Goal: Information Seeking & Learning: Learn about a topic

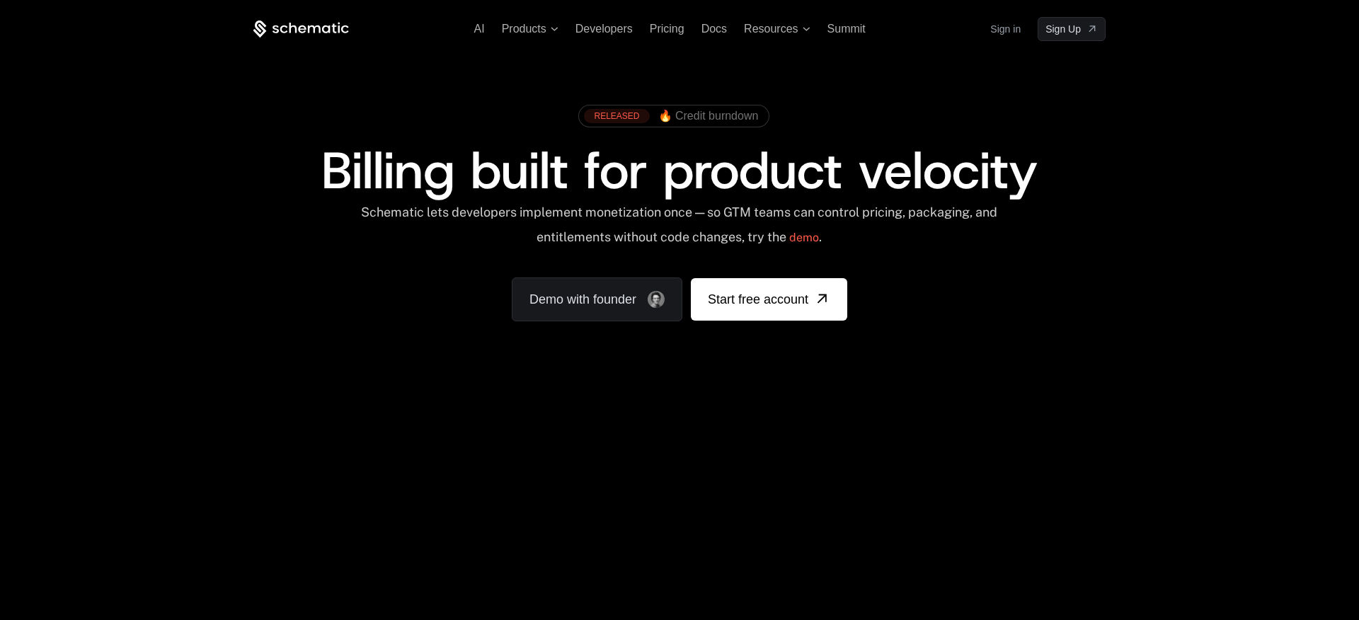
drag, startPoint x: 1052, startPoint y: 230, endPoint x: 994, endPoint y: 260, distance: 65.8
click at [1052, 234] on div "Schematic lets developers implement monetization once — so GTM teams can contro…" at bounding box center [679, 230] width 852 height 50
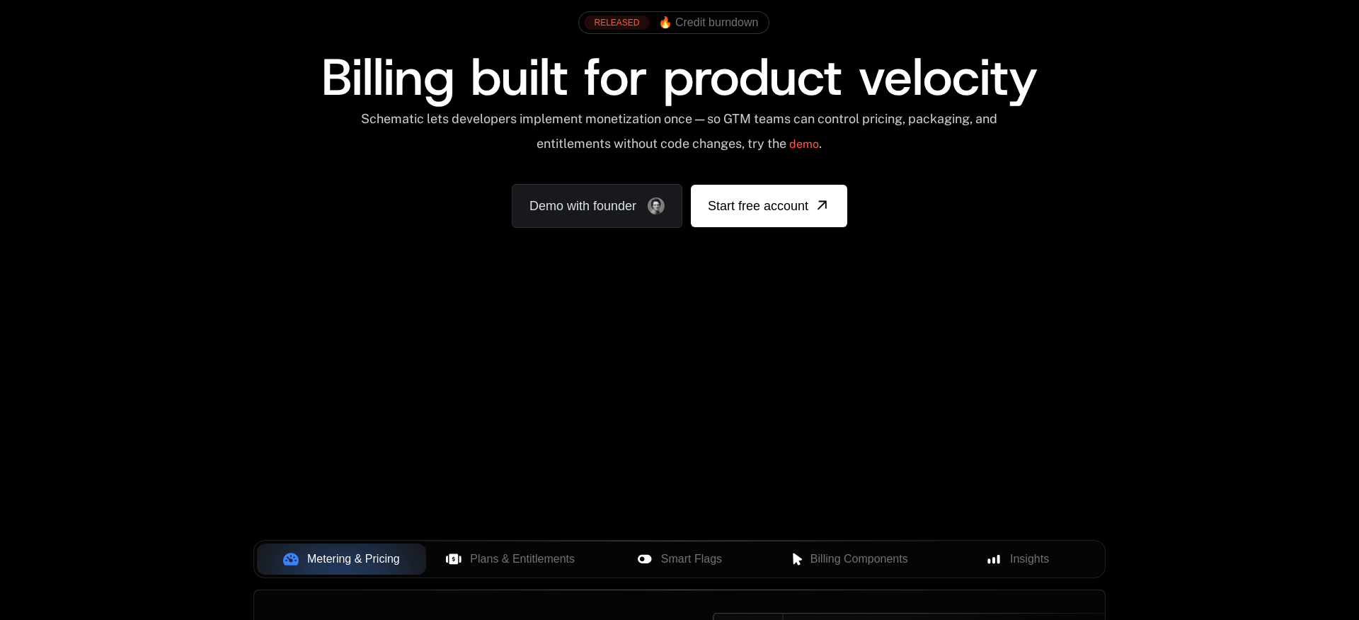
scroll to position [200, 0]
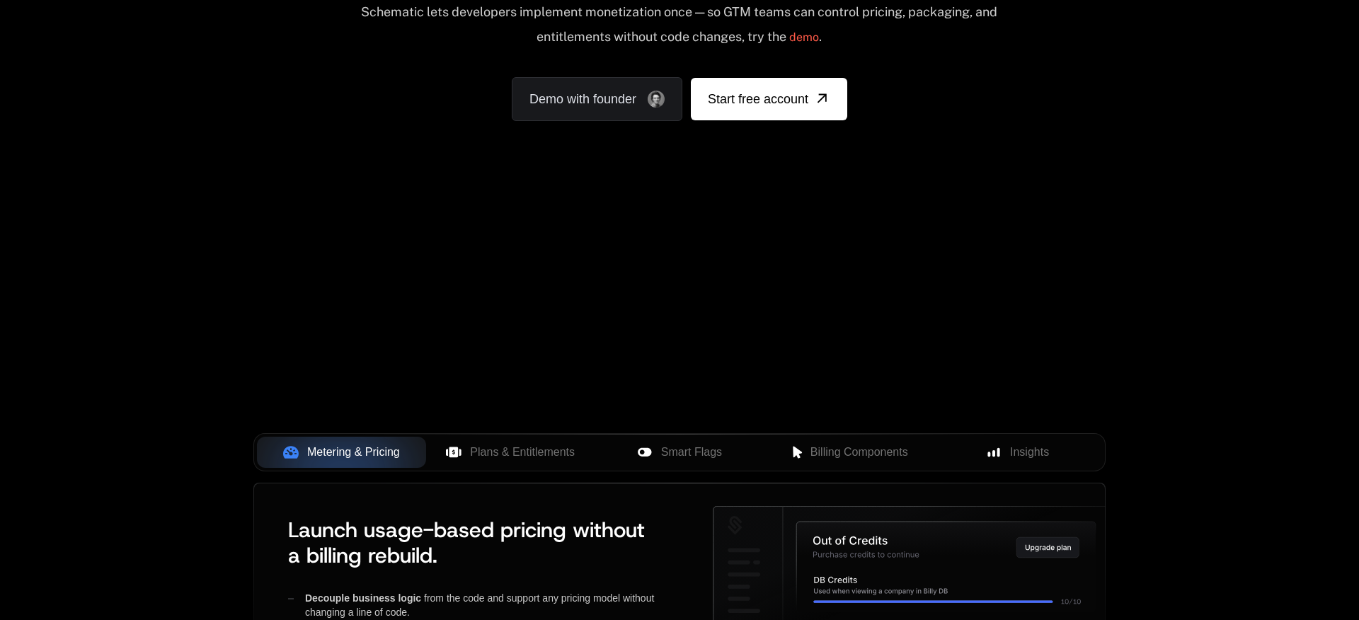
drag, startPoint x: 730, startPoint y: 311, endPoint x: 762, endPoint y: 292, distance: 37.8
click at [730, 311] on div "Your browser does not support the video tag." at bounding box center [679, 217] width 920 height 596
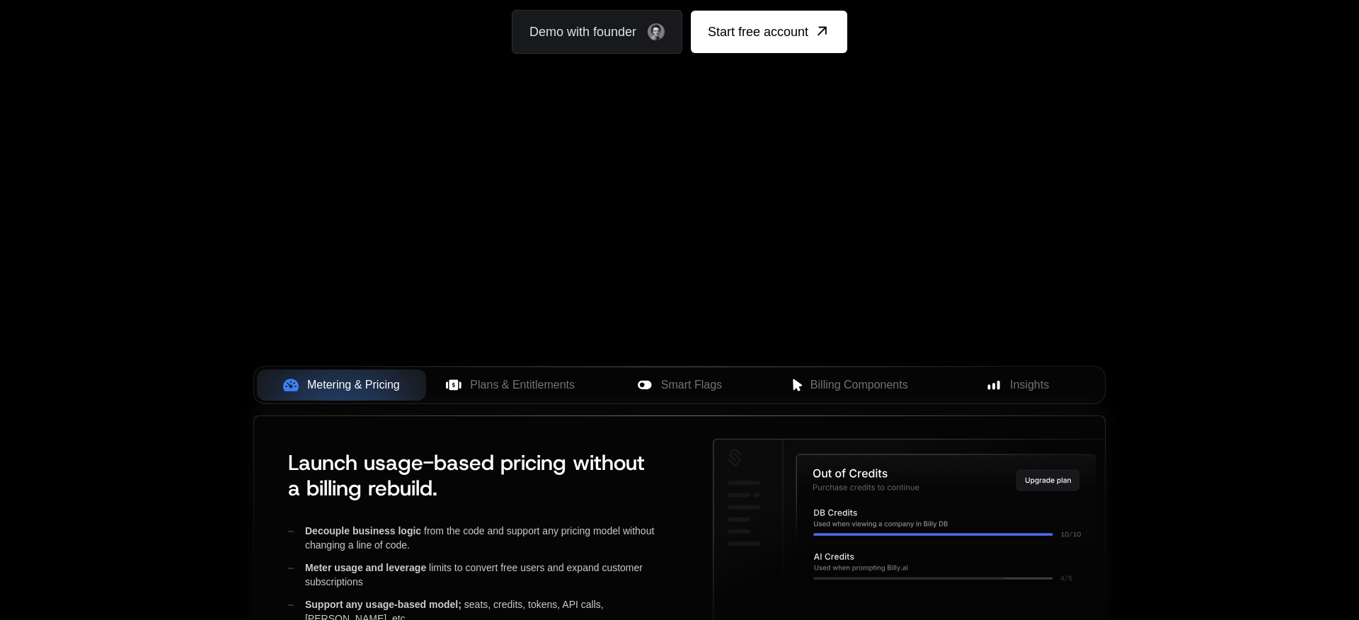
scroll to position [272, 0]
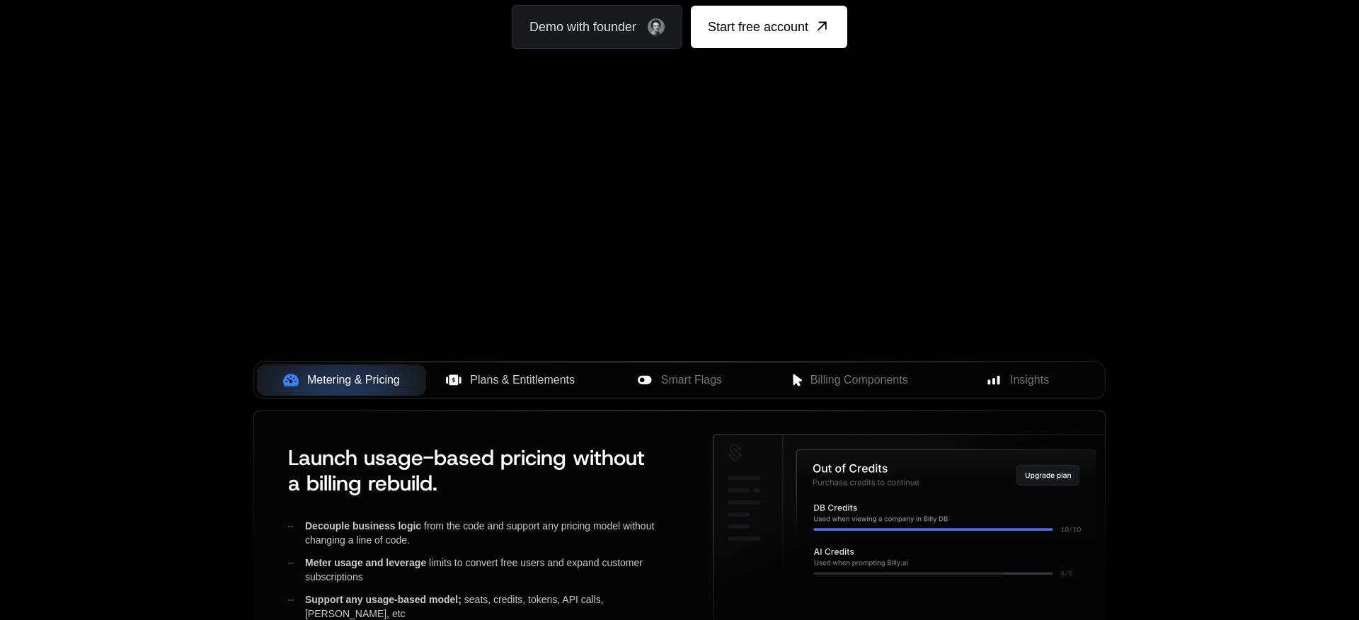
click at [508, 378] on span "Plans & Entitlements" at bounding box center [522, 380] width 105 height 17
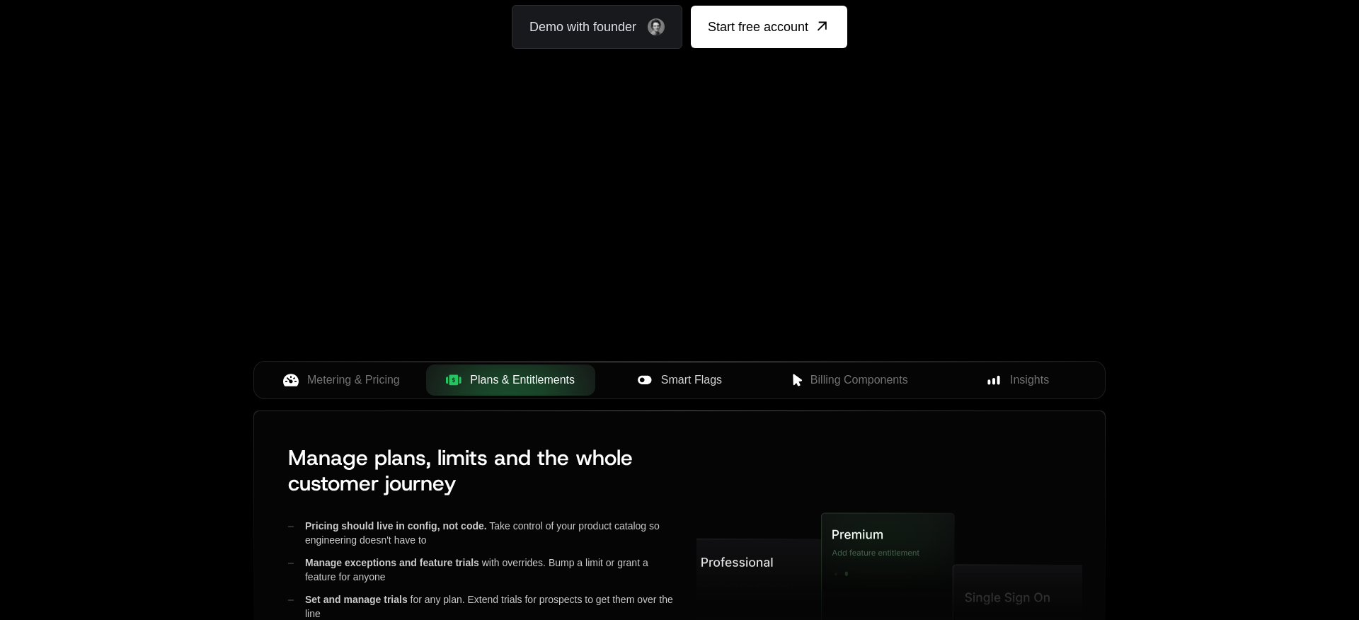
drag, startPoint x: 662, startPoint y: 383, endPoint x: 757, endPoint y: 385, distance: 94.9
click at [661, 383] on div "Smart Flags" at bounding box center [680, 380] width 147 height 17
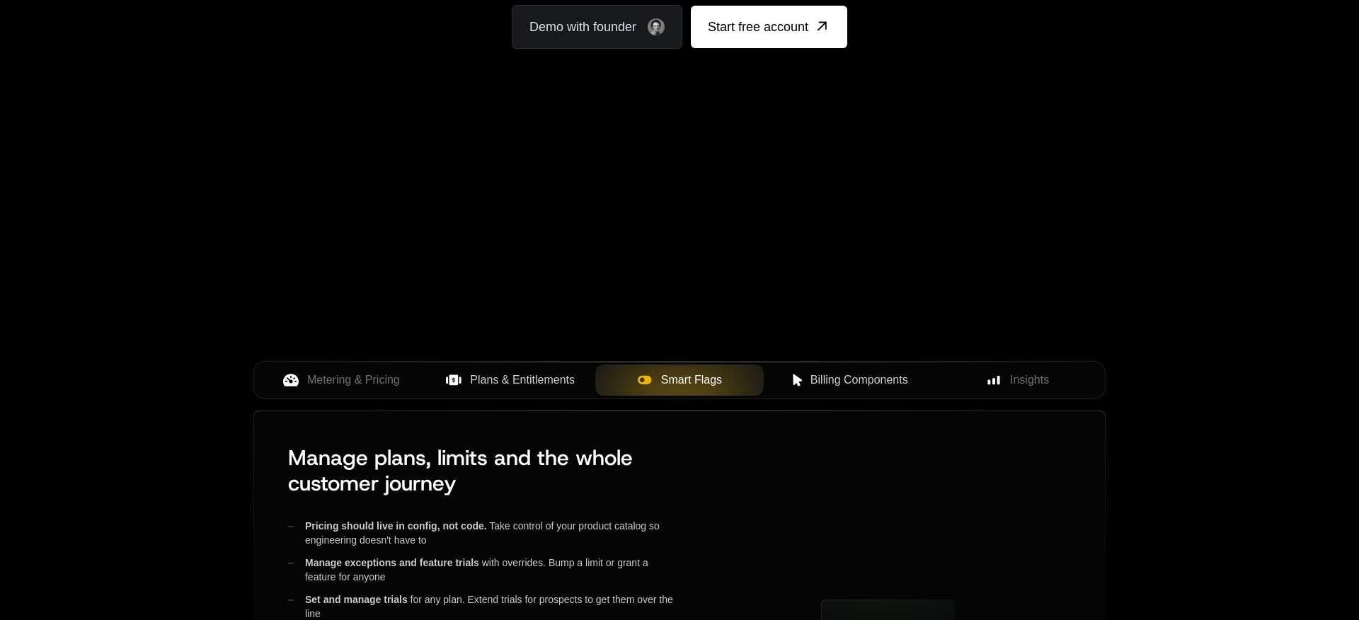
scroll to position [275, 0]
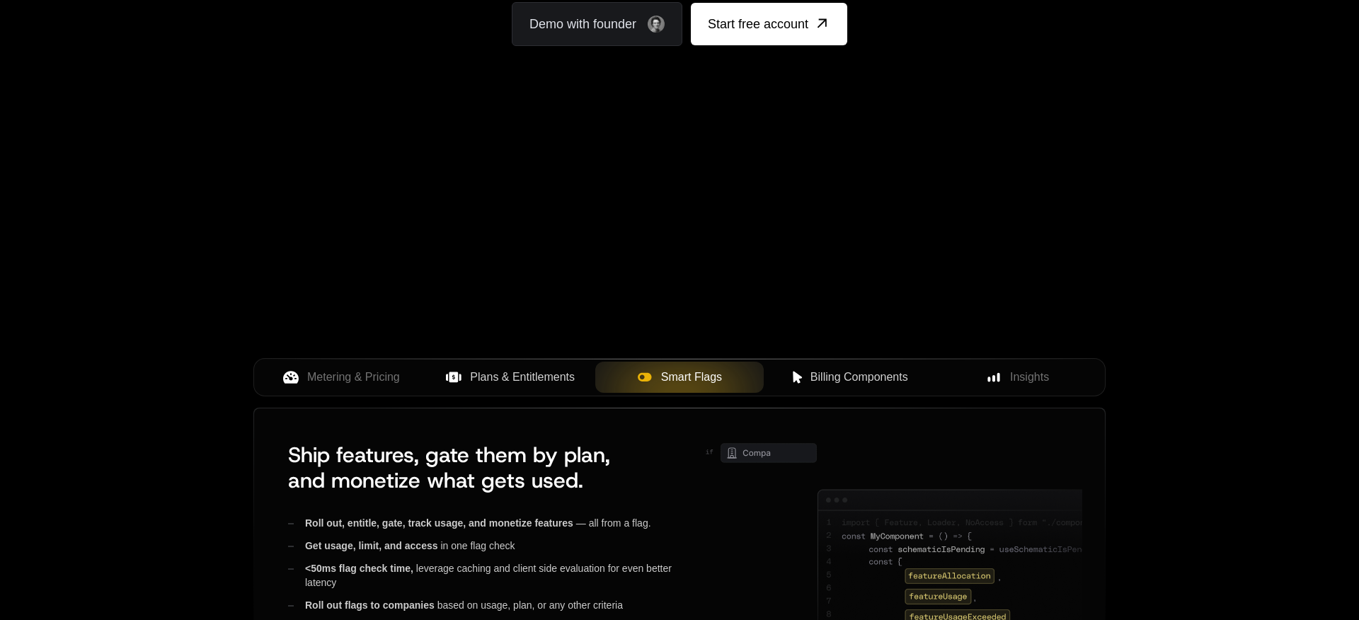
click at [873, 388] on button "Billing Components" at bounding box center [848, 377] width 169 height 31
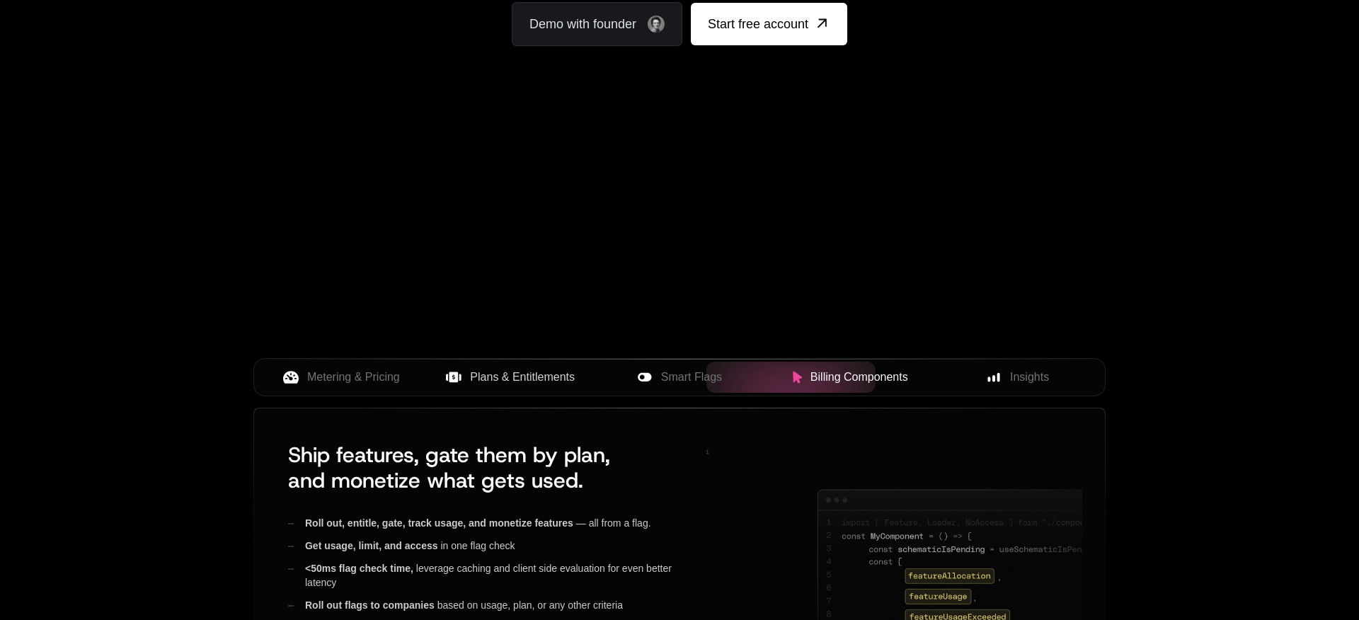
click at [849, 378] on span "Billing Components" at bounding box center [859, 377] width 98 height 17
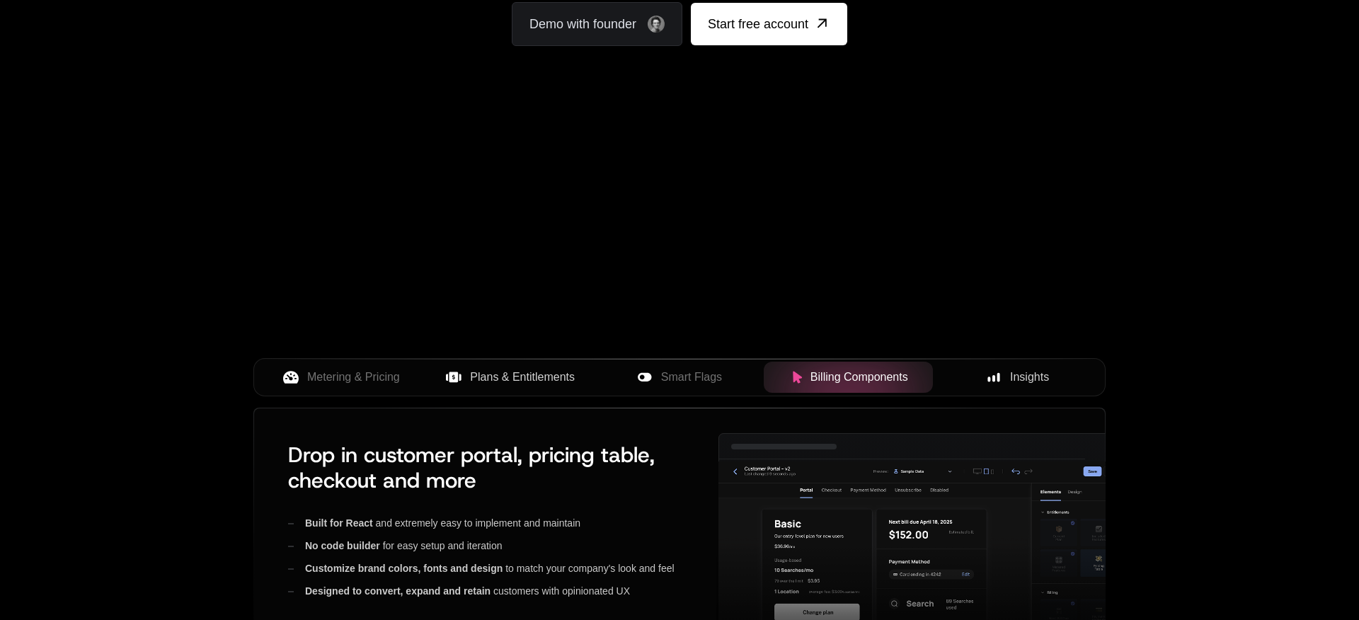
click at [1009, 376] on div "Insights" at bounding box center [1017, 377] width 147 height 17
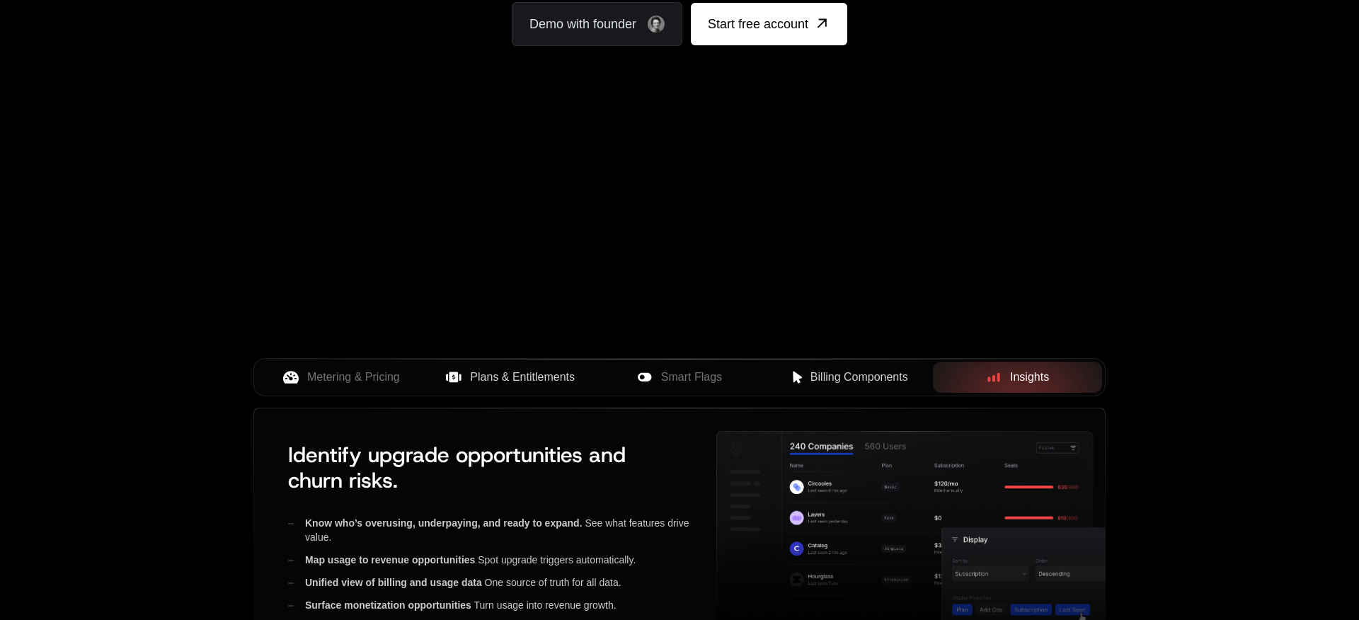
click at [851, 374] on span "Billing Components" at bounding box center [859, 377] width 98 height 17
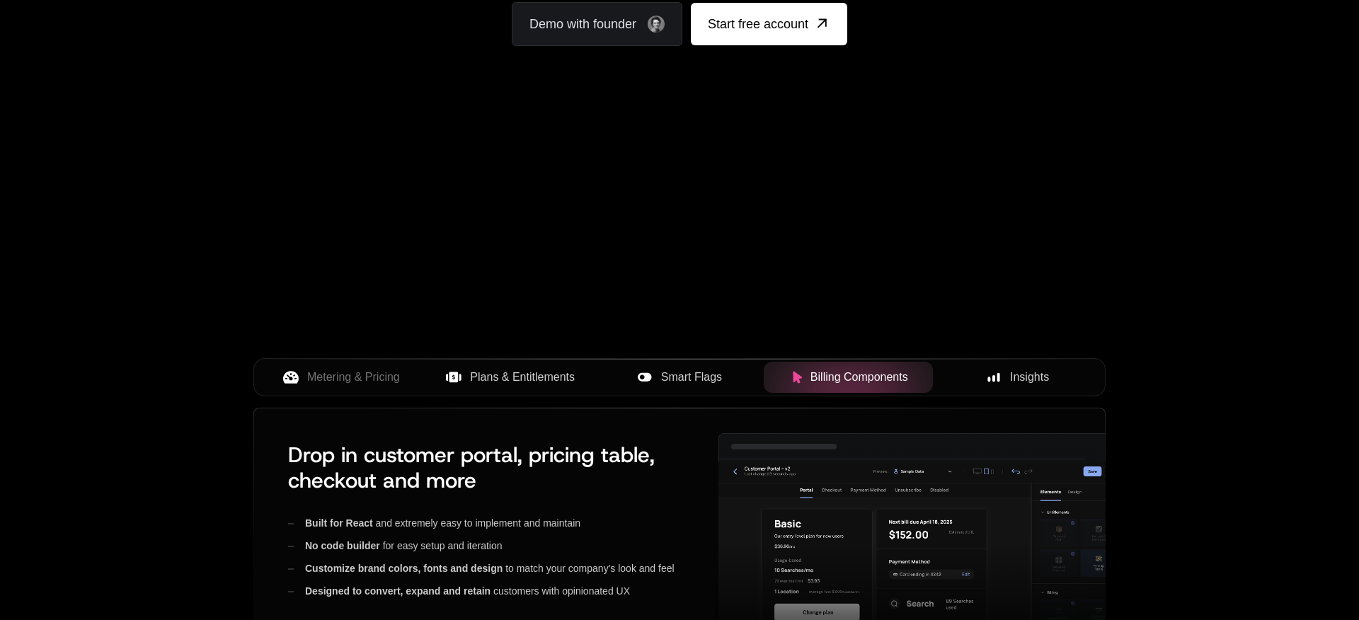
click at [702, 373] on span "Smart Flags" at bounding box center [691, 377] width 61 height 17
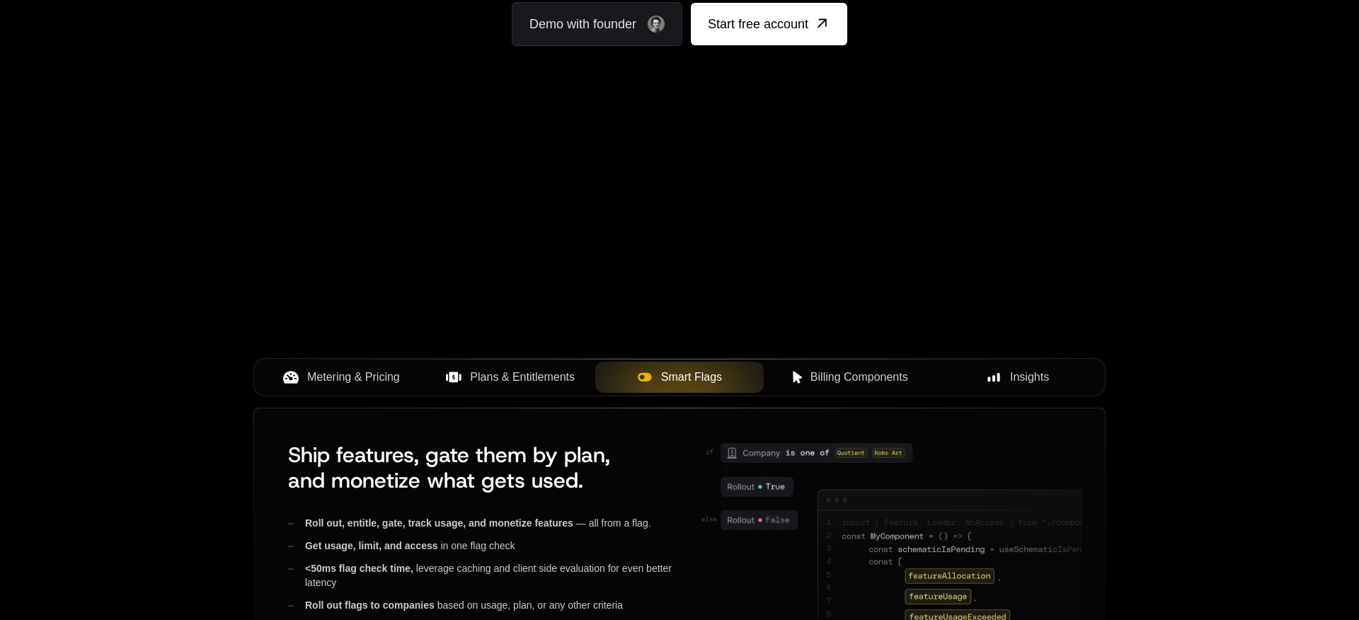
click at [336, 377] on span "Metering & Pricing" at bounding box center [353, 377] width 93 height 17
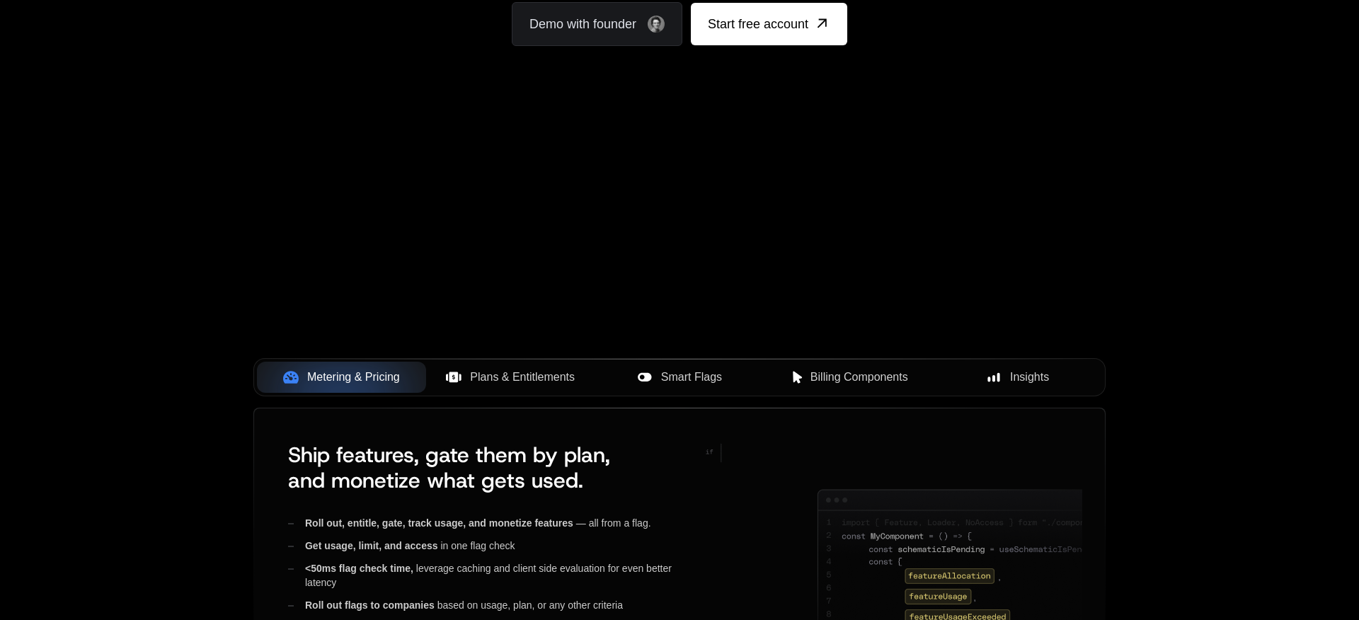
click at [510, 377] on span "Plans & Entitlements" at bounding box center [522, 377] width 105 height 17
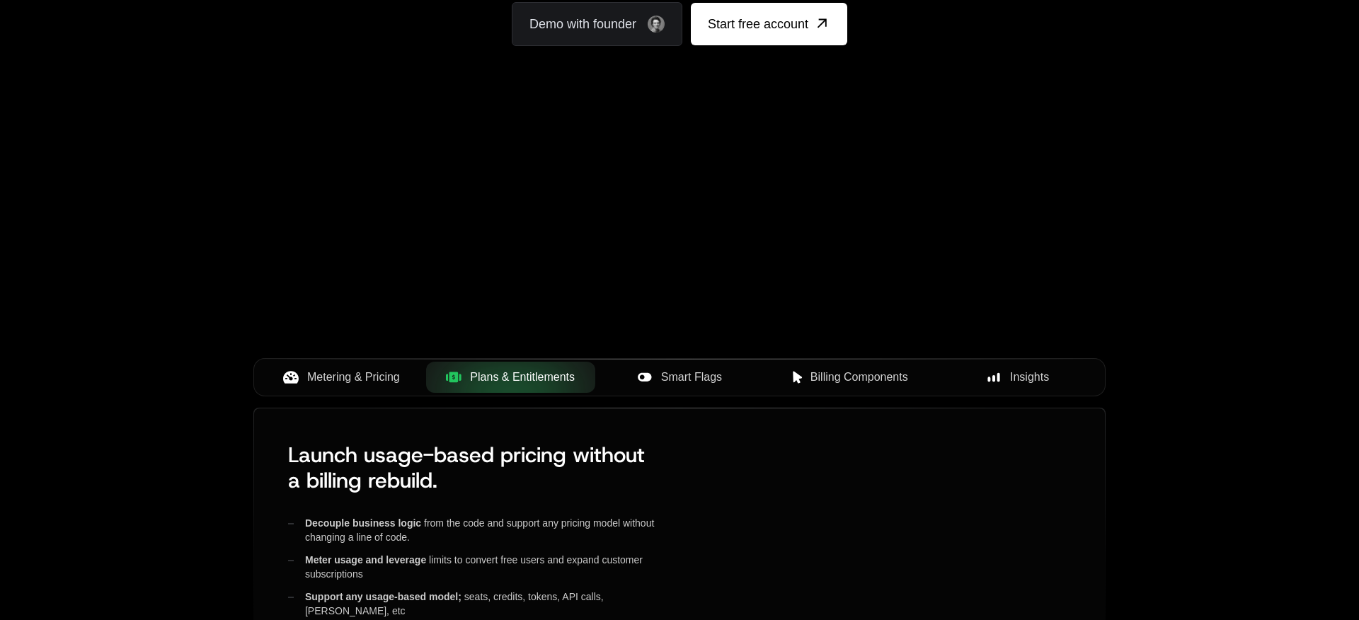
click at [692, 374] on span "Smart Flags" at bounding box center [691, 377] width 61 height 17
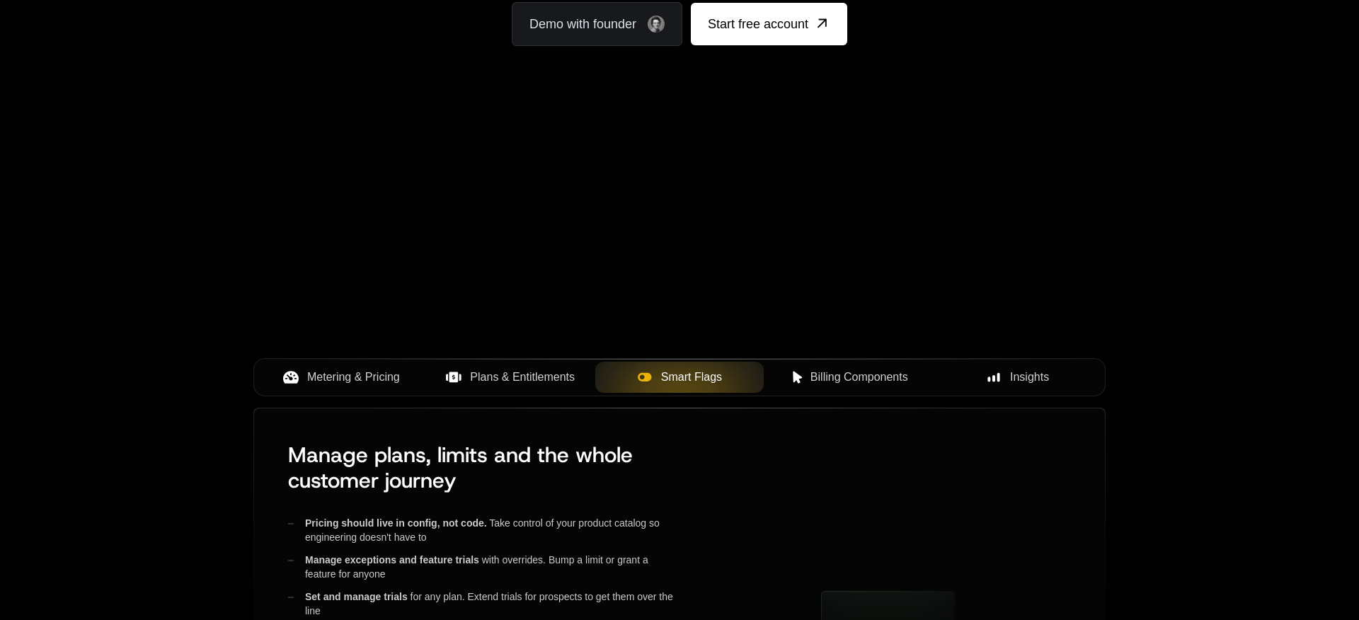
click at [516, 384] on span "Plans & Entitlements" at bounding box center [522, 377] width 105 height 17
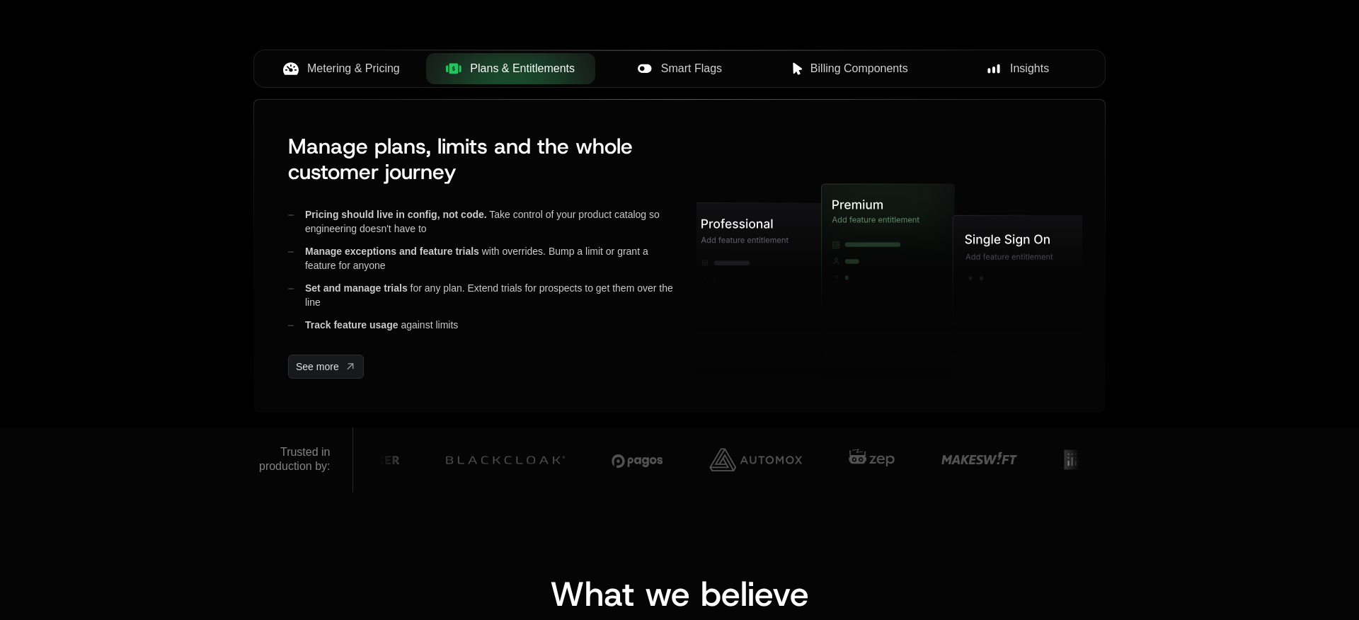
scroll to position [440, 0]
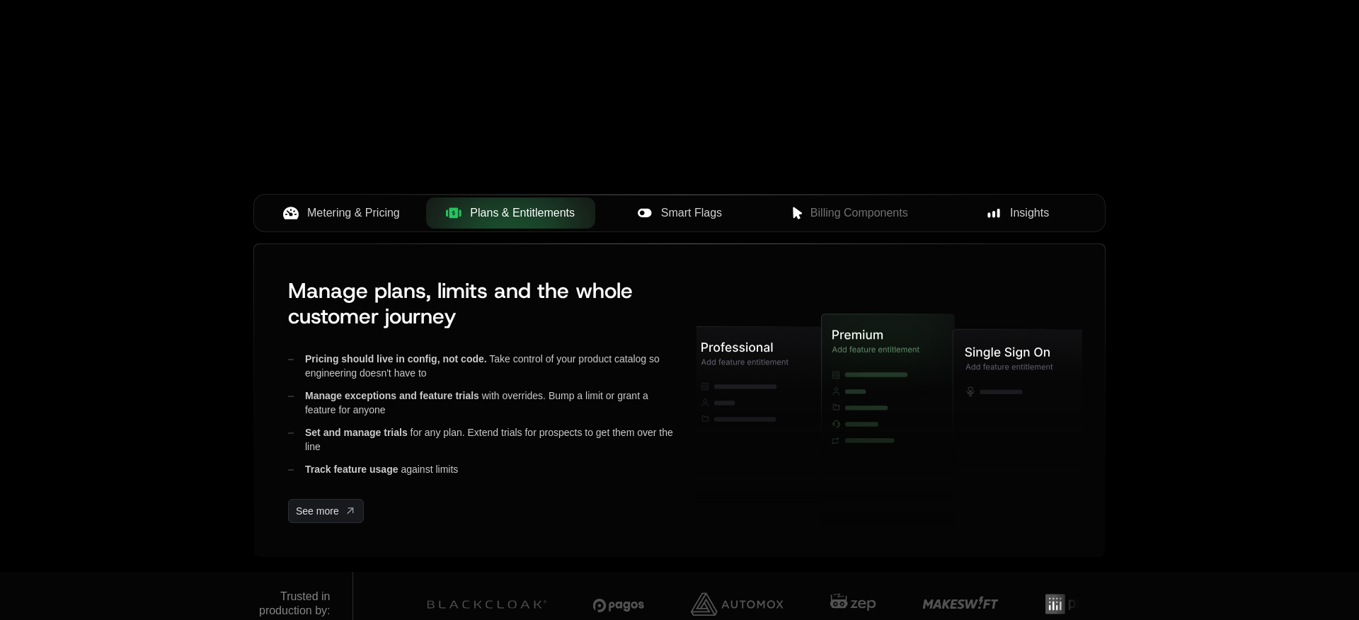
click at [660, 210] on div "Smart Flags" at bounding box center [680, 213] width 147 height 17
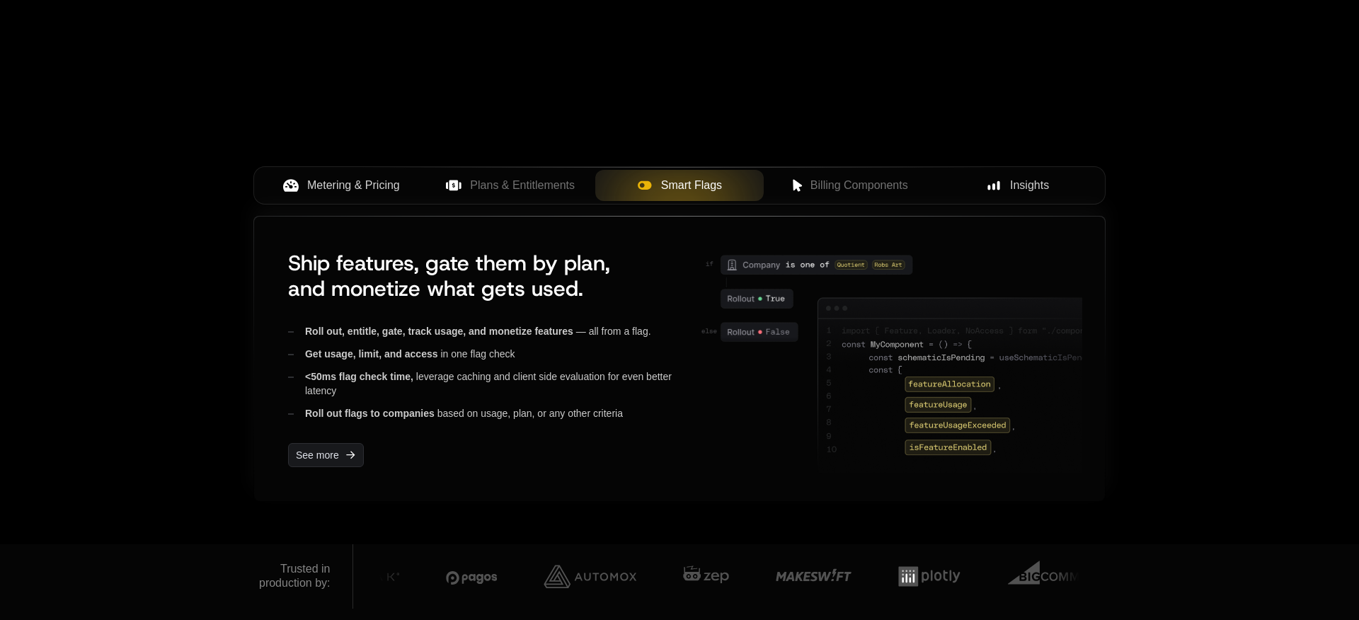
scroll to position [449, 0]
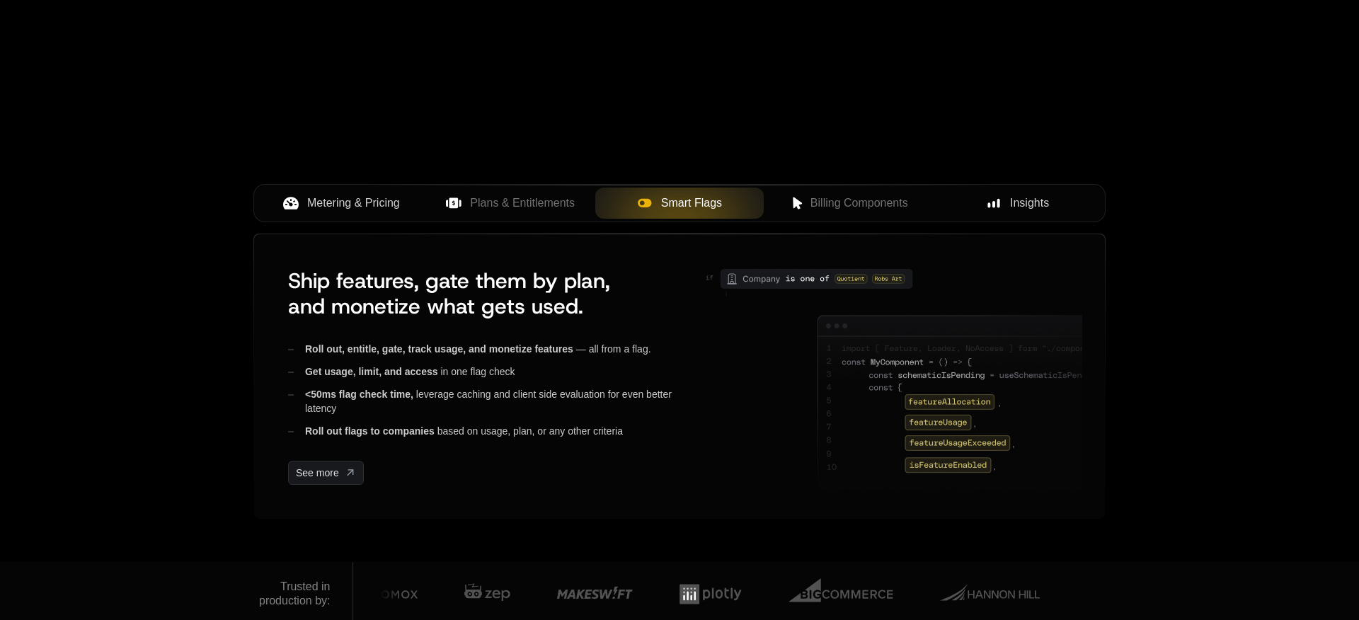
click at [792, 252] on icon at bounding box center [820, 312] width 270 height 121
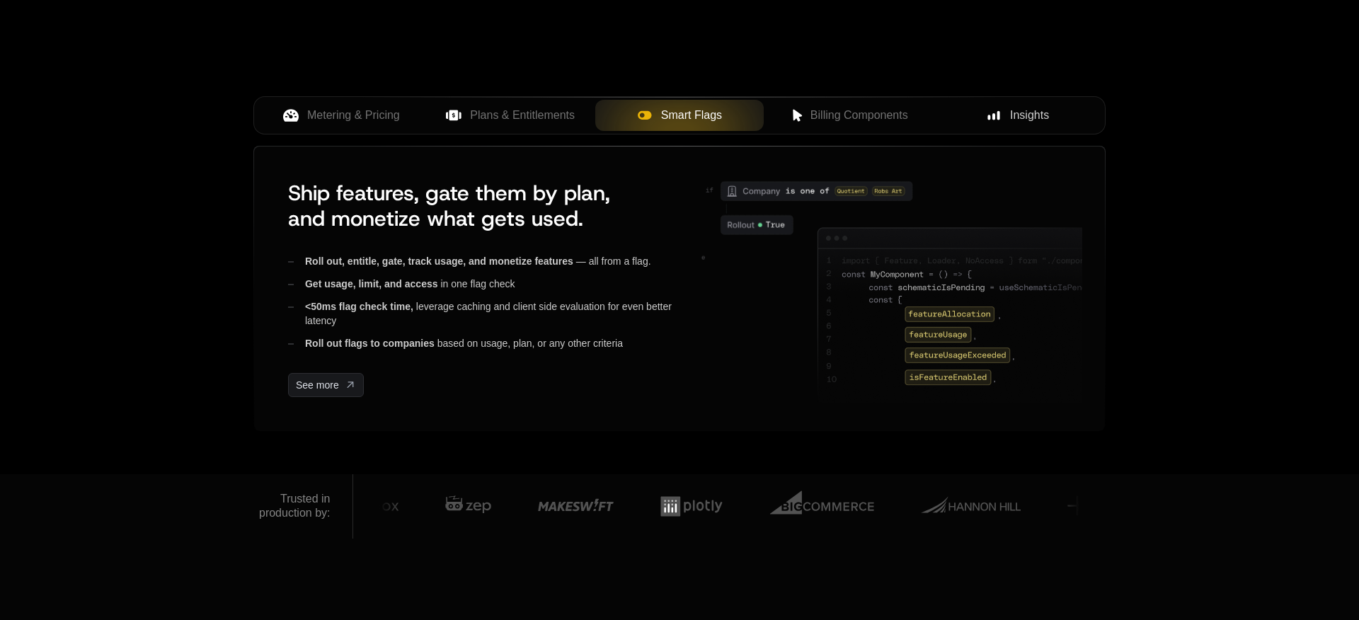
click at [481, 111] on span "Plans & Entitlements" at bounding box center [522, 115] width 105 height 17
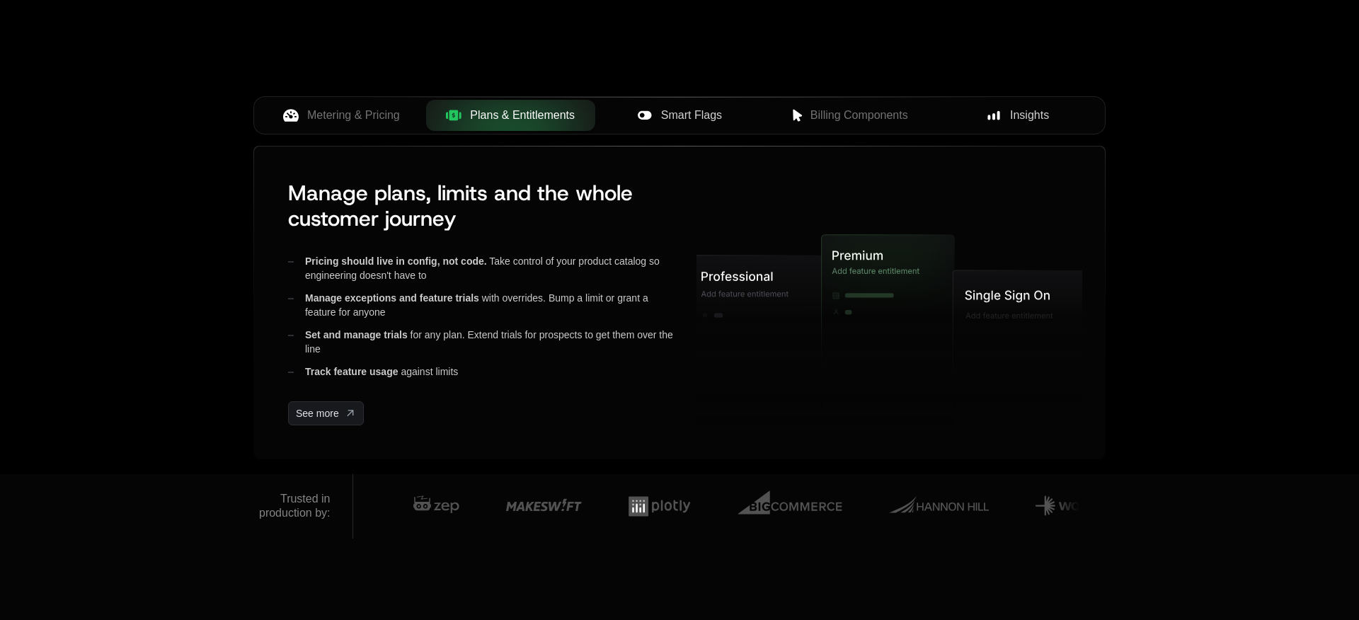
click at [472, 113] on div "Plans & Entitlements" at bounding box center [510, 115] width 147 height 17
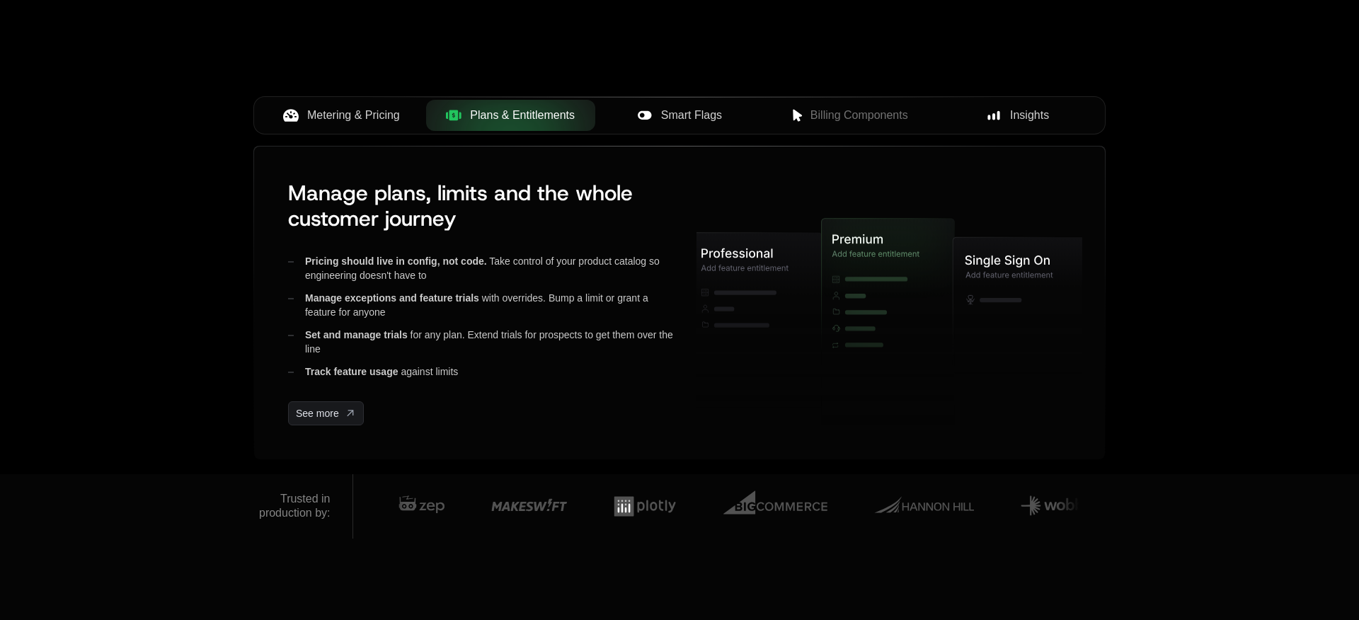
click at [355, 113] on span "Metering & Pricing" at bounding box center [353, 115] width 93 height 17
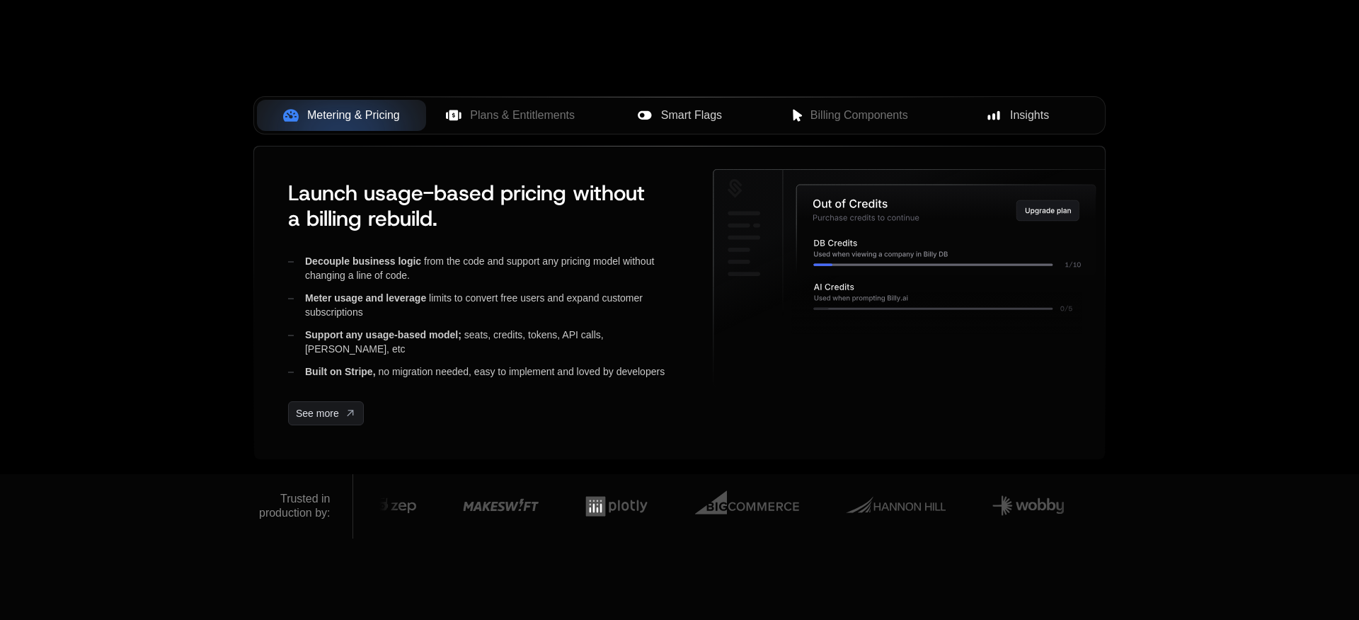
click at [731, 110] on div "Smart Flags" at bounding box center [680, 115] width 147 height 17
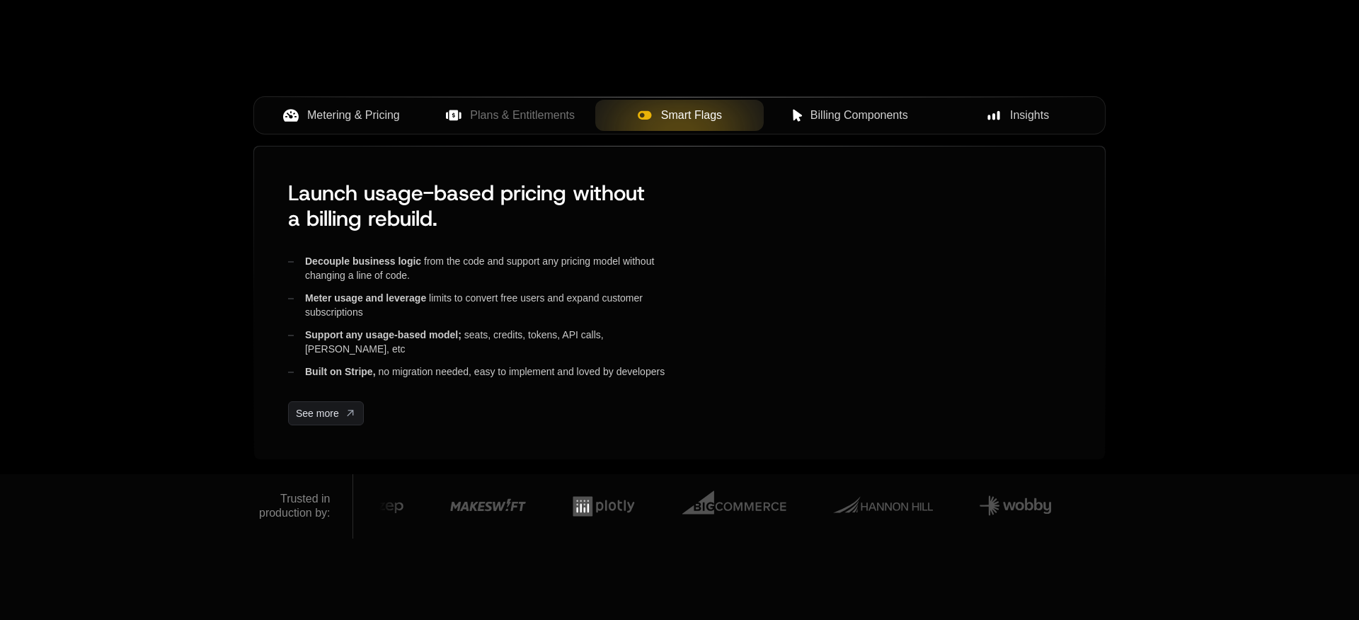
click at [858, 114] on span "Billing Components" at bounding box center [859, 115] width 98 height 17
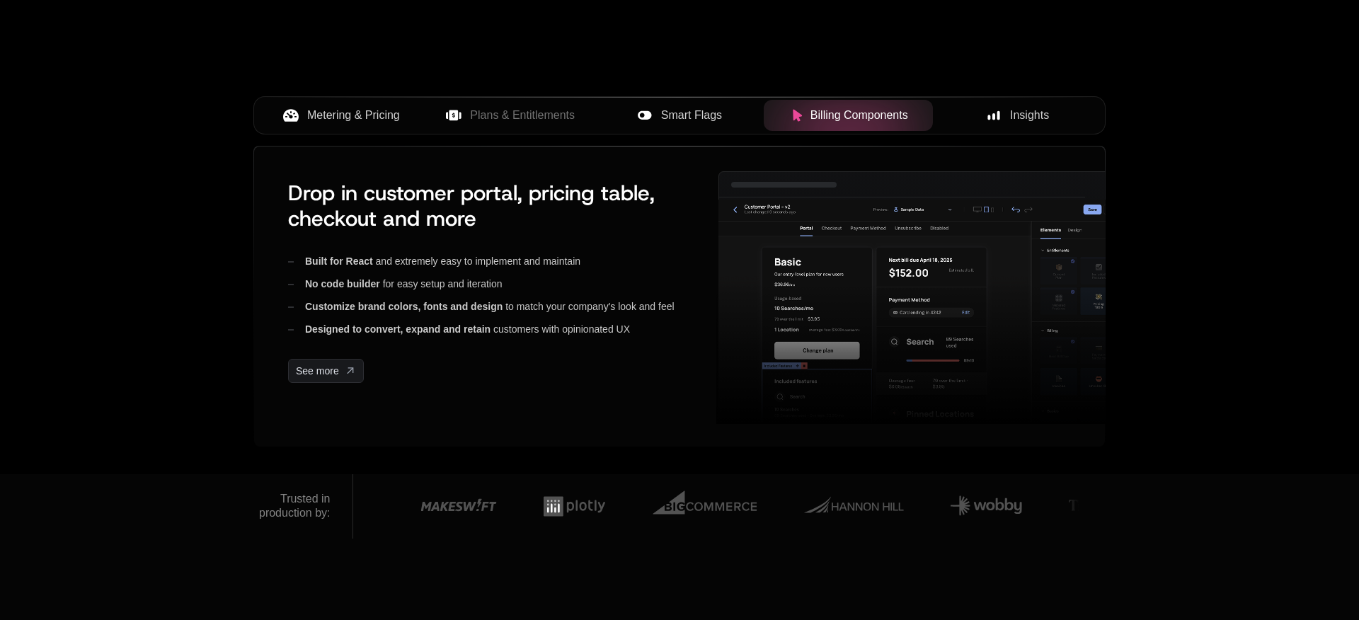
click at [997, 113] on icon at bounding box center [993, 115] width 13 height 13
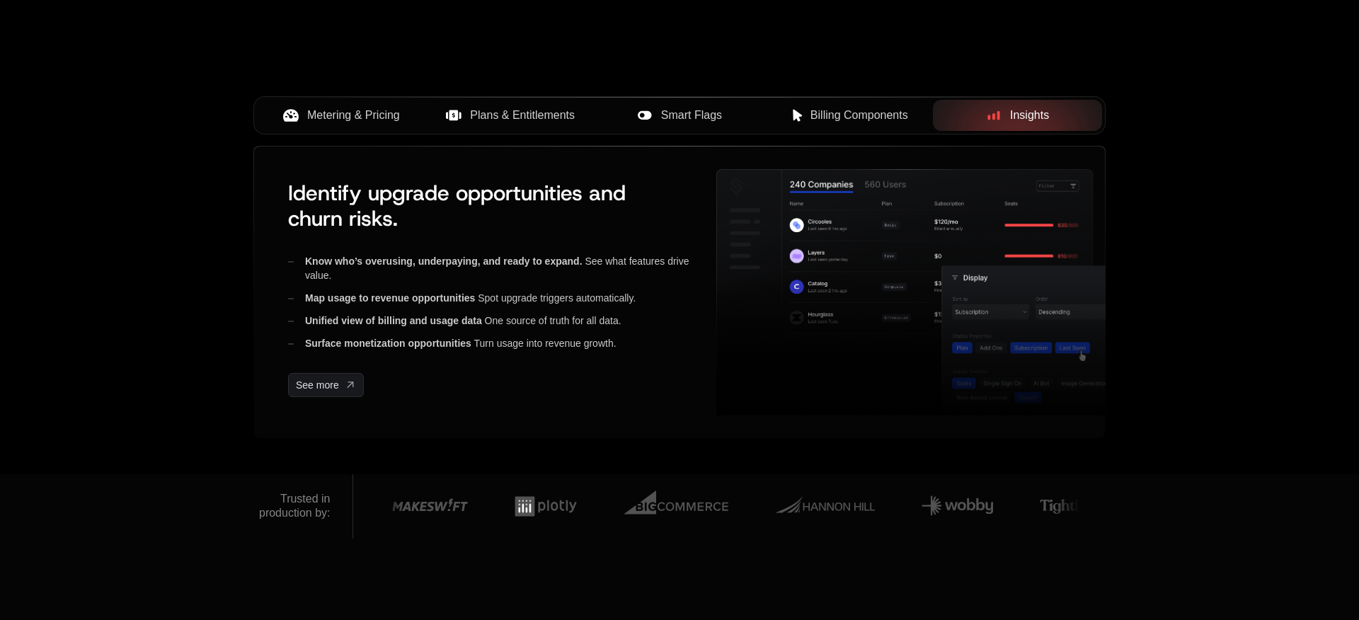
click at [539, 102] on button "Plans & Entitlements" at bounding box center [510, 115] width 169 height 31
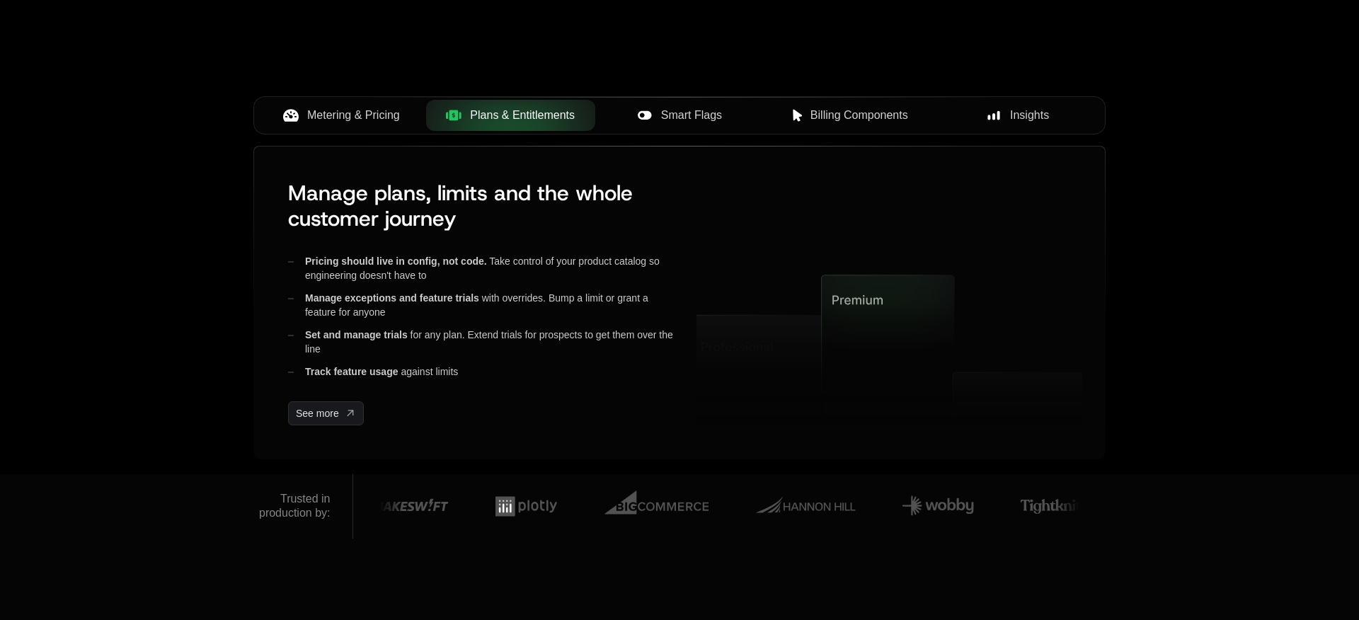
click at [699, 110] on span "Smart Flags" at bounding box center [691, 115] width 61 height 17
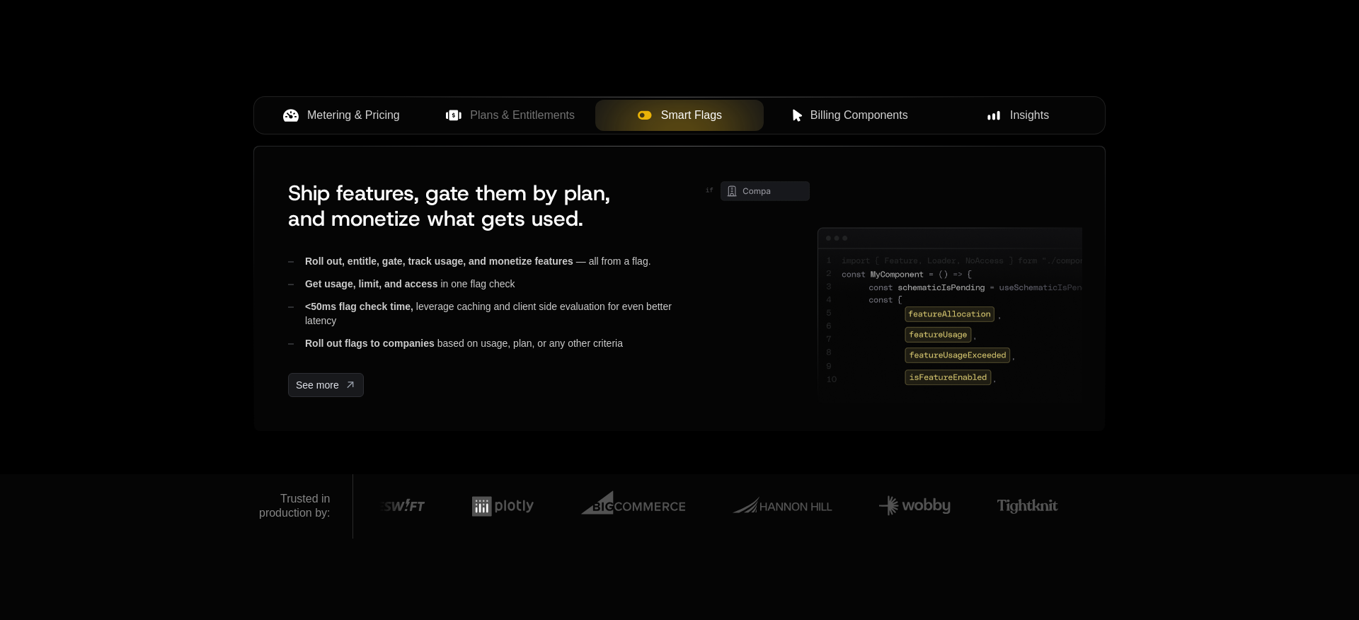
click at [399, 111] on div "Metering & Pricing" at bounding box center [341, 115] width 147 height 17
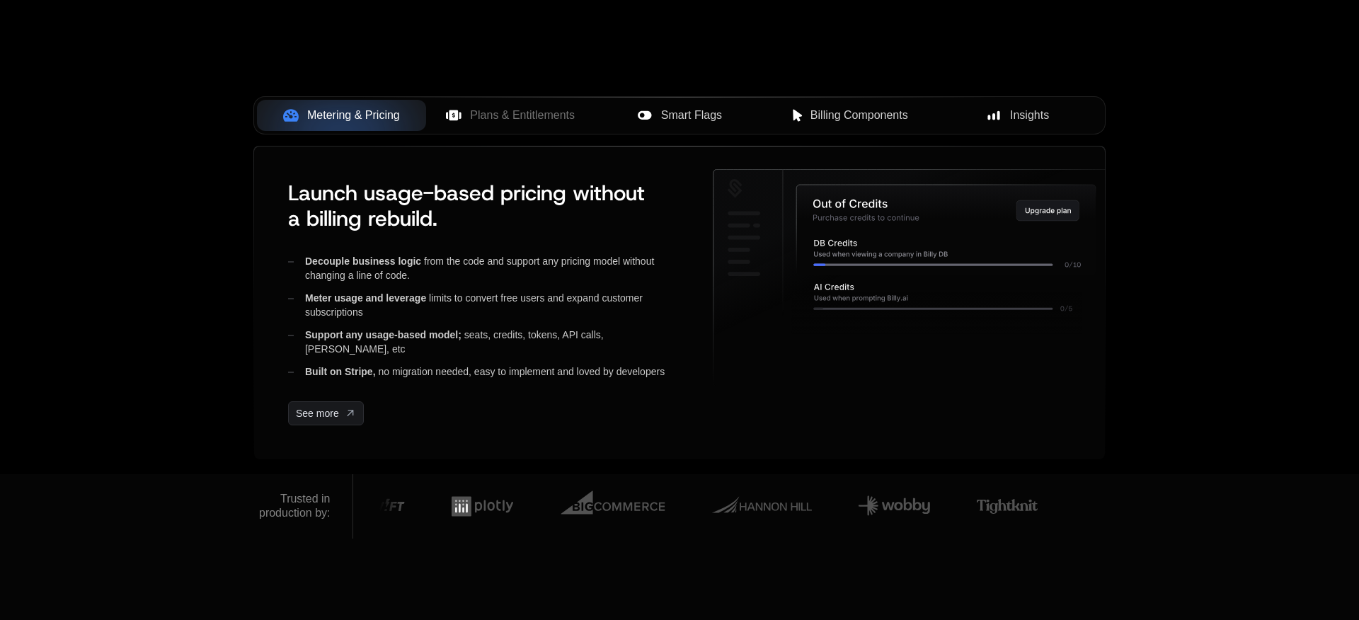
click at [835, 115] on span "Billing Components" at bounding box center [859, 115] width 98 height 17
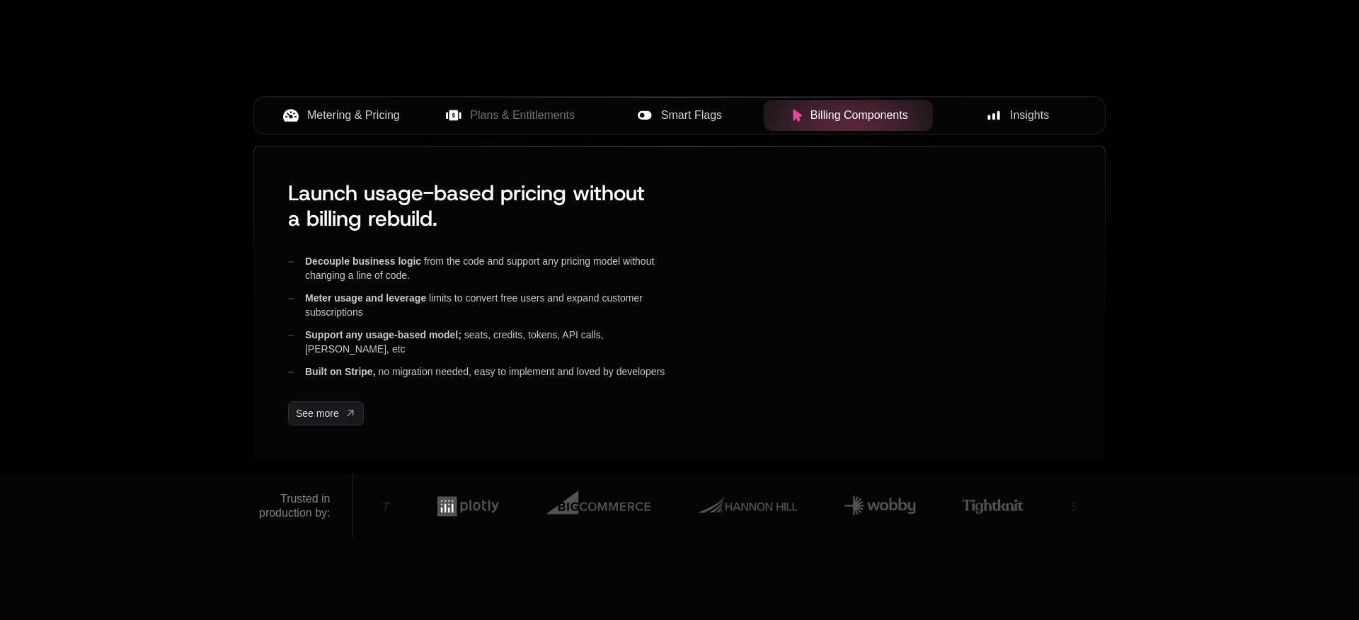
click at [649, 110] on icon at bounding box center [644, 114] width 13 height 8
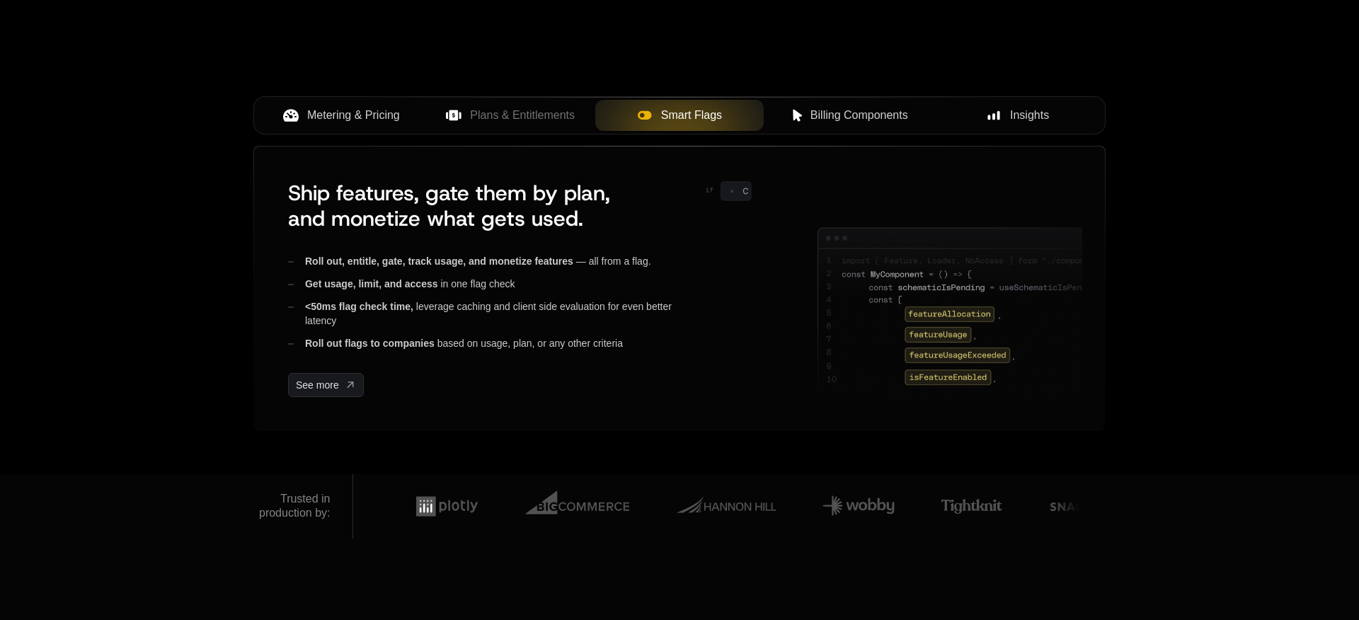
click at [1004, 110] on div "Insights" at bounding box center [1017, 115] width 147 height 17
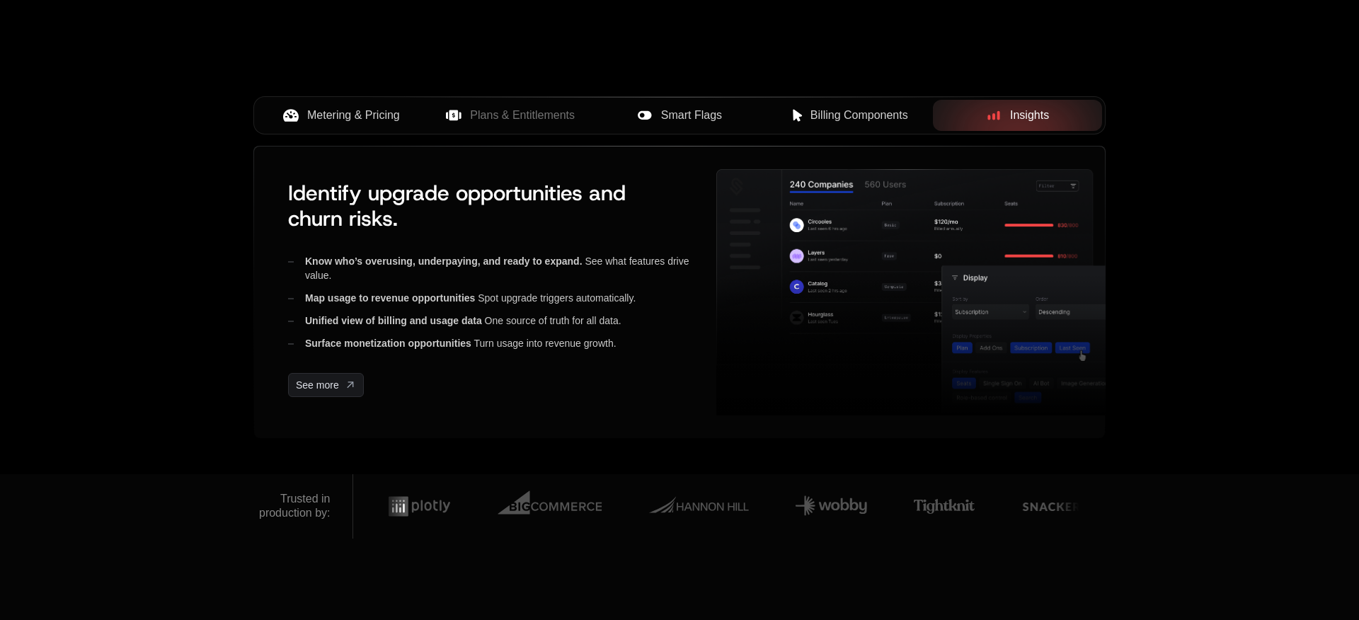
click at [677, 101] on button "Smart Flags" at bounding box center [679, 115] width 169 height 31
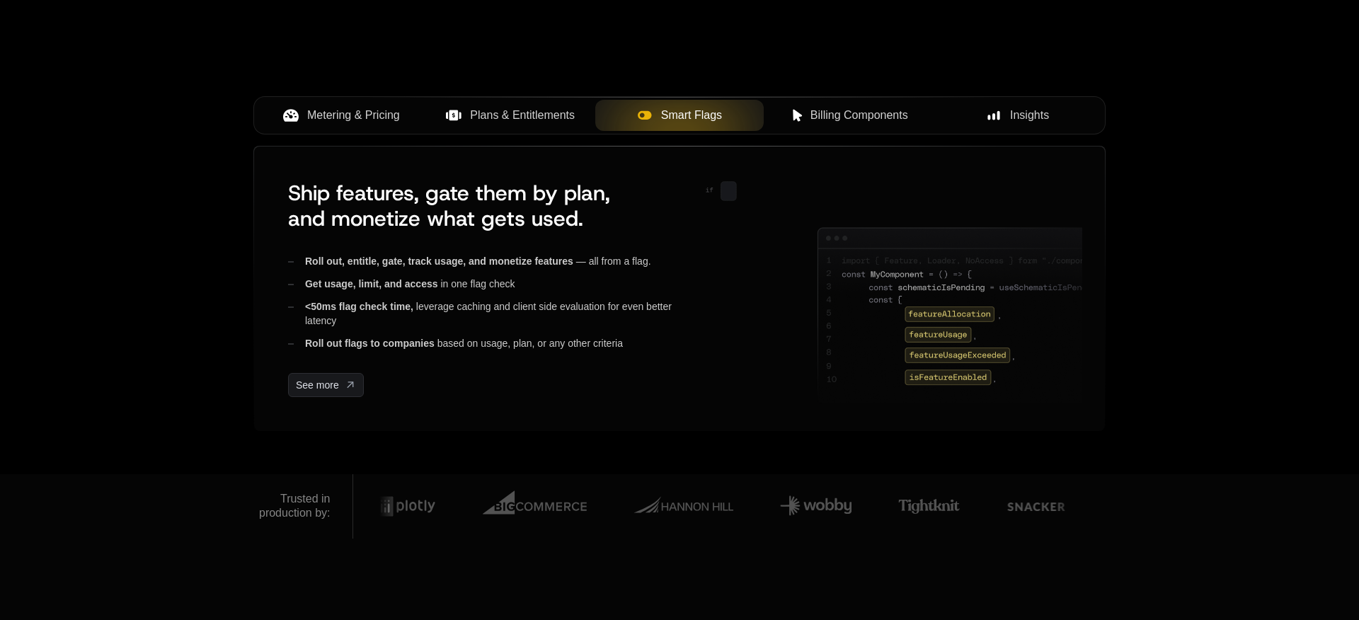
click at [512, 112] on span "Plans & Entitlements" at bounding box center [522, 115] width 105 height 17
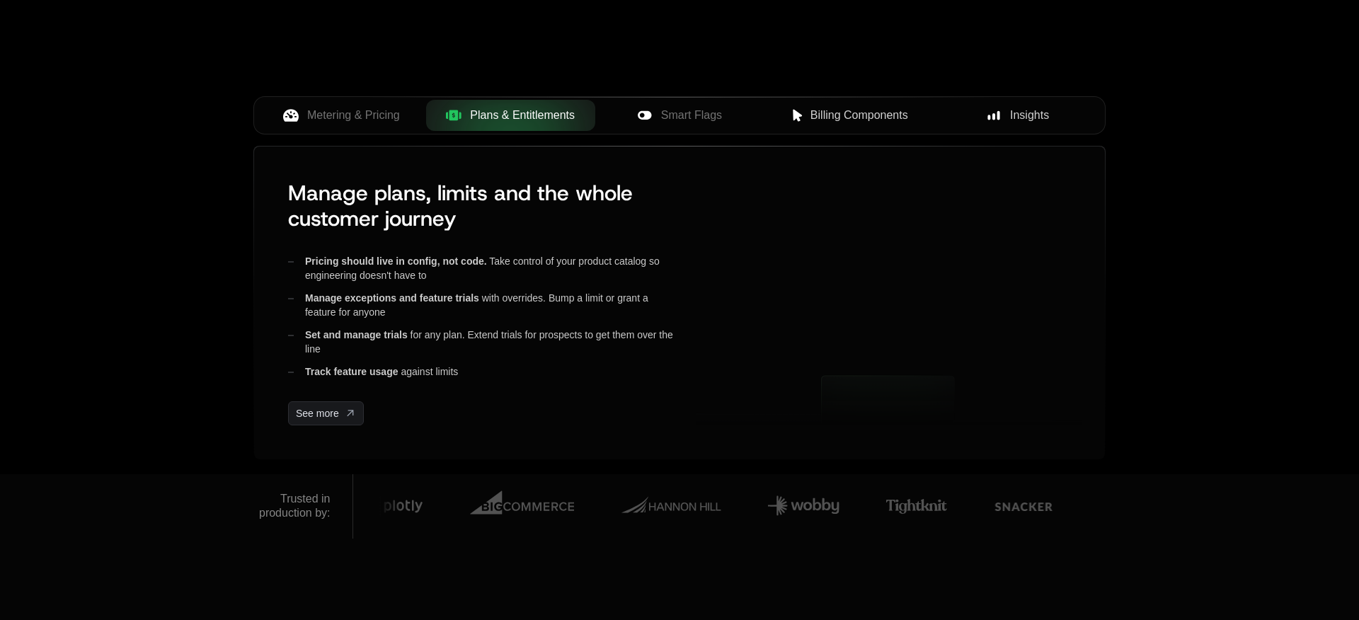
drag, startPoint x: 353, startPoint y: 110, endPoint x: 489, endPoint y: 125, distance: 136.7
click at [353, 110] on span "Metering & Pricing" at bounding box center [353, 115] width 93 height 17
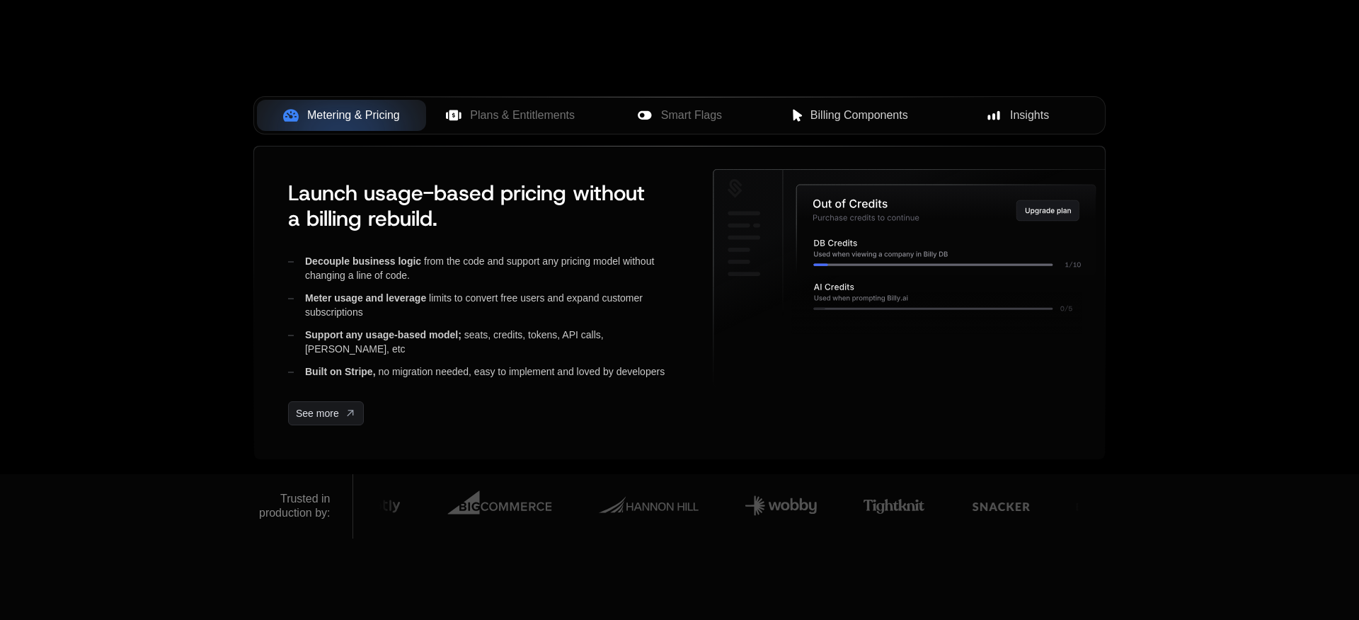
click at [499, 110] on span "Plans & Entitlements" at bounding box center [522, 115] width 105 height 17
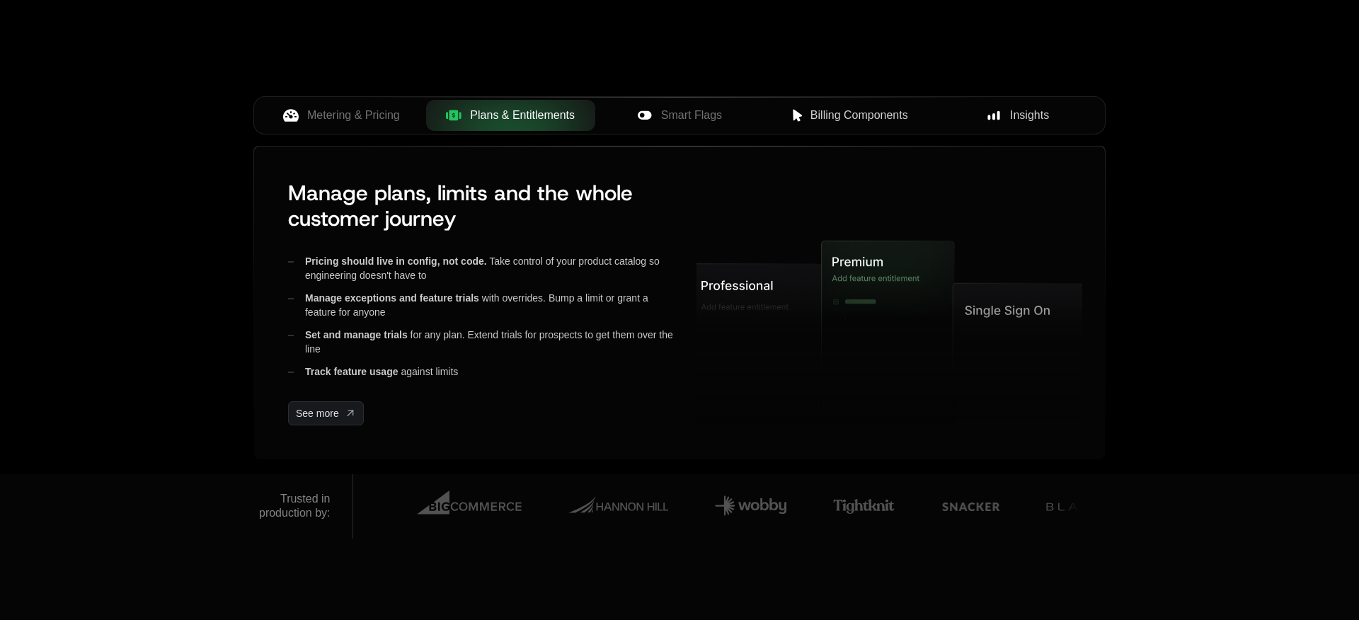
drag, startPoint x: 658, startPoint y: 105, endPoint x: 770, endPoint y: 112, distance: 112.8
click at [658, 105] on button "Smart Flags" at bounding box center [679, 115] width 169 height 31
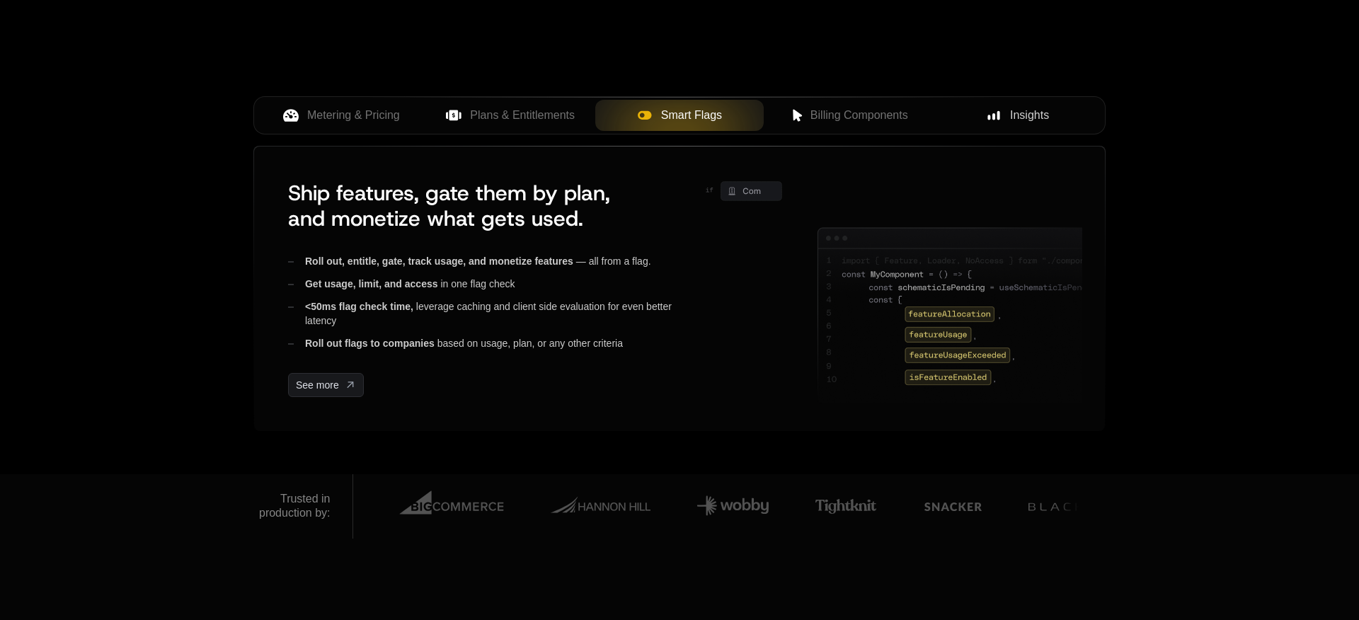
click at [861, 112] on span "Billing Components" at bounding box center [859, 115] width 98 height 17
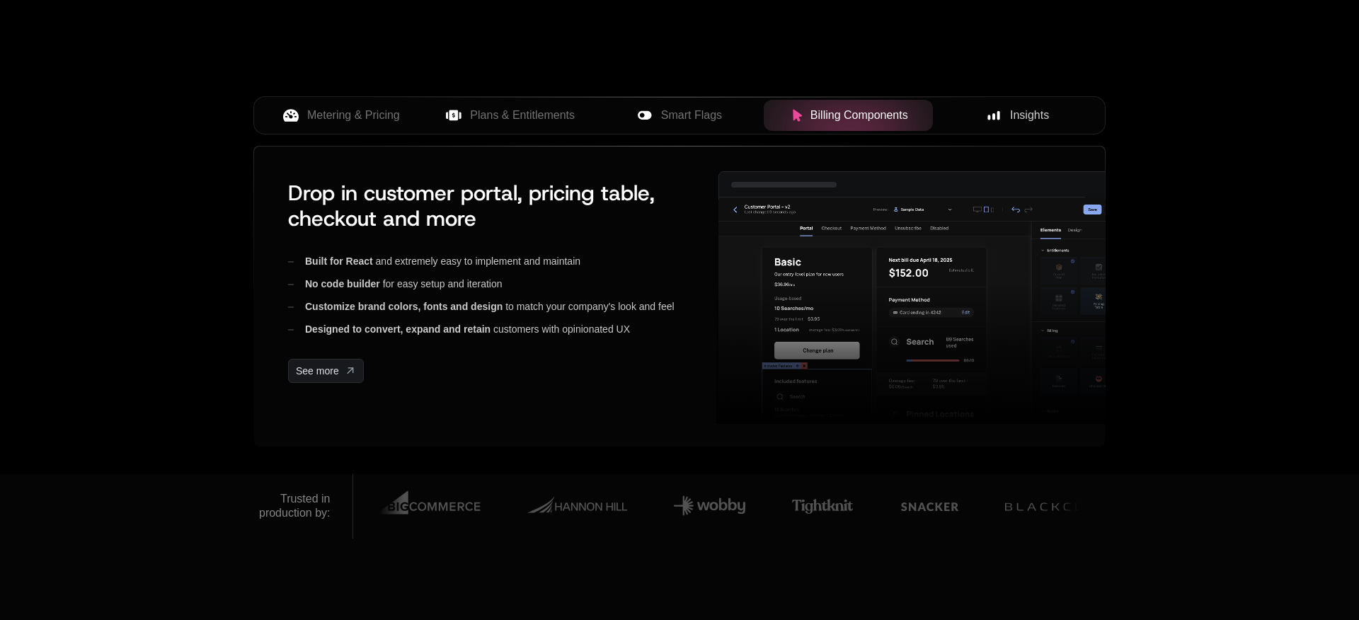
click at [1012, 103] on button "Insights" at bounding box center [1017, 115] width 169 height 31
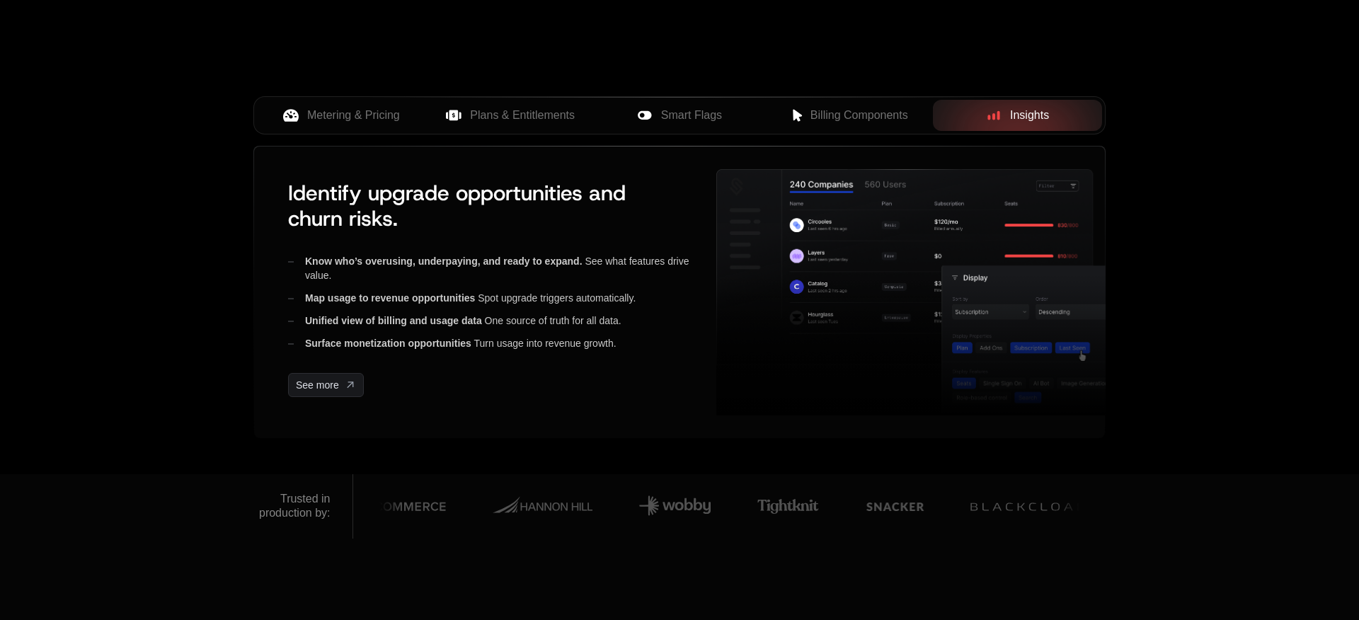
click at [515, 122] on span "Plans & Entitlements" at bounding box center [522, 115] width 105 height 17
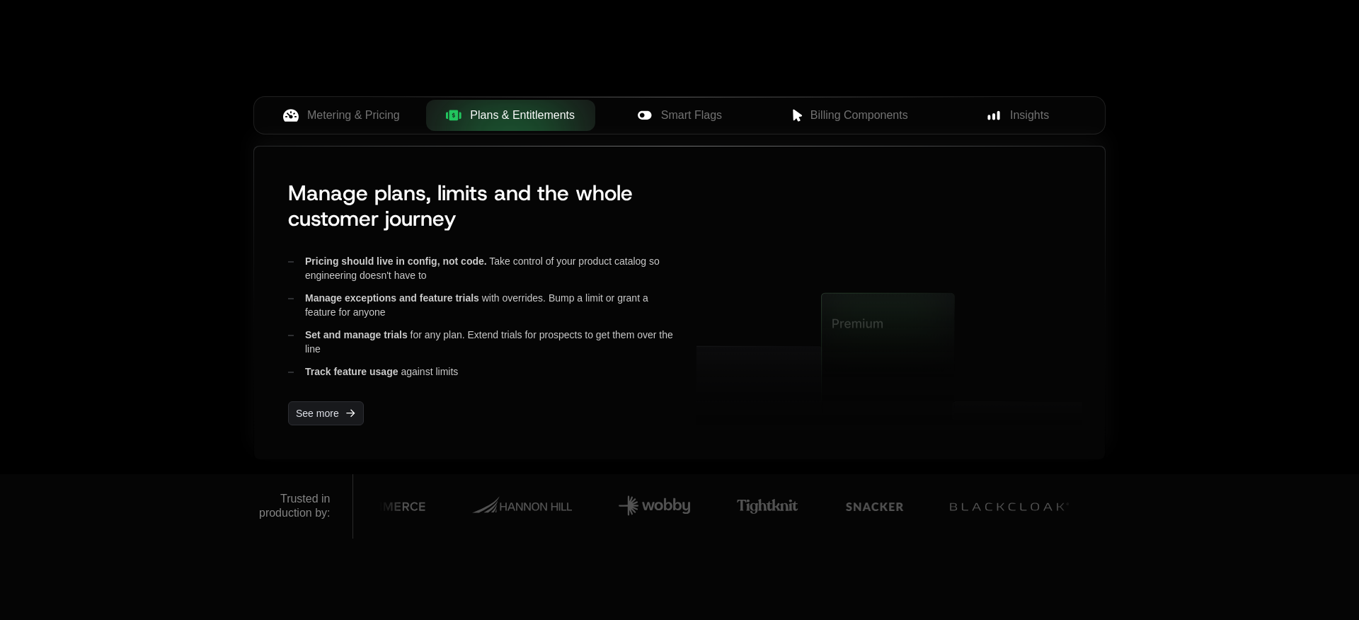
drag, startPoint x: 314, startPoint y: 124, endPoint x: 685, endPoint y: 196, distance: 378.5
click at [313, 124] on button "Metering & Pricing" at bounding box center [341, 115] width 169 height 31
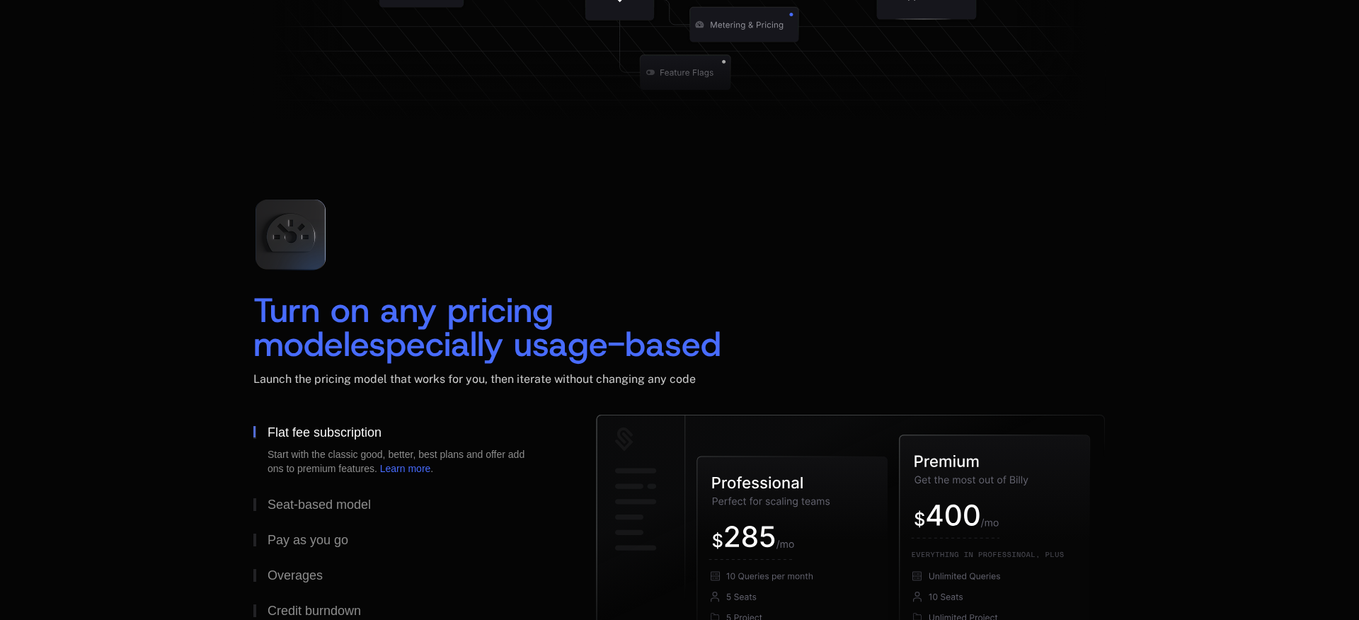
click at [825, 239] on div "Turn on any pricing model especially usage-based Launch the pricing model that …" at bounding box center [679, 301] width 852 height 227
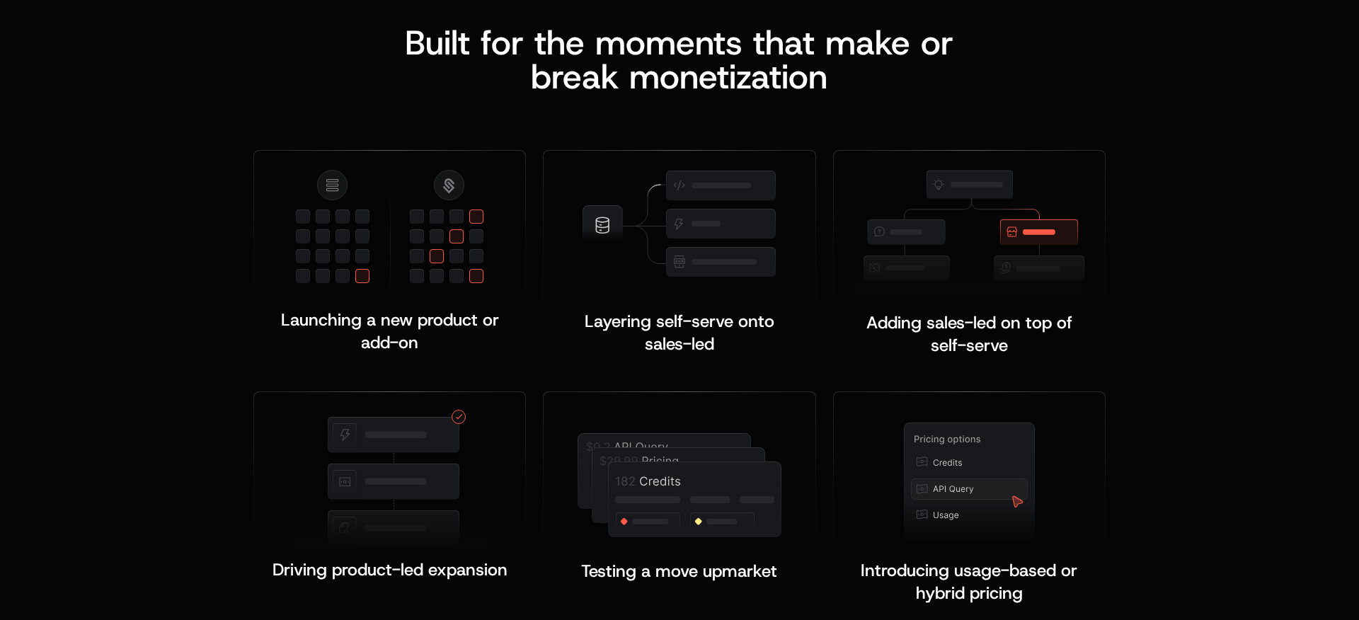
scroll to position [2711, 0]
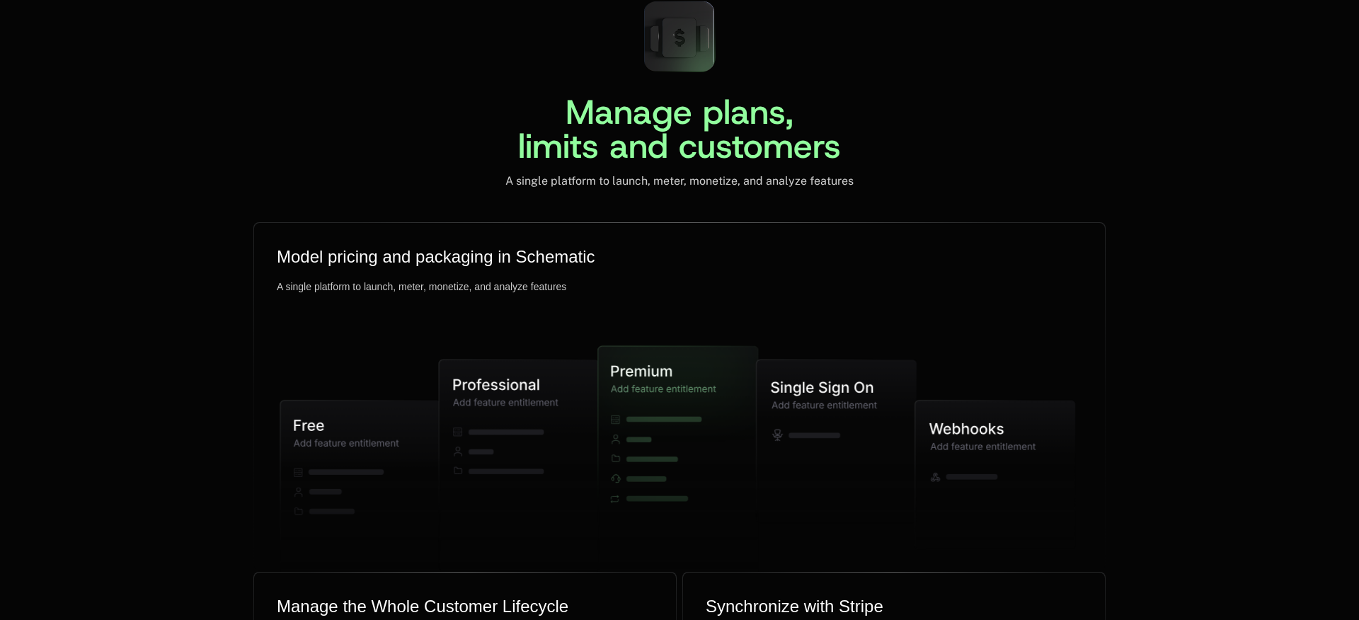
scroll to position [3361, 0]
click at [788, 376] on icon at bounding box center [837, 440] width 160 height 163
click at [971, 450] on icon at bounding box center [995, 474] width 160 height 149
drag, startPoint x: 535, startPoint y: 411, endPoint x: 470, endPoint y: 425, distance: 66.6
click at [535, 412] on icon at bounding box center [519, 464] width 160 height 211
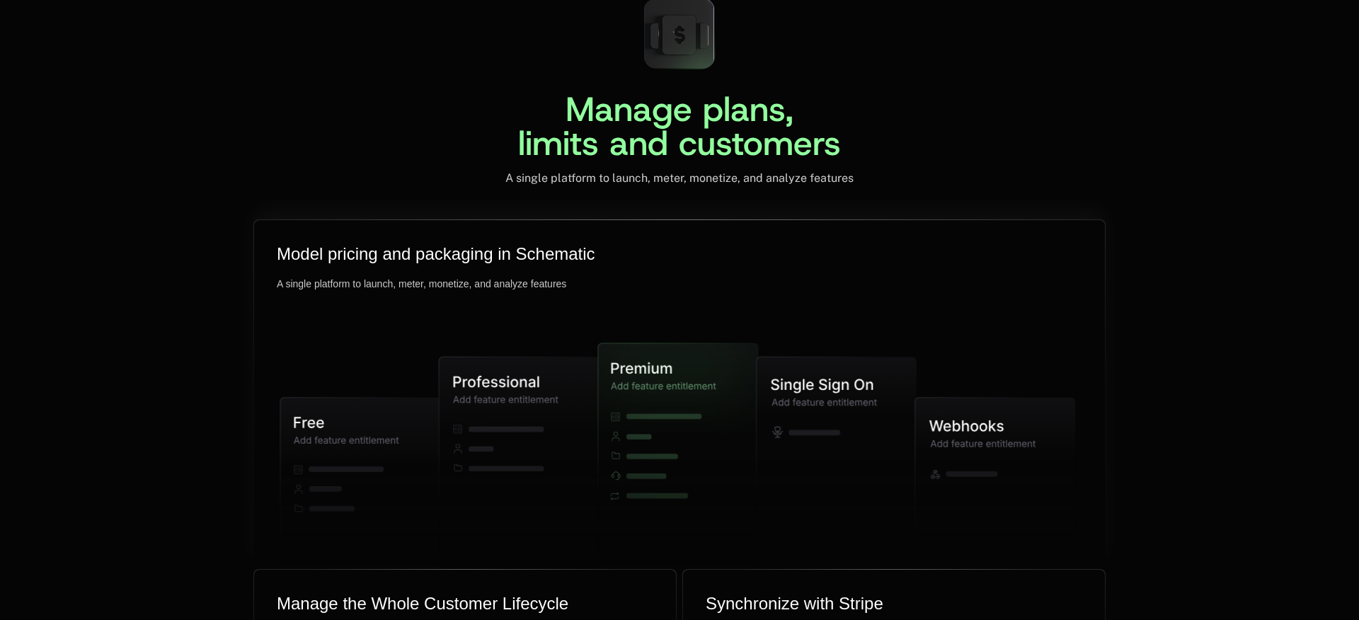
click at [406, 437] on icon at bounding box center [360, 493] width 160 height 191
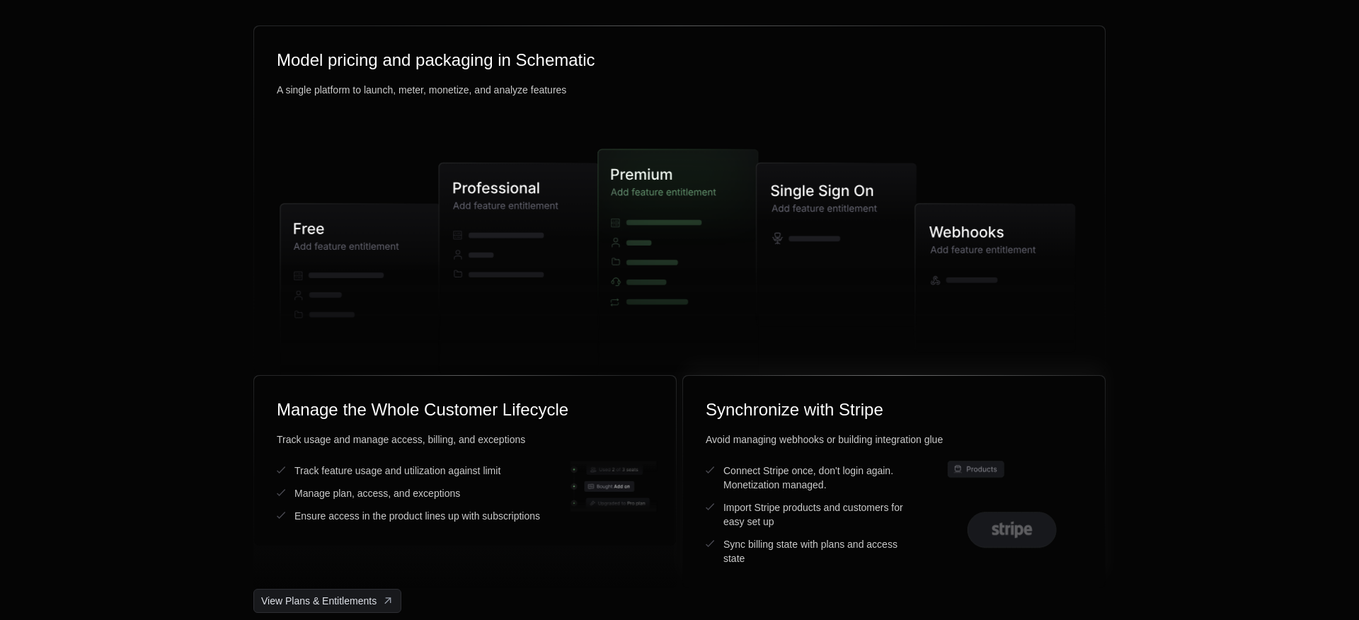
drag, startPoint x: 792, startPoint y: 419, endPoint x: 595, endPoint y: 459, distance: 201.5
click at [792, 432] on div "Avoid managing webhooks or building integration glue" at bounding box center [894, 439] width 377 height 14
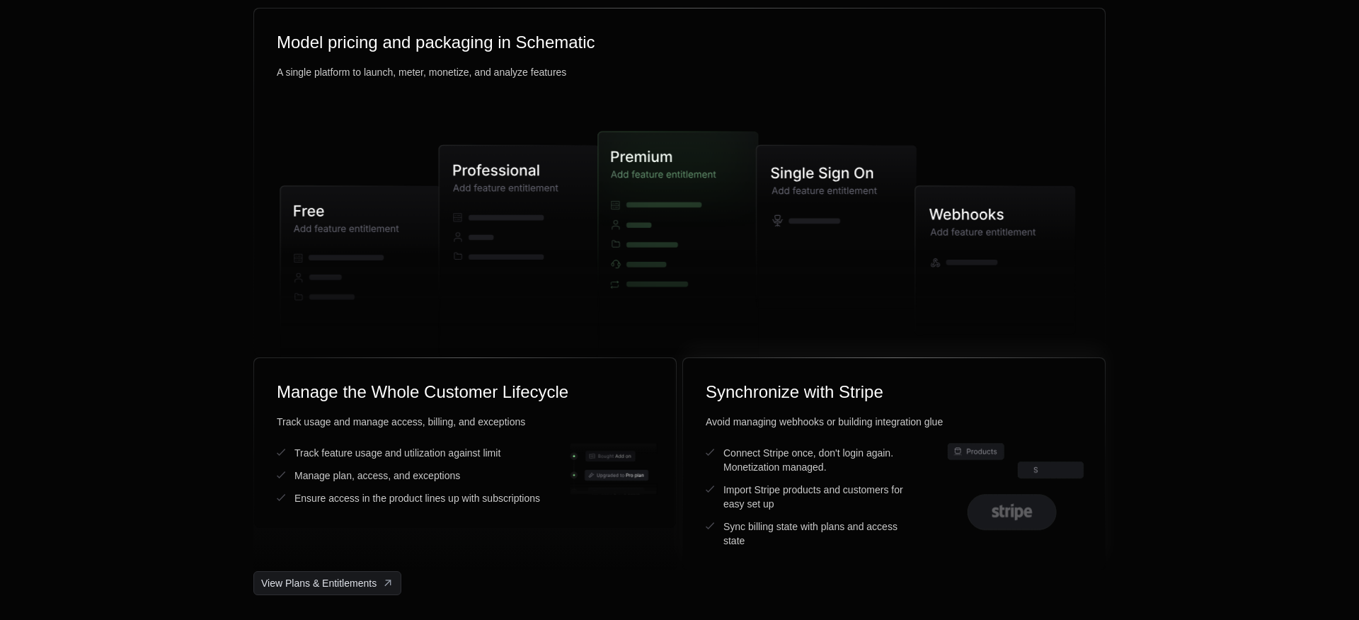
drag, startPoint x: 492, startPoint y: 451, endPoint x: 796, endPoint y: 434, distance: 304.8
click at [493, 450] on div "Track feature usage and utilization against limit" at bounding box center [397, 453] width 206 height 14
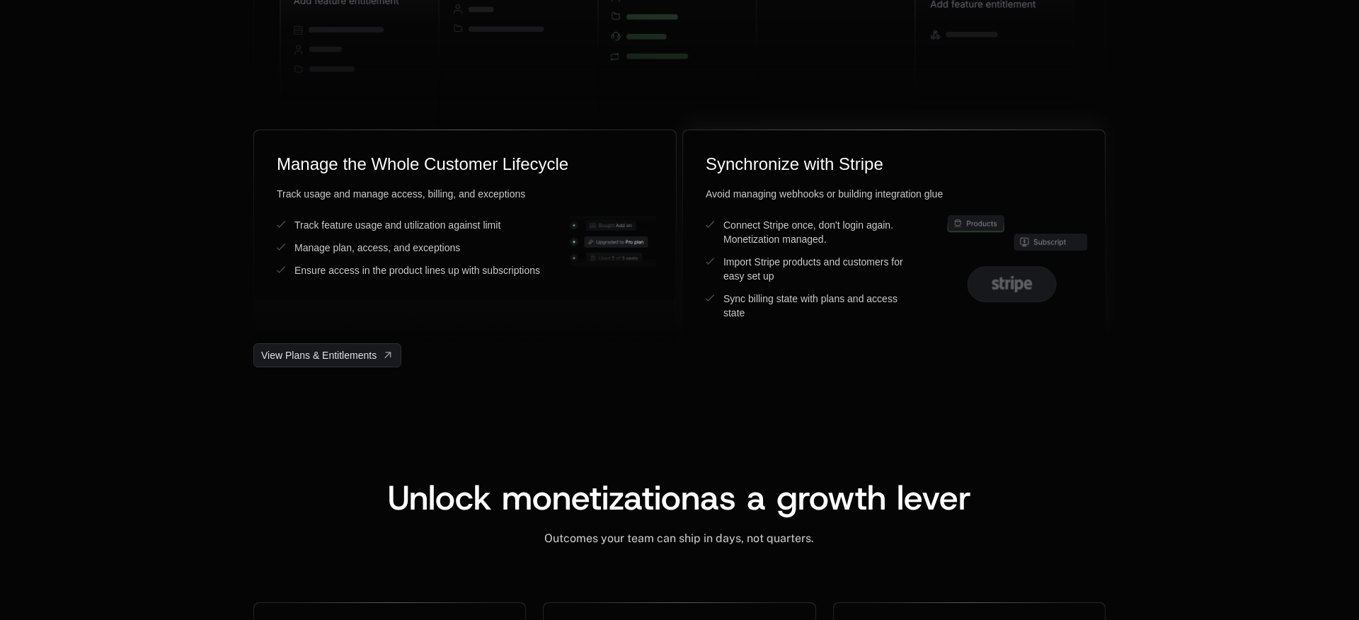
scroll to position [3877, 0]
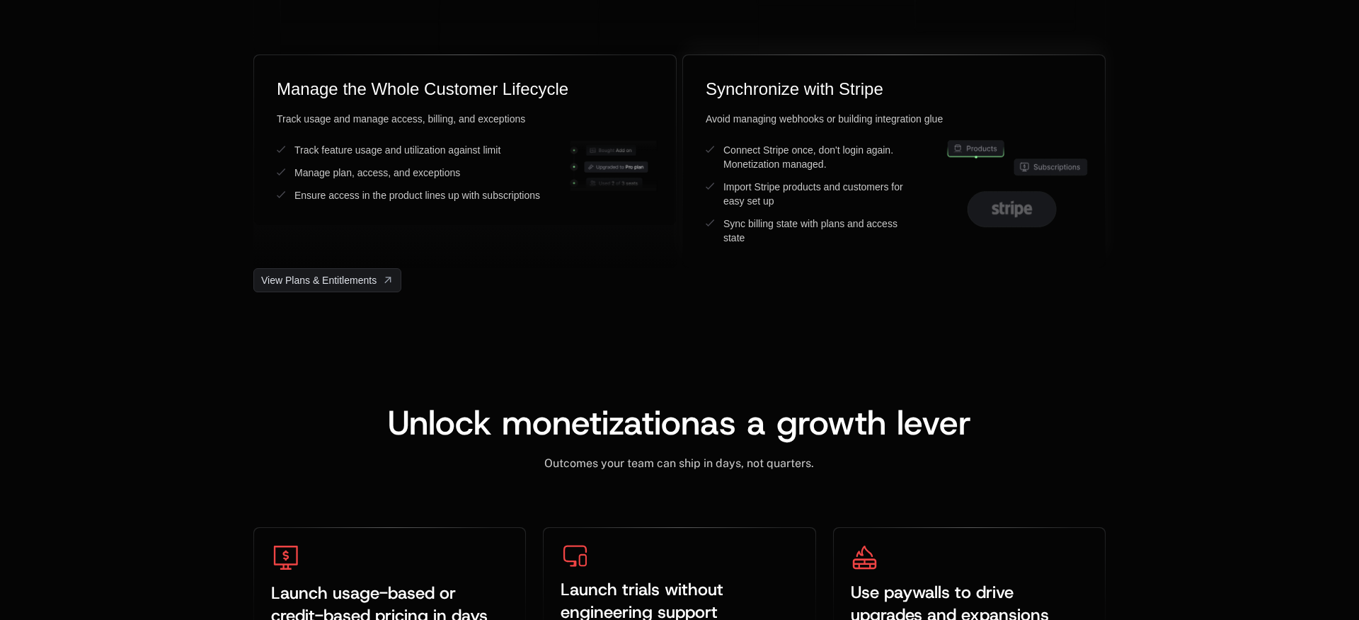
drag, startPoint x: 1033, startPoint y: 171, endPoint x: 1027, endPoint y: 183, distance: 13.6
click at [1033, 171] on icon at bounding box center [1050, 167] width 73 height 16
click at [1021, 193] on icon at bounding box center [1012, 209] width 88 height 35
drag, startPoint x: 1030, startPoint y: 205, endPoint x: 1023, endPoint y: 207, distance: 7.4
click at [1027, 205] on g at bounding box center [1017, 183] width 139 height 86
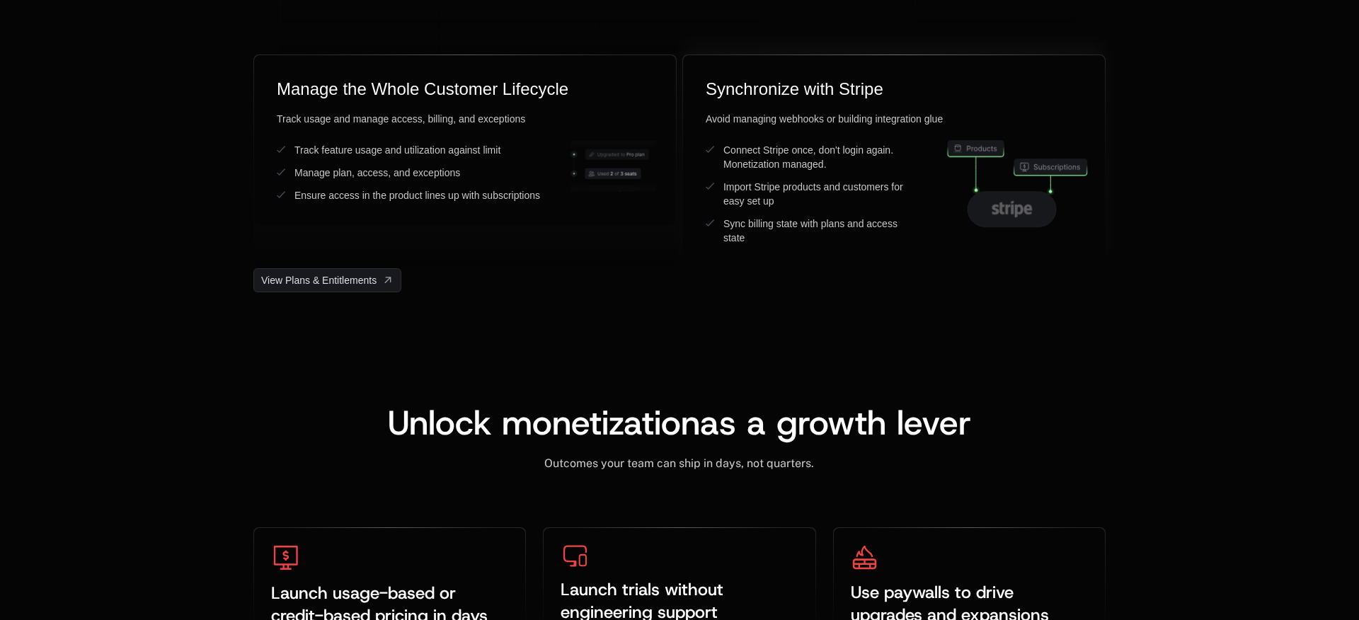
drag, startPoint x: 1023, startPoint y: 207, endPoint x: 991, endPoint y: 214, distance: 32.8
click at [1016, 208] on g at bounding box center [1017, 183] width 139 height 86
drag, startPoint x: 991, startPoint y: 214, endPoint x: 867, endPoint y: 224, distance: 124.2
click at [977, 215] on g at bounding box center [1017, 183] width 139 height 86
click at [532, 240] on div "Manage the Whole Customer Lifecycle Track usage and manage access, billing, and…" at bounding box center [464, 161] width 423 height 214
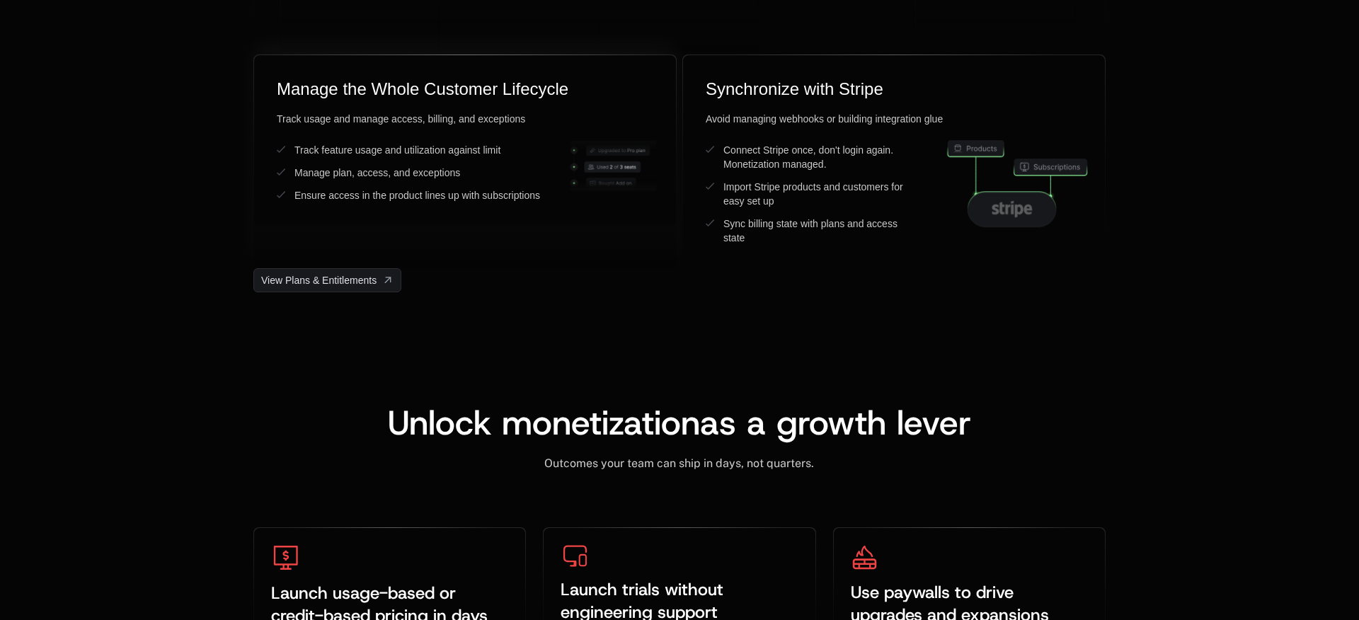
drag, startPoint x: 580, startPoint y: 185, endPoint x: 588, endPoint y: 183, distance: 8.3
click at [582, 185] on icon at bounding box center [613, 186] width 87 height 13
click at [597, 176] on icon at bounding box center [613, 165] width 87 height 51
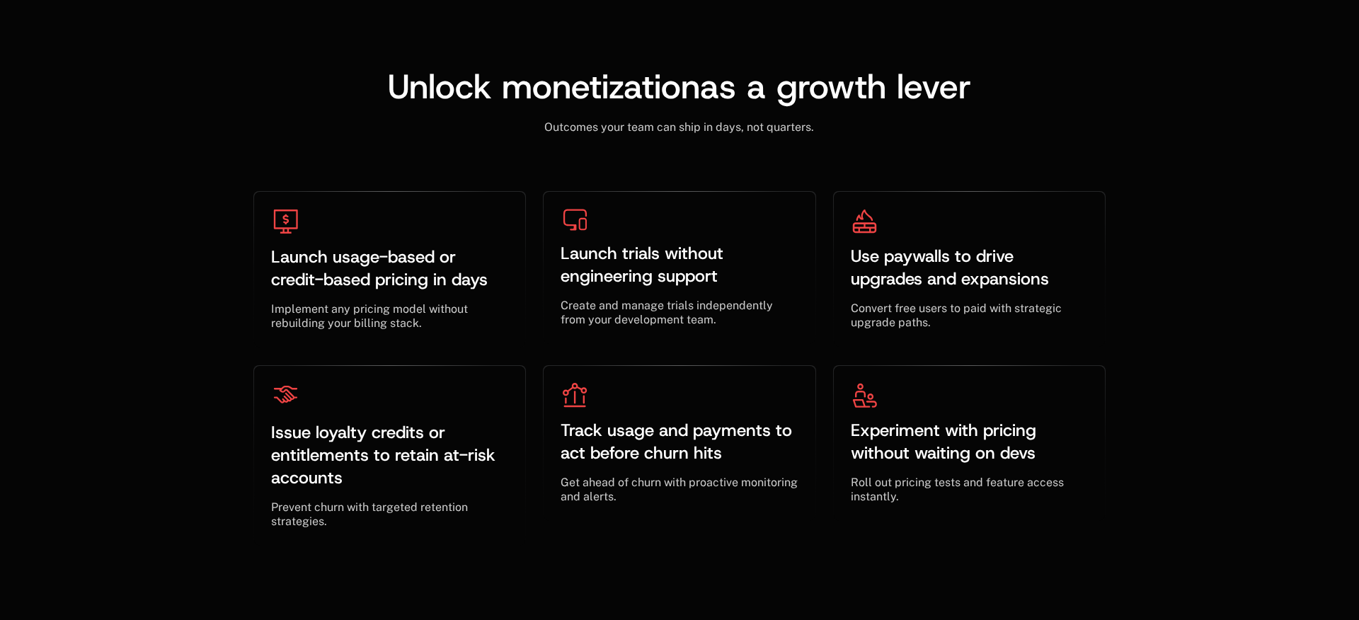
scroll to position [4506, 0]
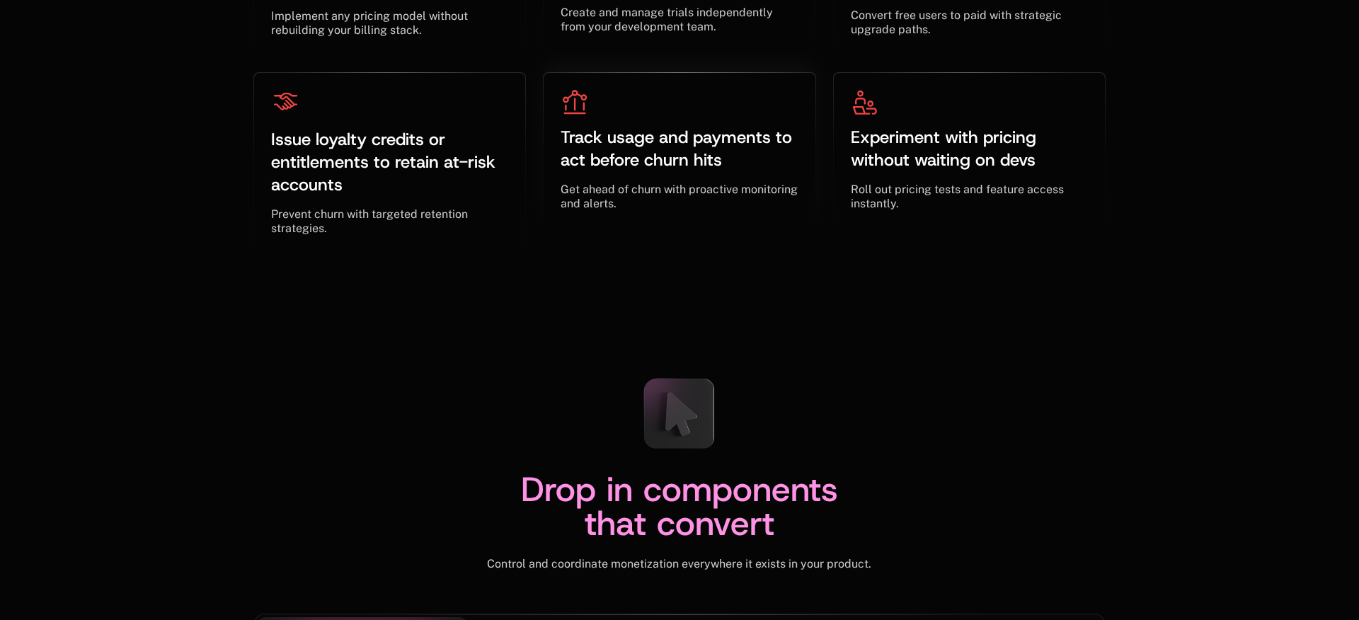
drag, startPoint x: 694, startPoint y: 121, endPoint x: 681, endPoint y: 123, distance: 13.6
click at [694, 122] on div "Track usage and payments to act before churn hits ﻿ ﻿" at bounding box center [679, 149] width 237 height 68
drag, startPoint x: 478, startPoint y: 146, endPoint x: 619, endPoint y: 163, distance: 142.7
click at [478, 146] on div "Issue loyalty credits or entitlements to retain at-risk accounts ﻿ ﻿" at bounding box center [389, 162] width 237 height 68
click at [909, 151] on span "Experiment with pricing without waiting on devs" at bounding box center [946, 148] width 190 height 45
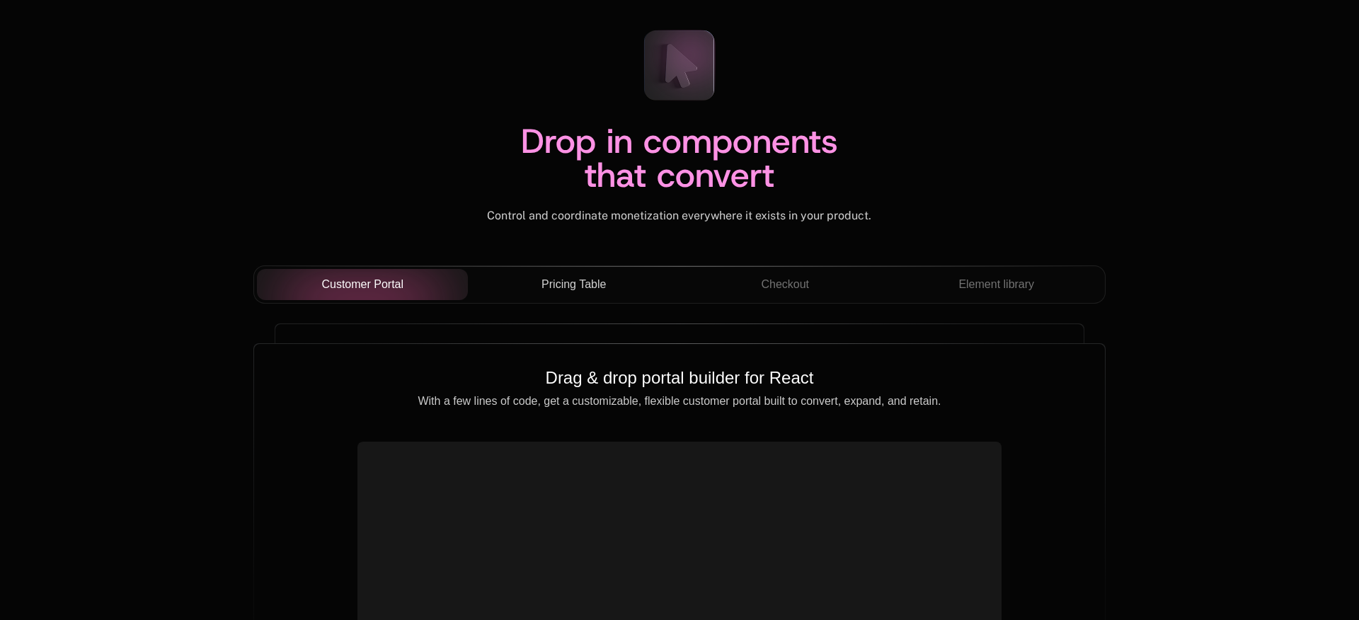
scroll to position [4916, 0]
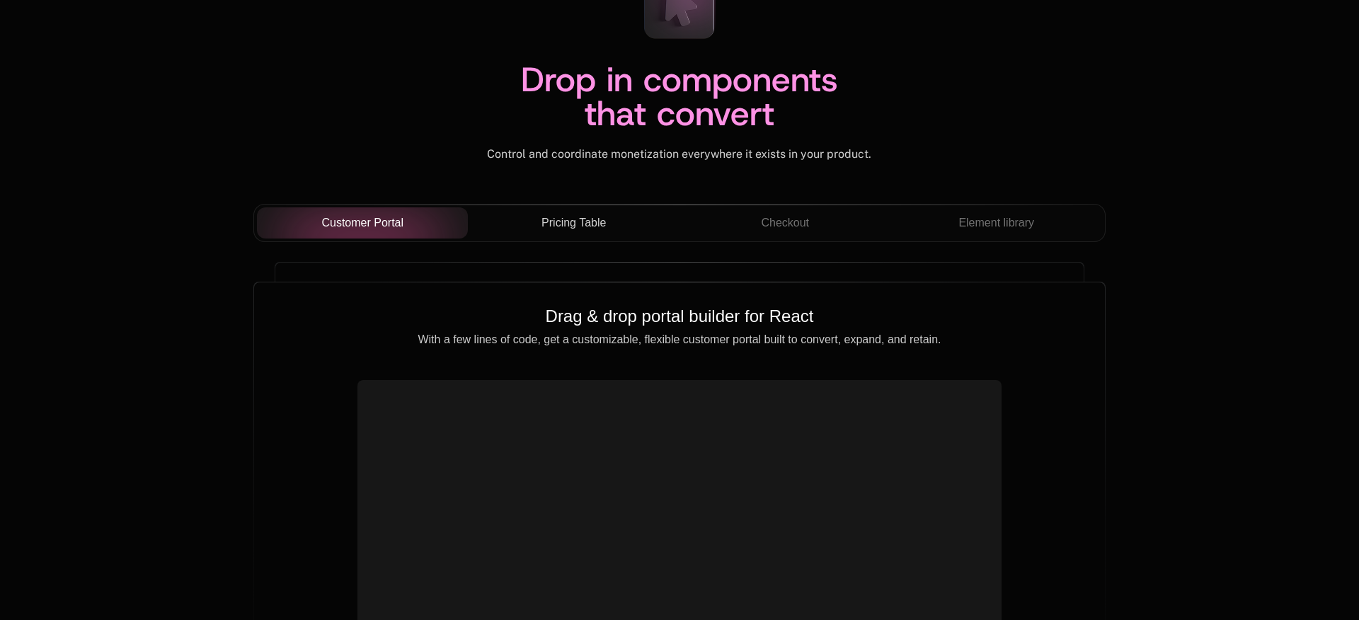
drag, startPoint x: 582, startPoint y: 229, endPoint x: 619, endPoint y: 233, distance: 37.7
click at [582, 230] on span "Pricing Table" at bounding box center [573, 222] width 64 height 17
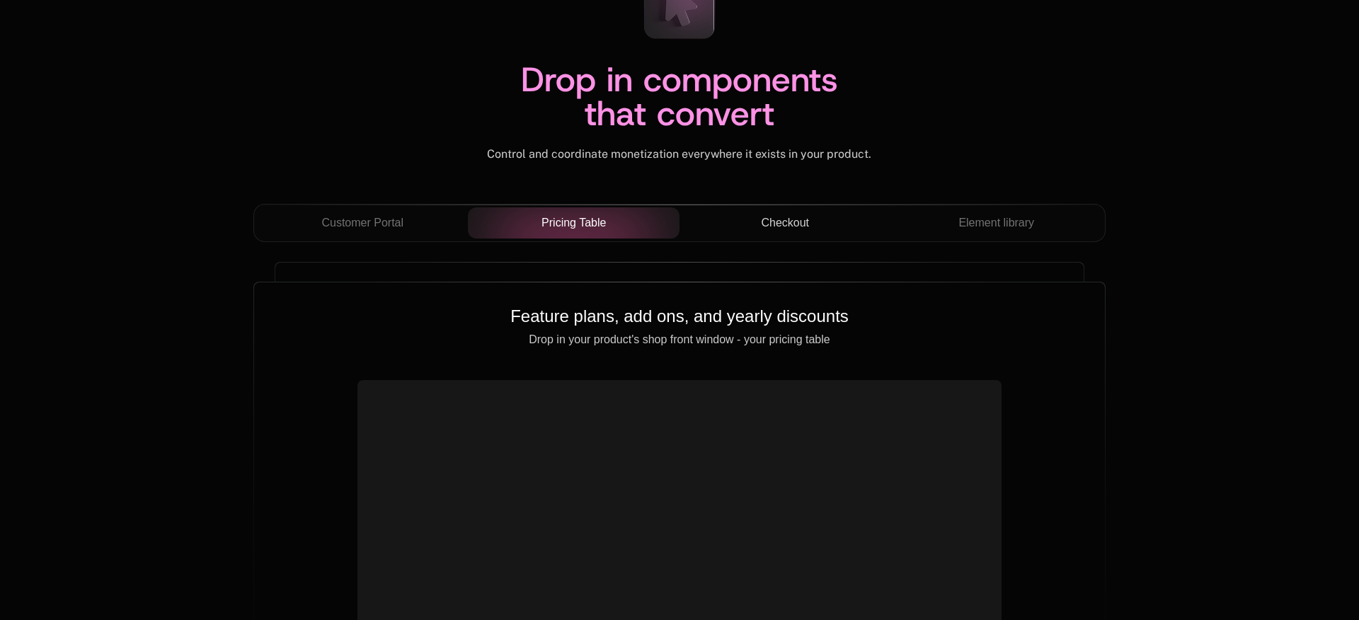
click at [771, 229] on span "Checkout" at bounding box center [785, 222] width 48 height 17
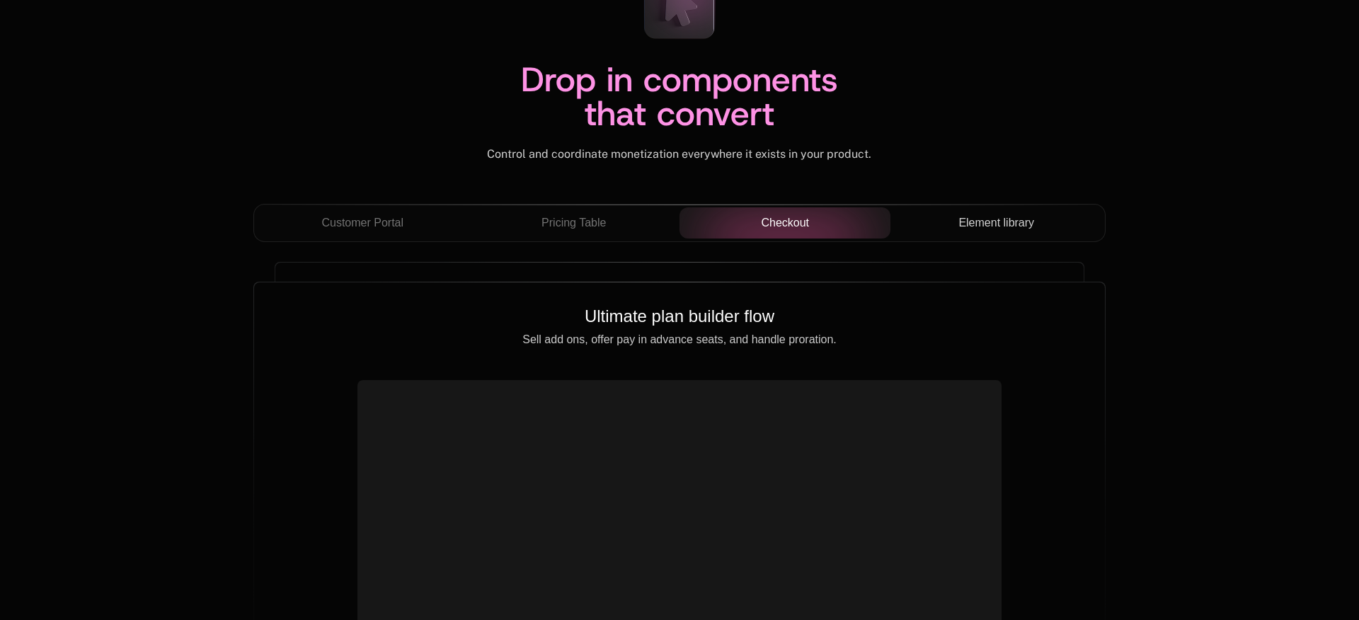
click at [983, 224] on span "Element library" at bounding box center [996, 222] width 76 height 17
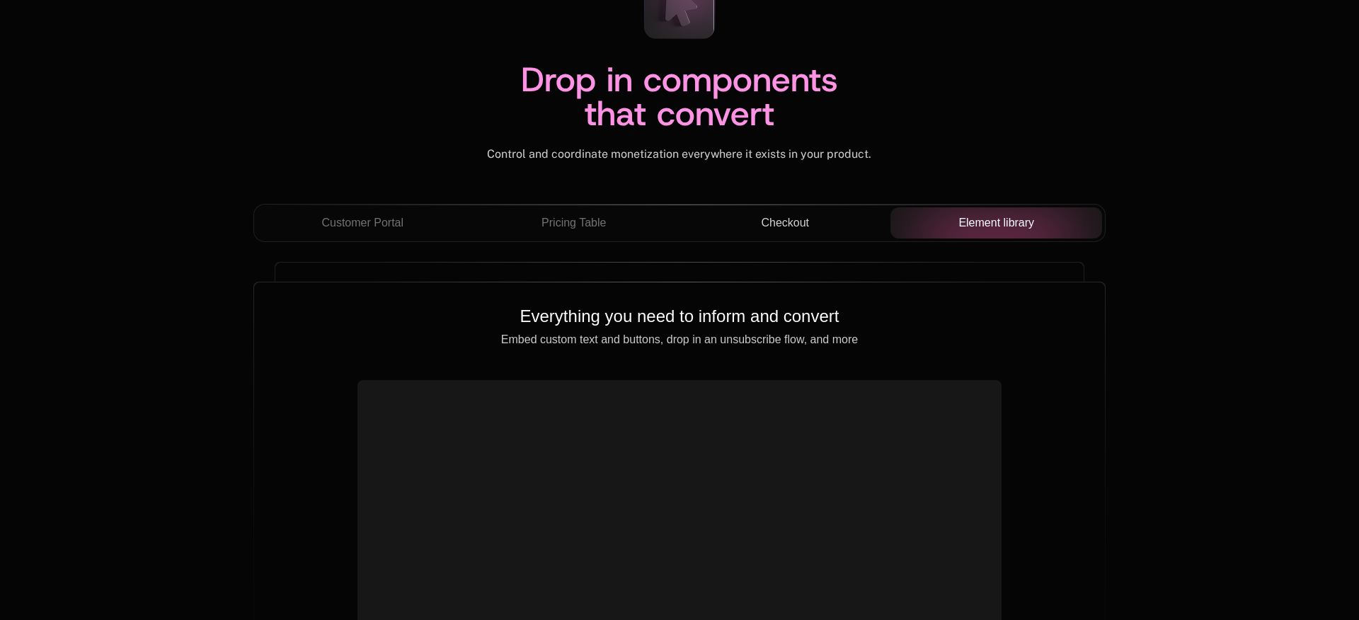
click at [749, 227] on div "Checkout" at bounding box center [785, 222] width 189 height 17
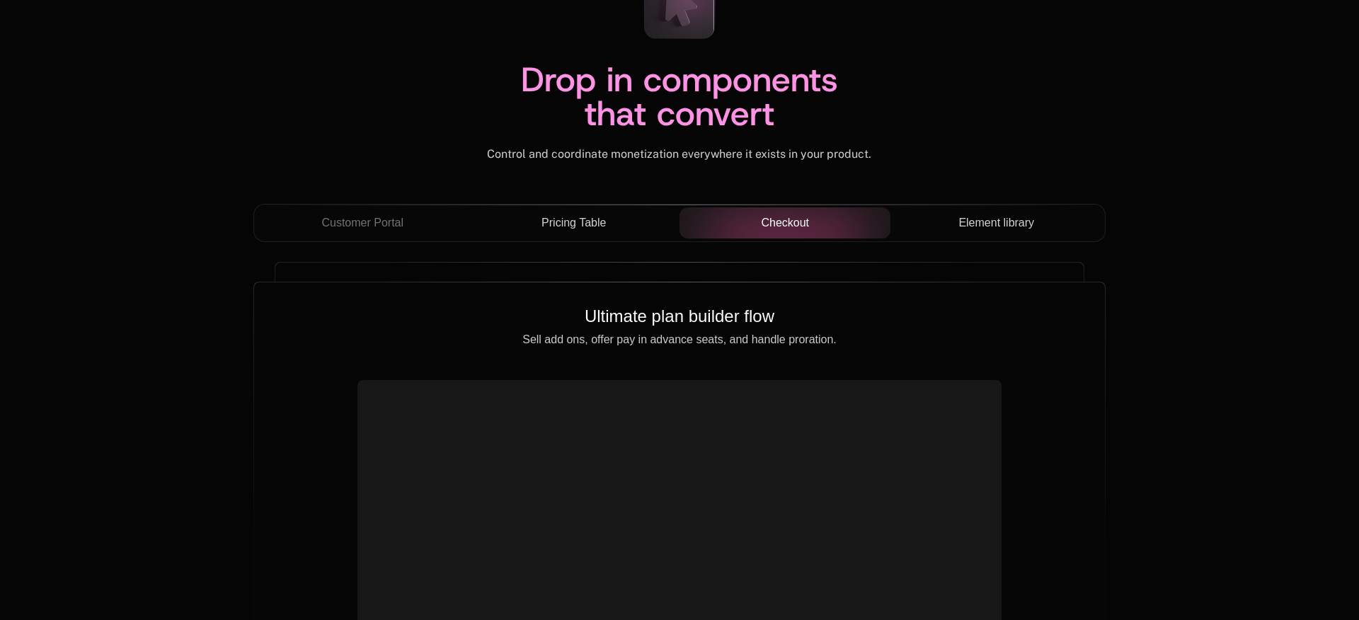
click at [562, 229] on span "Pricing Table" at bounding box center [573, 222] width 64 height 17
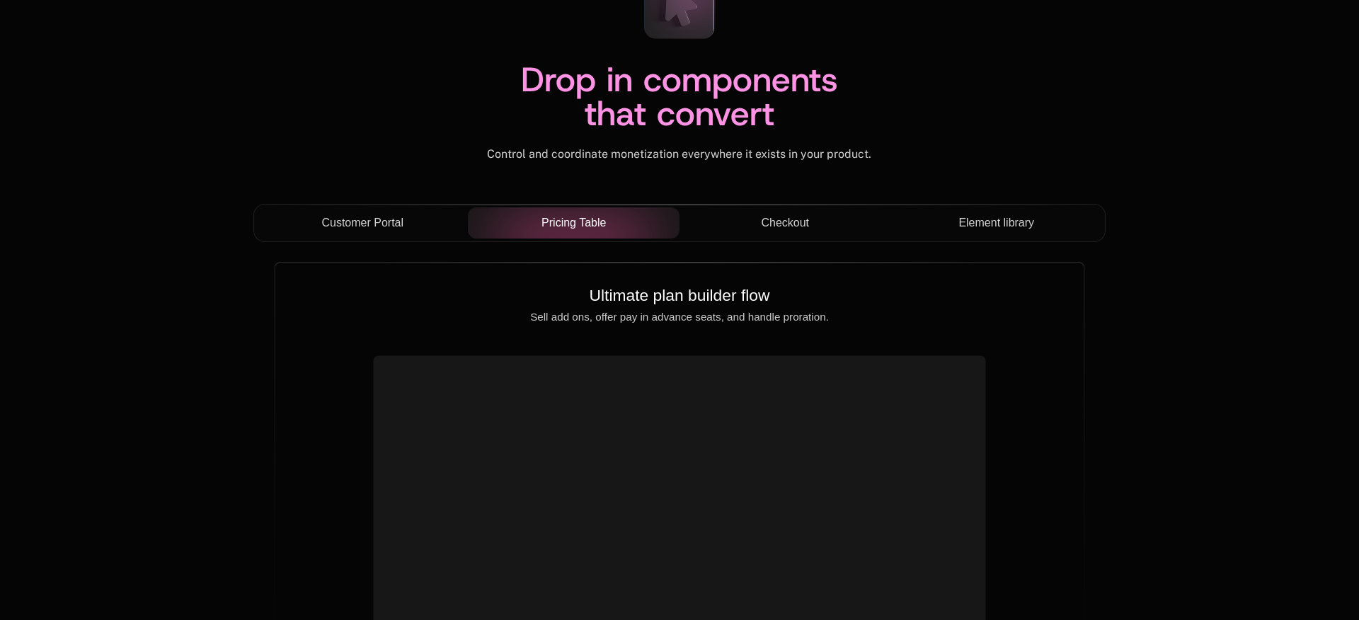
click at [376, 230] on span "Customer Portal" at bounding box center [362, 222] width 82 height 17
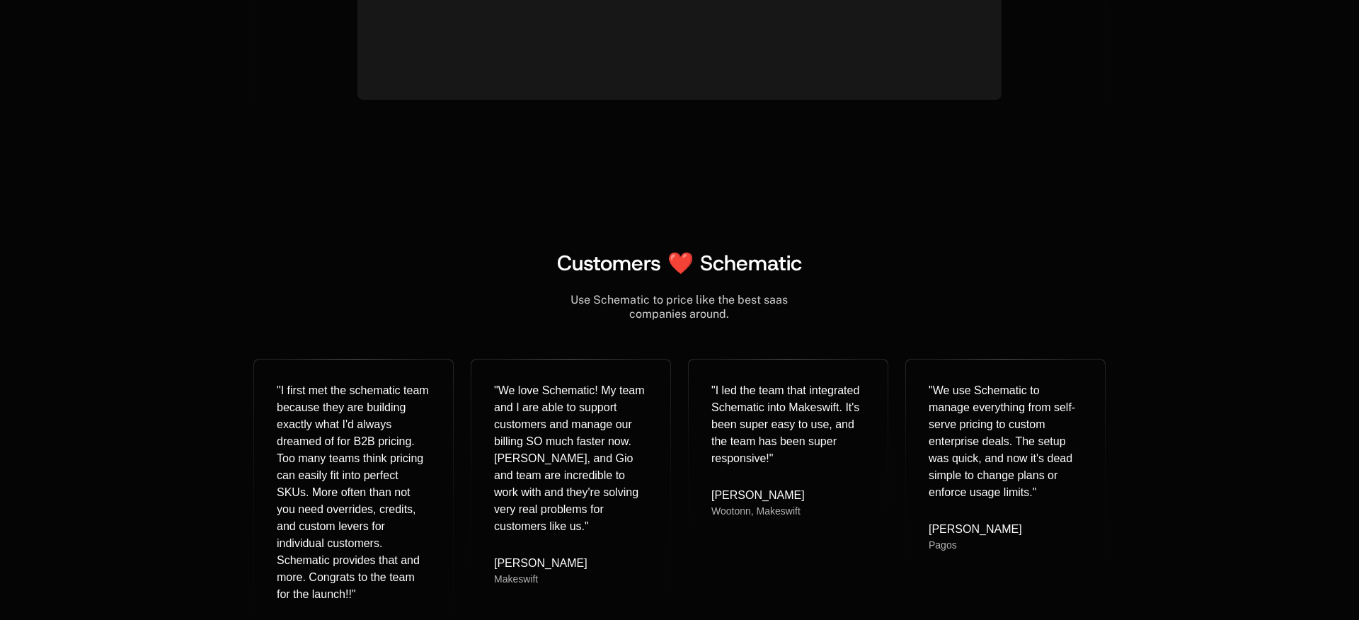
scroll to position [5727, 0]
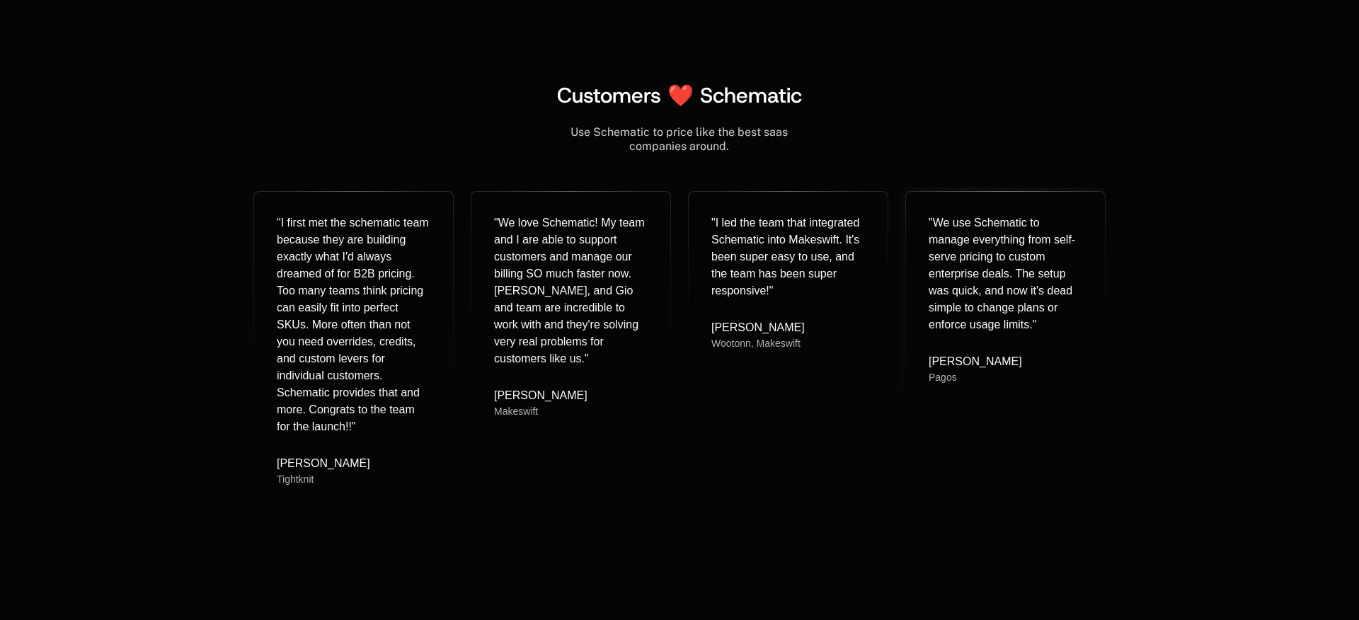
click at [945, 220] on div "" We use Schematic to manage everything from self-serve pricing to custom enter…" at bounding box center [1006, 273] width 154 height 119
drag, startPoint x: 572, startPoint y: 301, endPoint x: 704, endPoint y: 294, distance: 131.8
click at [572, 301] on div "" We love Schematic! My team and I are able to support customers and manage our…" at bounding box center [571, 290] width 154 height 153
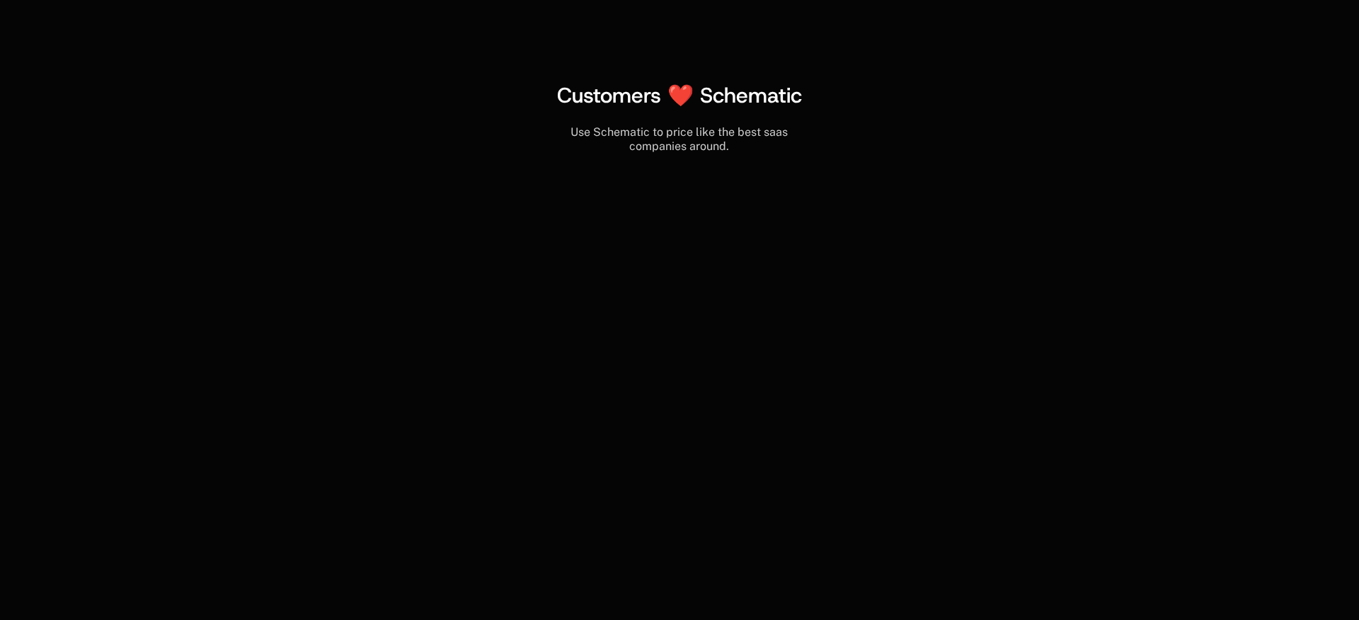
drag, startPoint x: 838, startPoint y: 291, endPoint x: 854, endPoint y: 292, distance: 15.6
click at [838, 291] on div "" I led the team that integrated Schematic into Makeswift. It's been super easy…" at bounding box center [788, 282] width 199 height 181
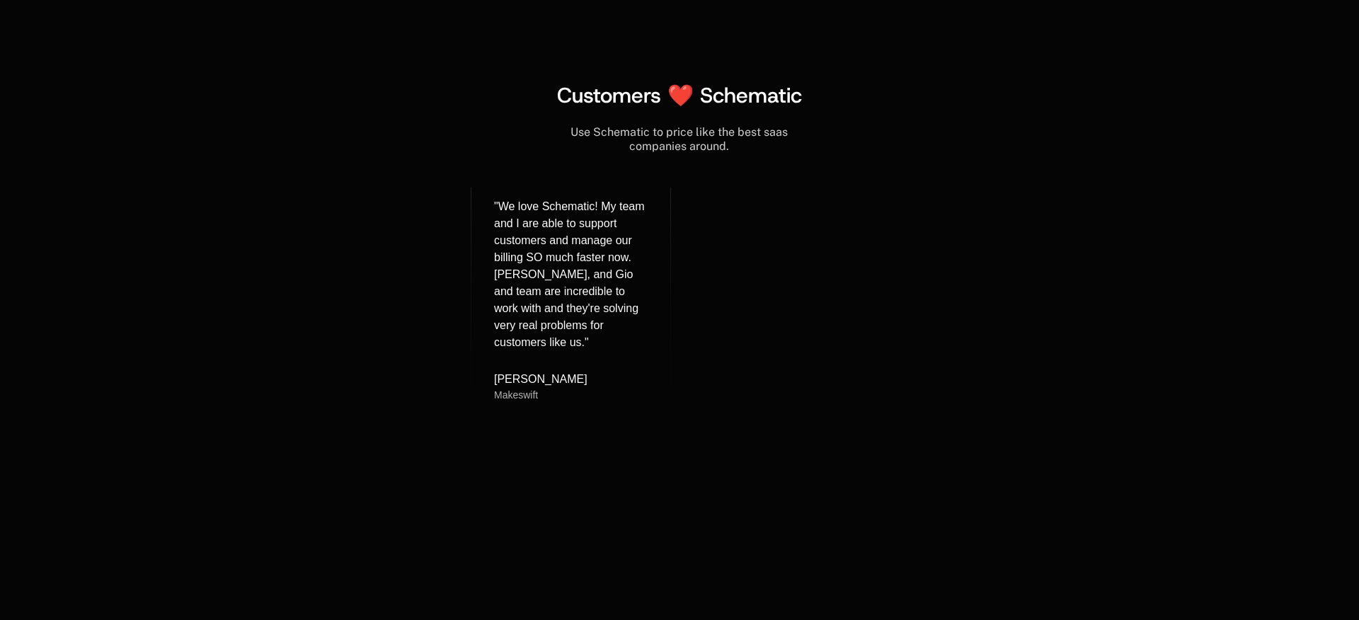
click at [1009, 291] on div "" We use Schematic to manage everything from self-serve pricing to custom enter…" at bounding box center [1006, 268] width 154 height 119
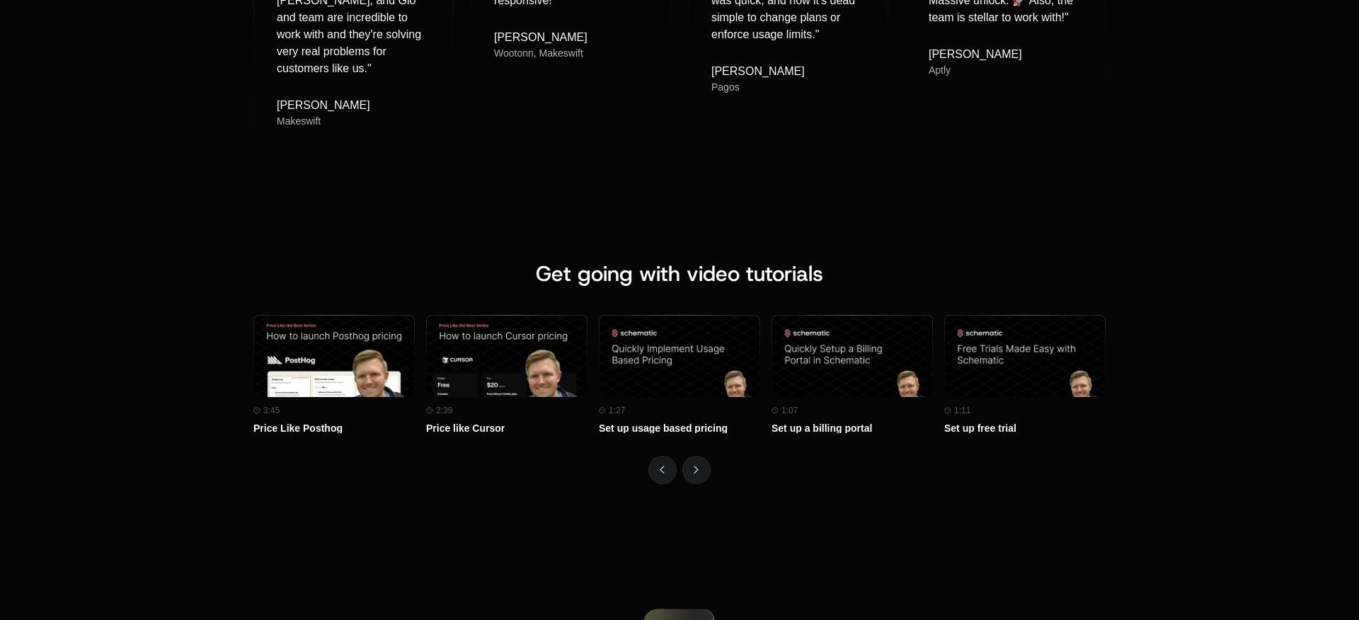
scroll to position [6017, 0]
click at [630, 260] on div "Get going with video tutorials" at bounding box center [679, 287] width 852 height 54
drag, startPoint x: 539, startPoint y: 250, endPoint x: 464, endPoint y: 297, distance: 88.2
click at [538, 259] on span "Get going with video tutorials" at bounding box center [679, 273] width 287 height 28
click at [463, 302] on div "Watch on Youtube" at bounding box center [507, 355] width 160 height 120
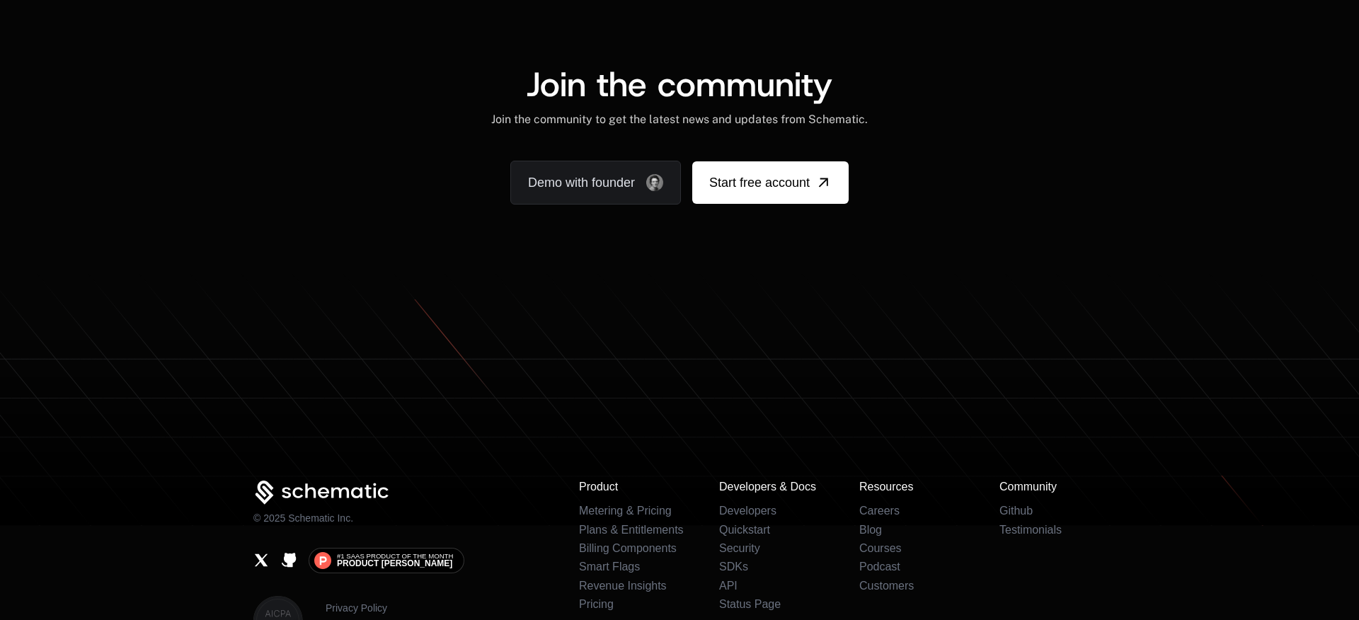
scroll to position [8710, 0]
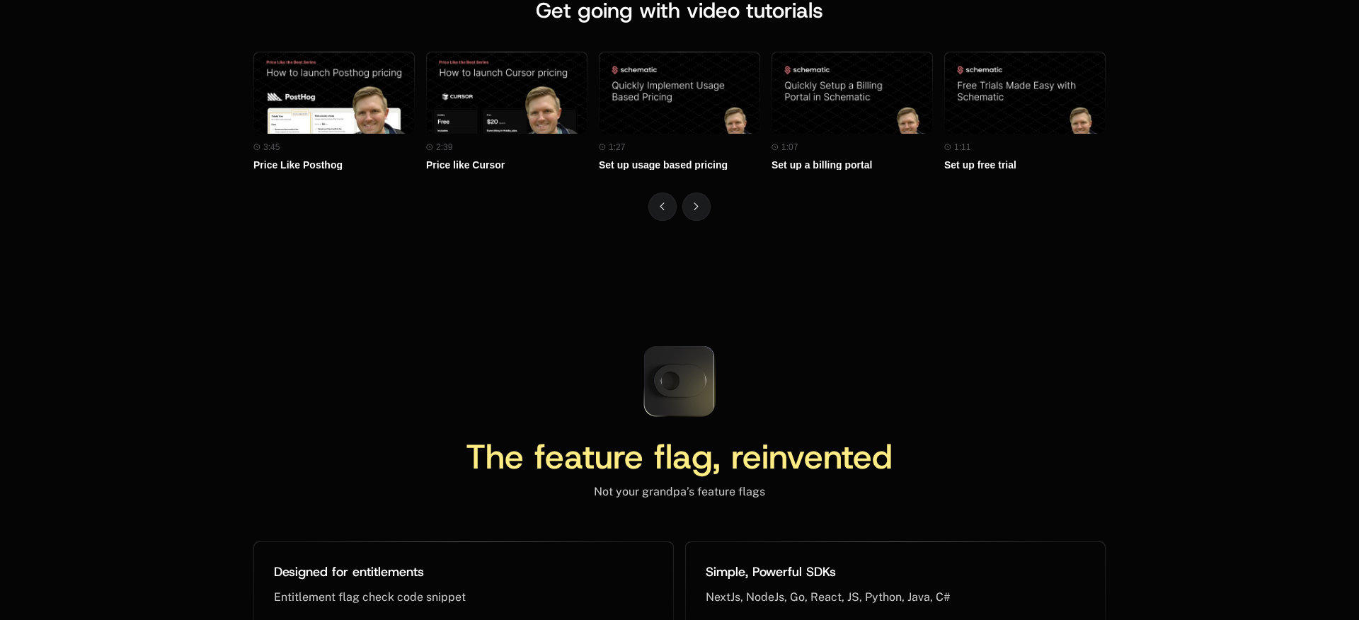
click at [1217, 92] on div "Get going with video tutorials Watch on Youtube 3:45 Price Like Posthog Watch o…" at bounding box center [679, 109] width 1359 height 336
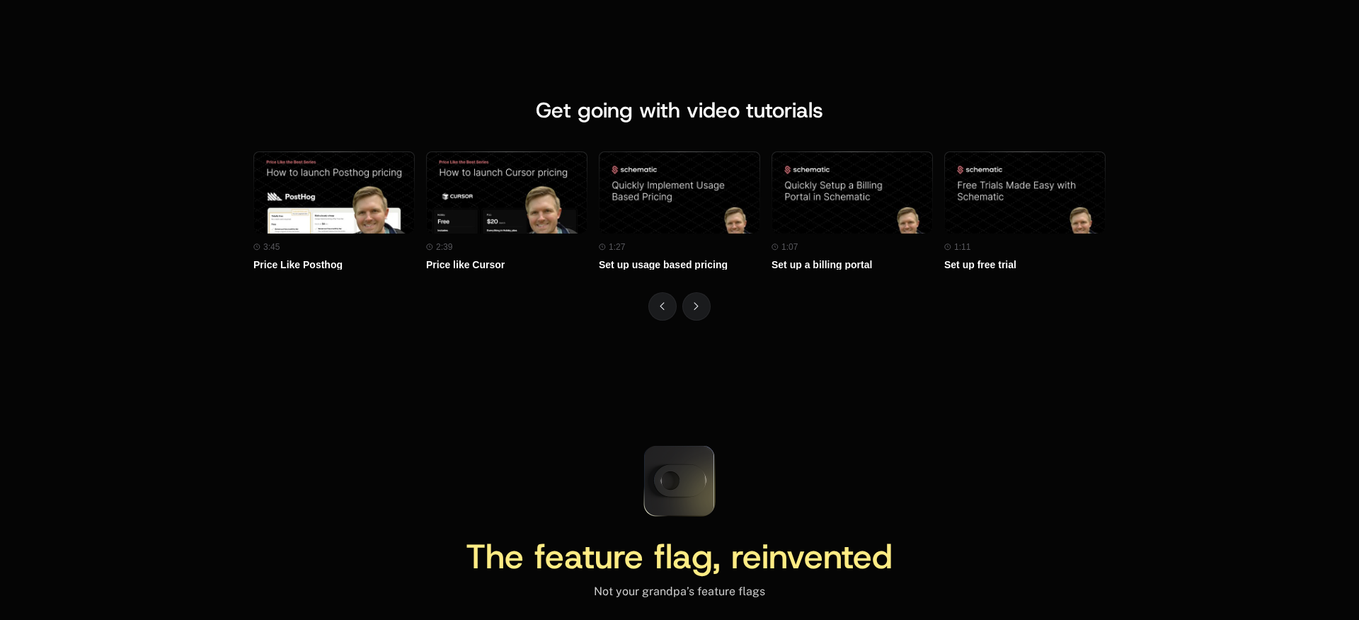
scroll to position [6367, 0]
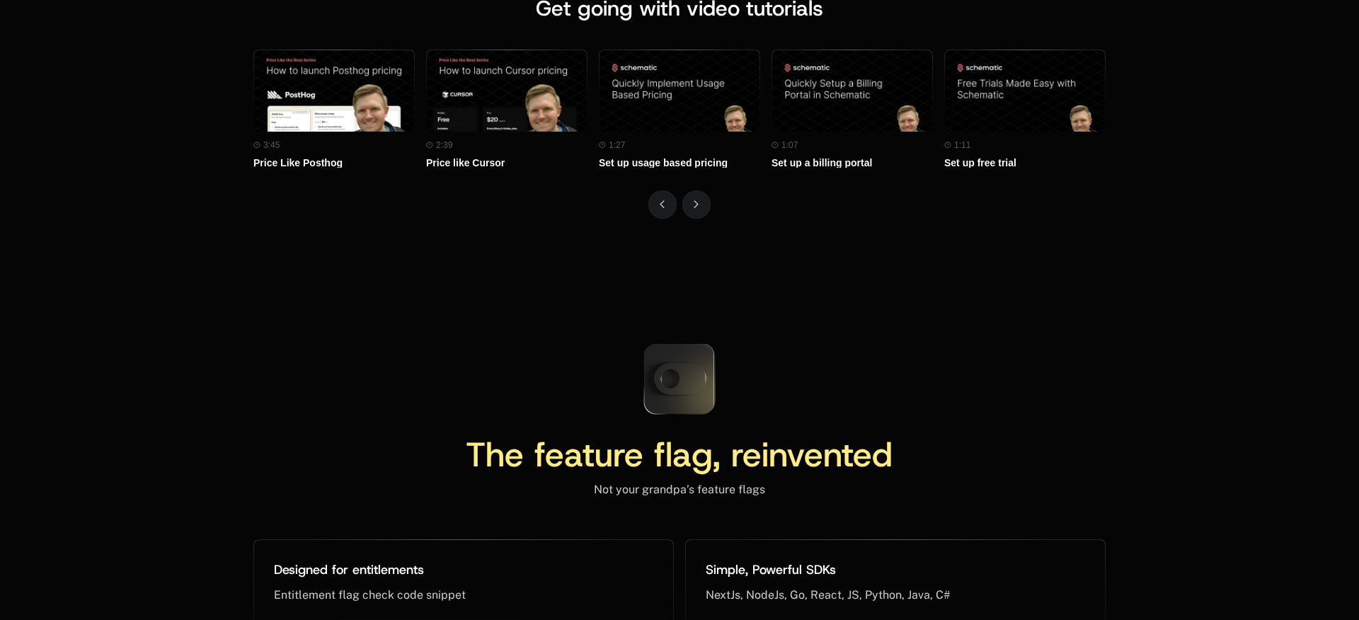
click at [1067, 217] on div "Get going with video tutorials Watch on Youtube 3:45 Price Like Posthog Watch o…" at bounding box center [679, 107] width 1359 height 336
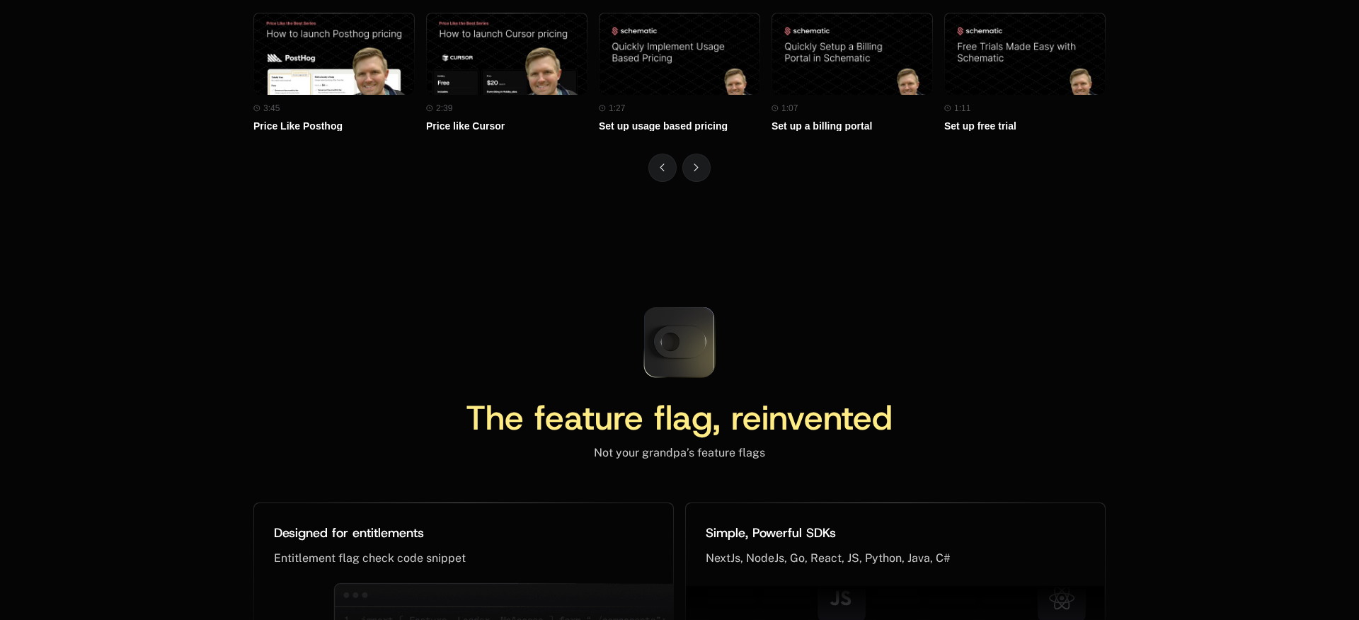
scroll to position [6475, 0]
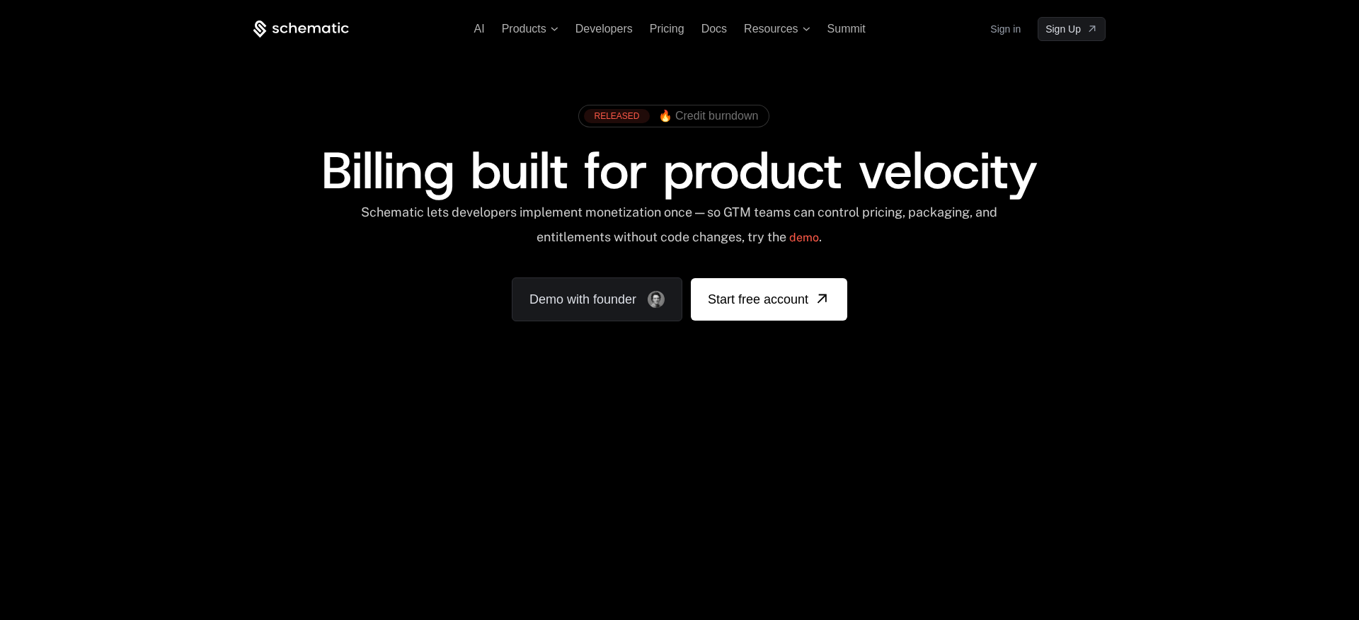
scroll to position [1096, 0]
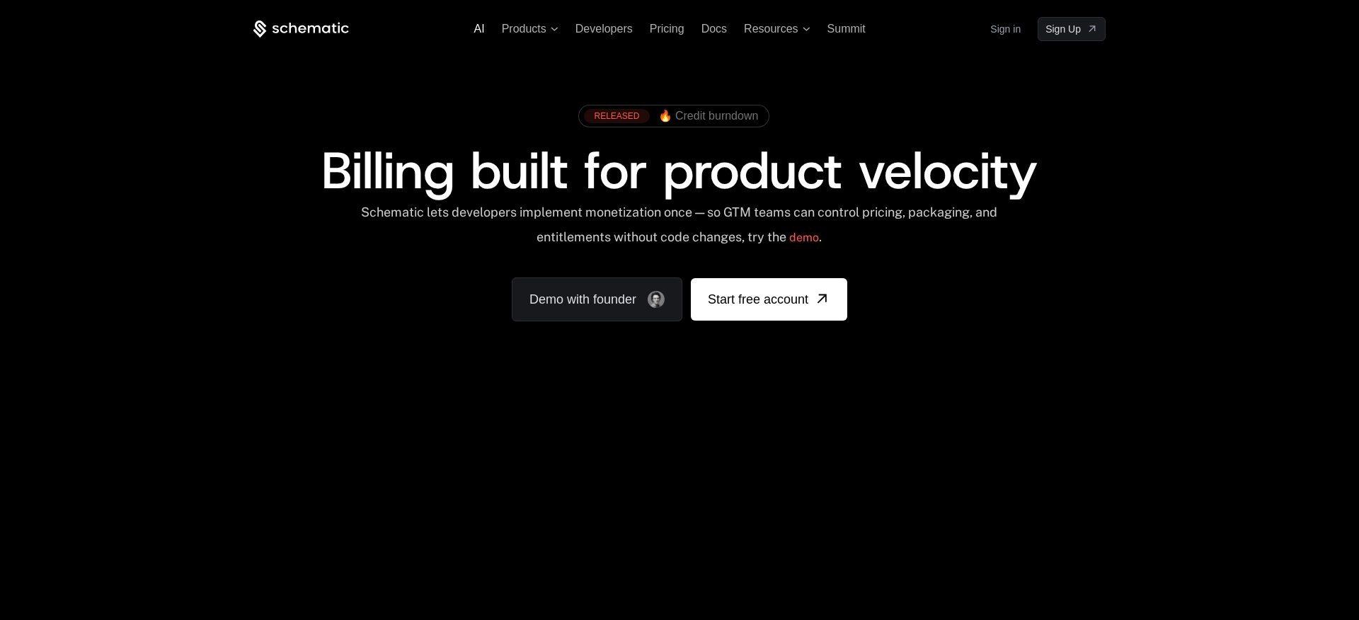
click at [483, 33] on span "AI" at bounding box center [479, 29] width 11 height 12
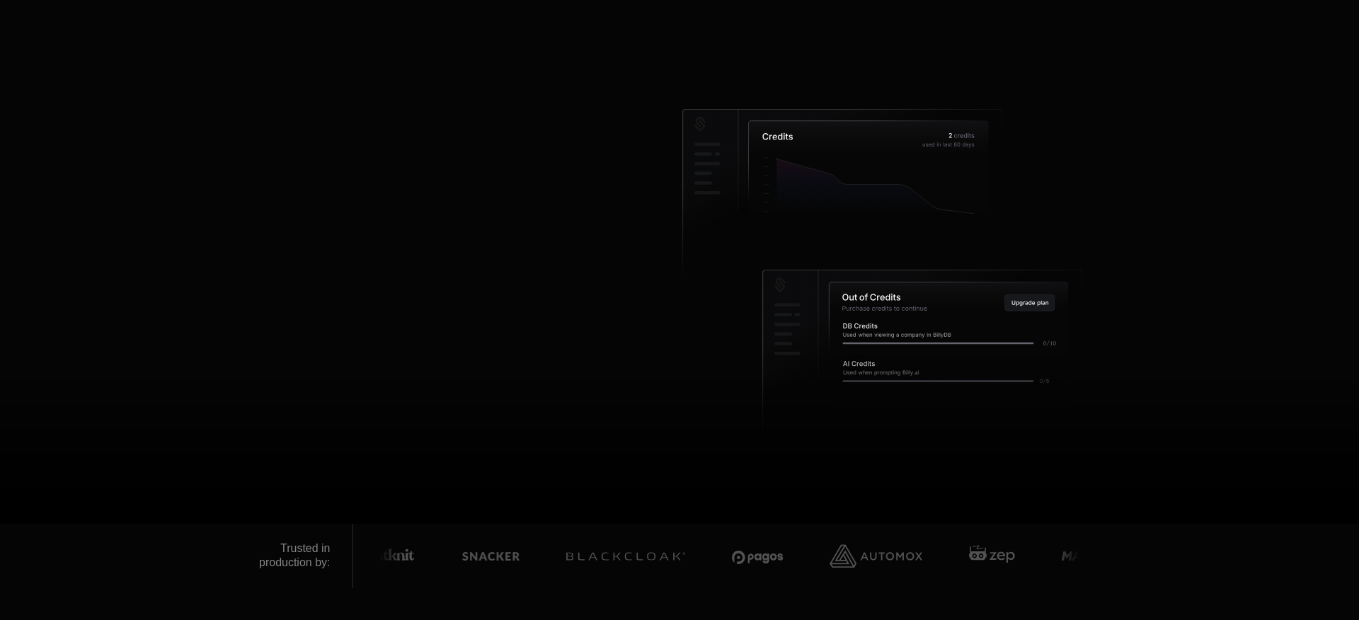
click at [535, 26] on span "Products" at bounding box center [524, 29] width 45 height 13
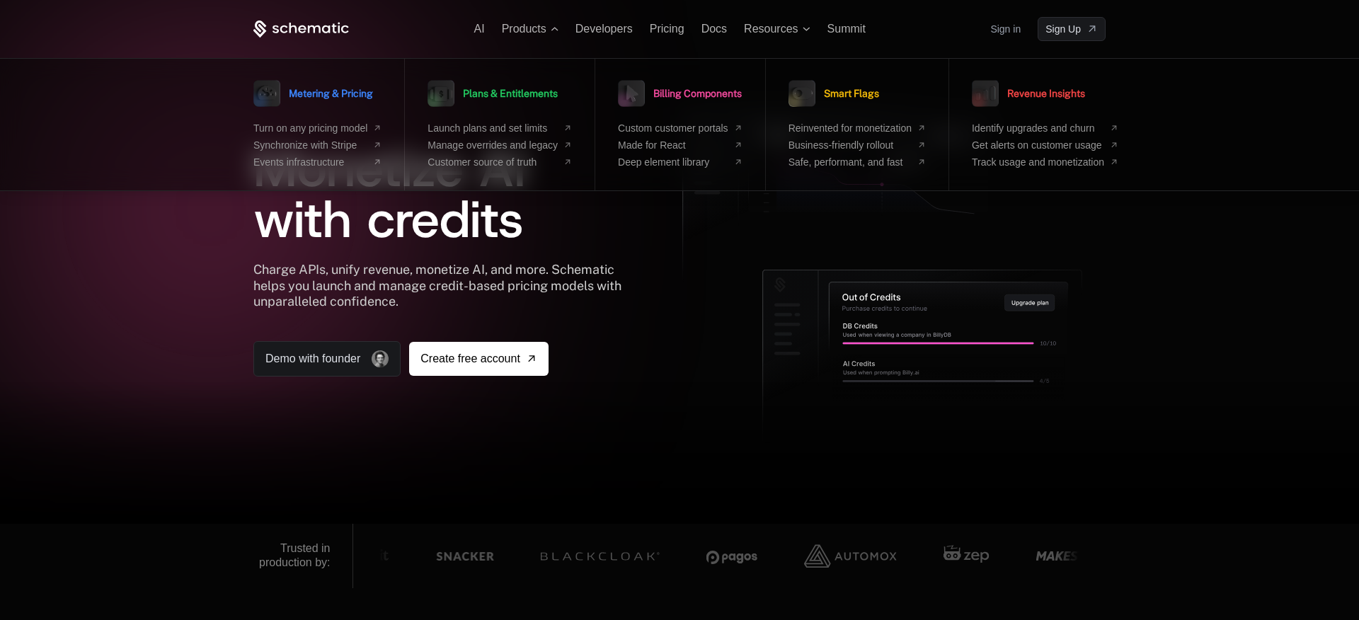
click at [1309, 382] on div at bounding box center [679, 453] width 1359 height 142
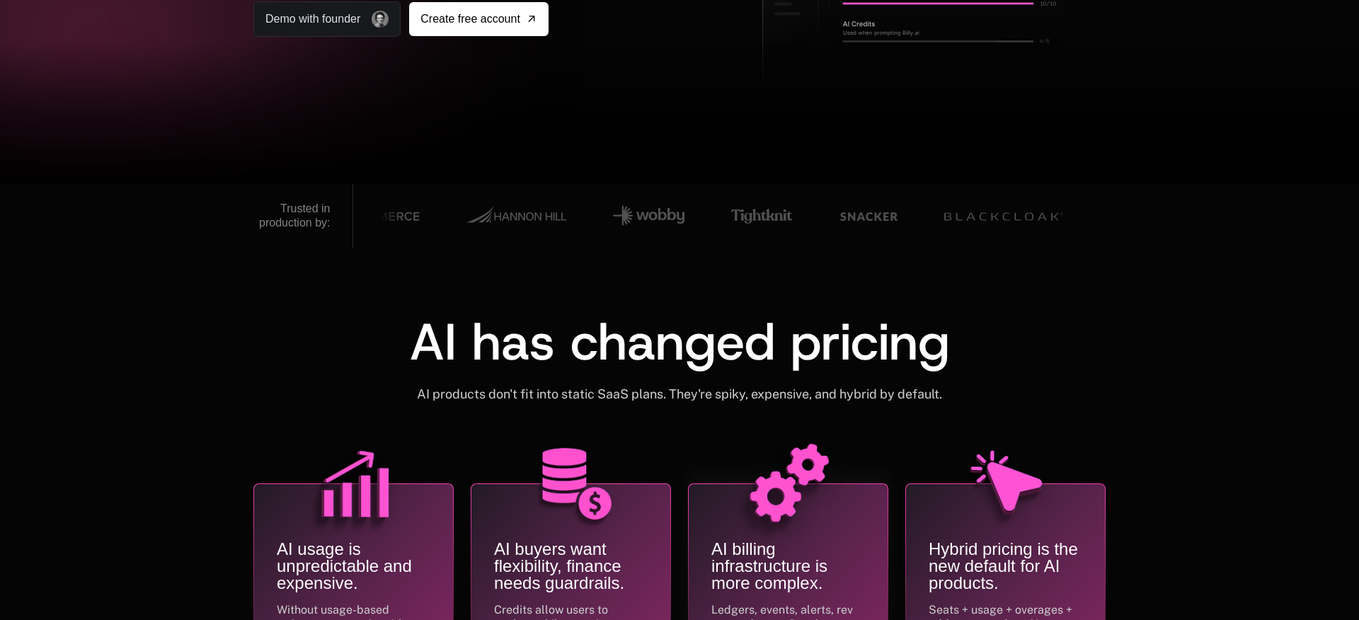
scroll to position [187, 0]
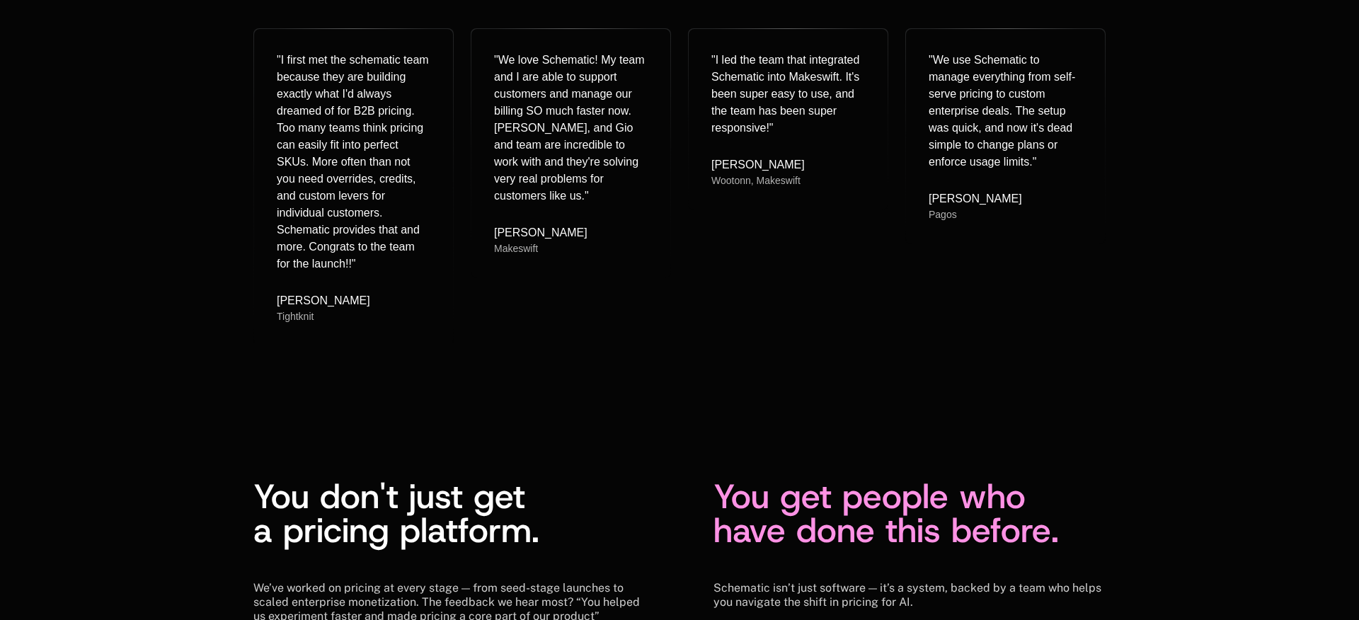
scroll to position [3427, 0]
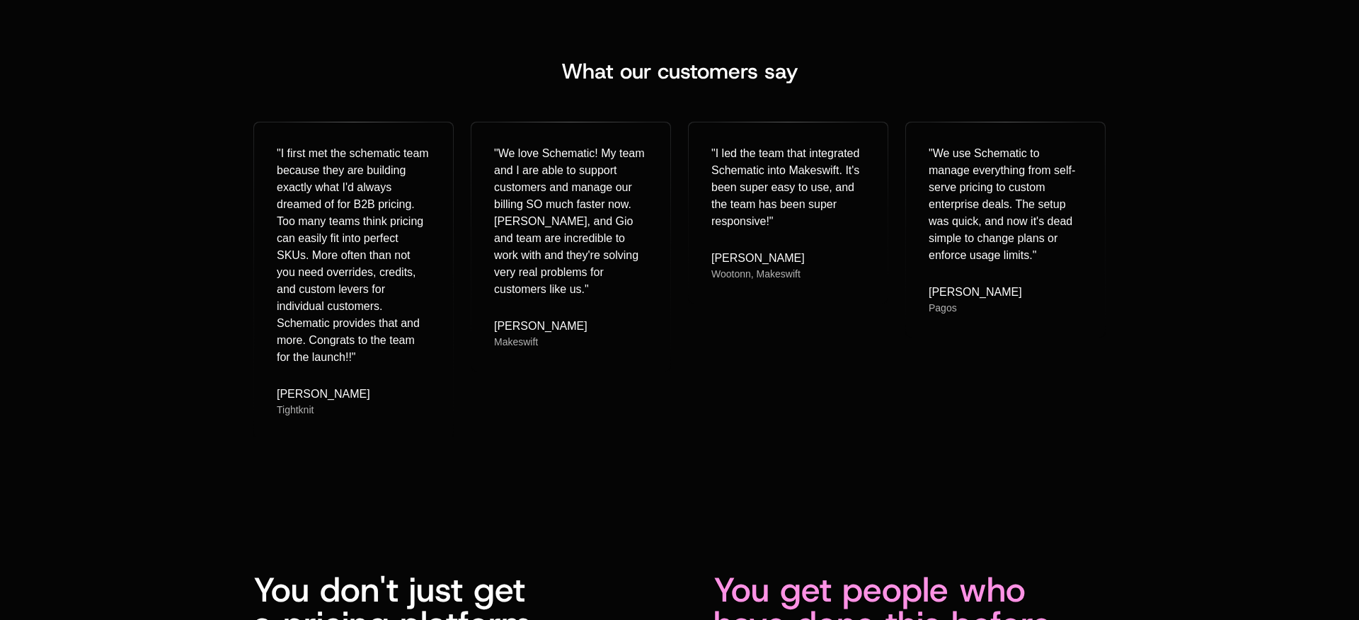
drag, startPoint x: 819, startPoint y: 470, endPoint x: 767, endPoint y: 403, distance: 84.2
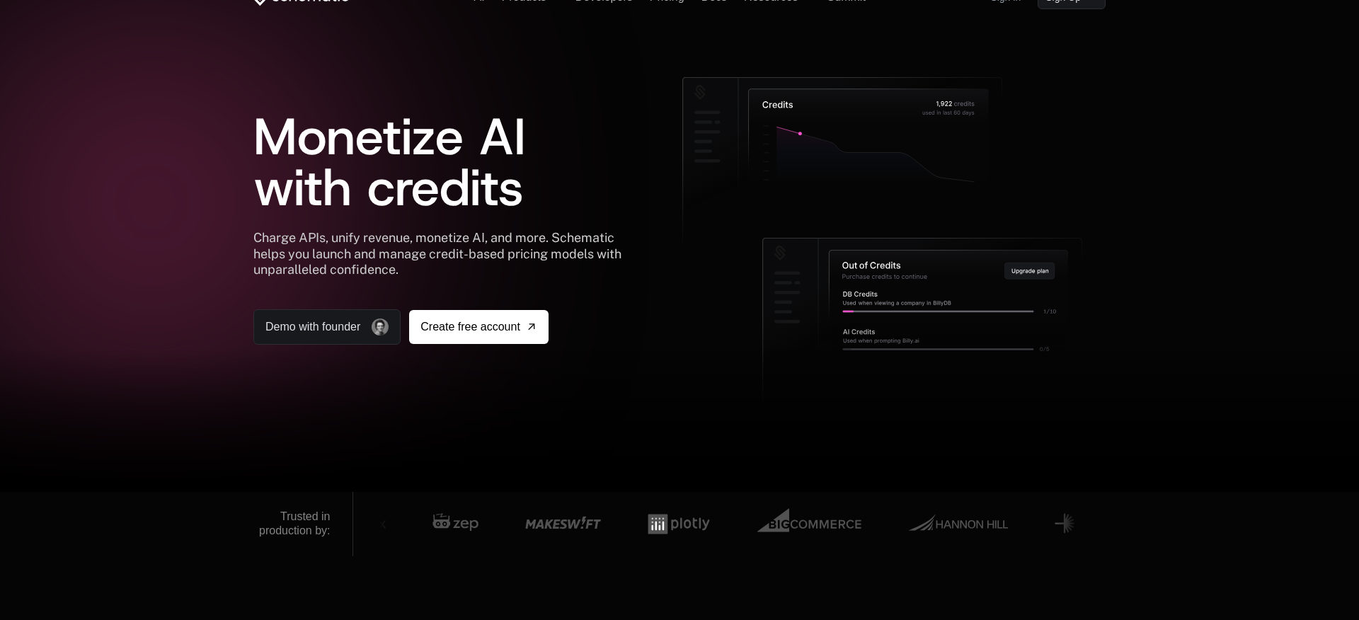
scroll to position [737, 0]
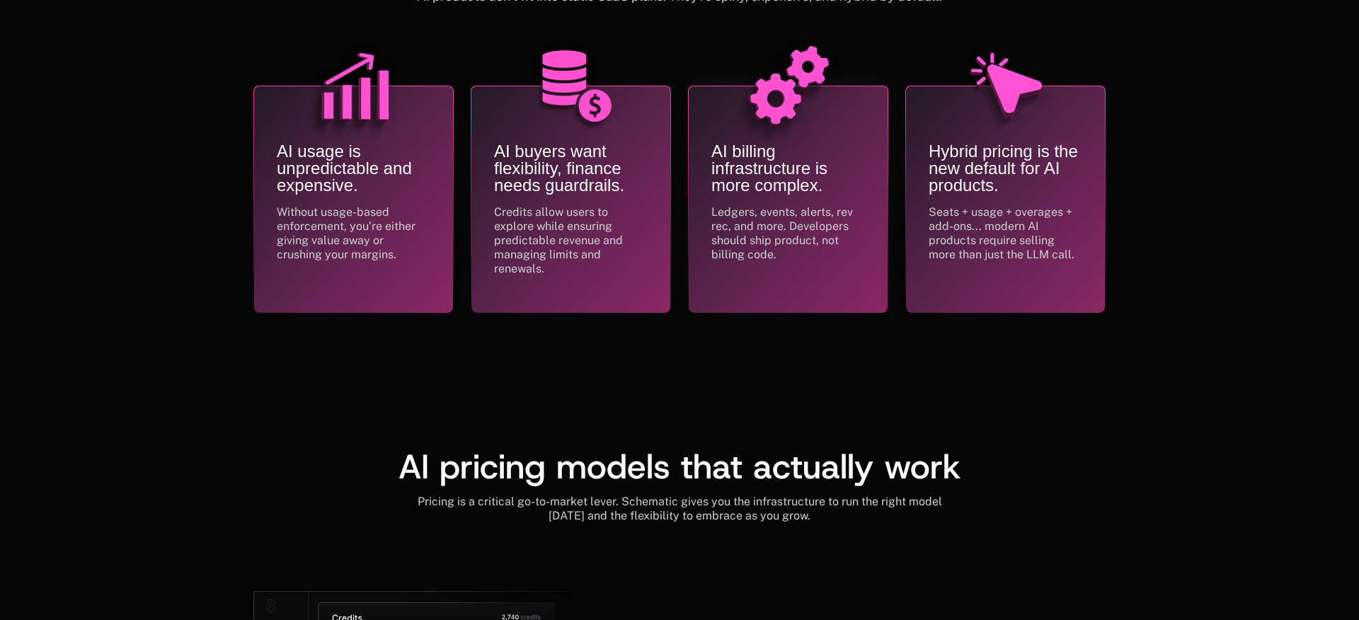
click at [800, 233] on div "Ledgers, events, alerts, rev rec, and more. Developers should ship product, not…" at bounding box center [788, 233] width 154 height 57
drag, startPoint x: 1032, startPoint y: 214, endPoint x: 912, endPoint y: 251, distance: 125.1
click at [1032, 214] on div "Seats + usage + overages + add-ons... modern AI products require selling more t…" at bounding box center [1006, 233] width 154 height 57
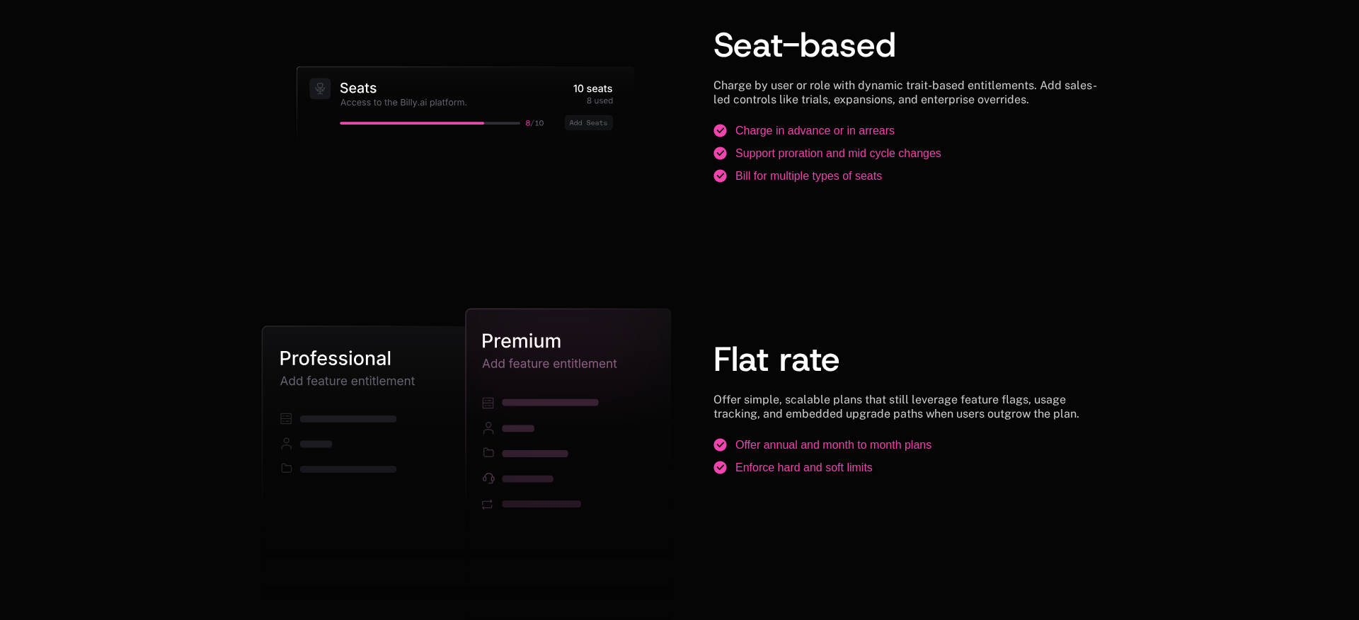
scroll to position [2014, 0]
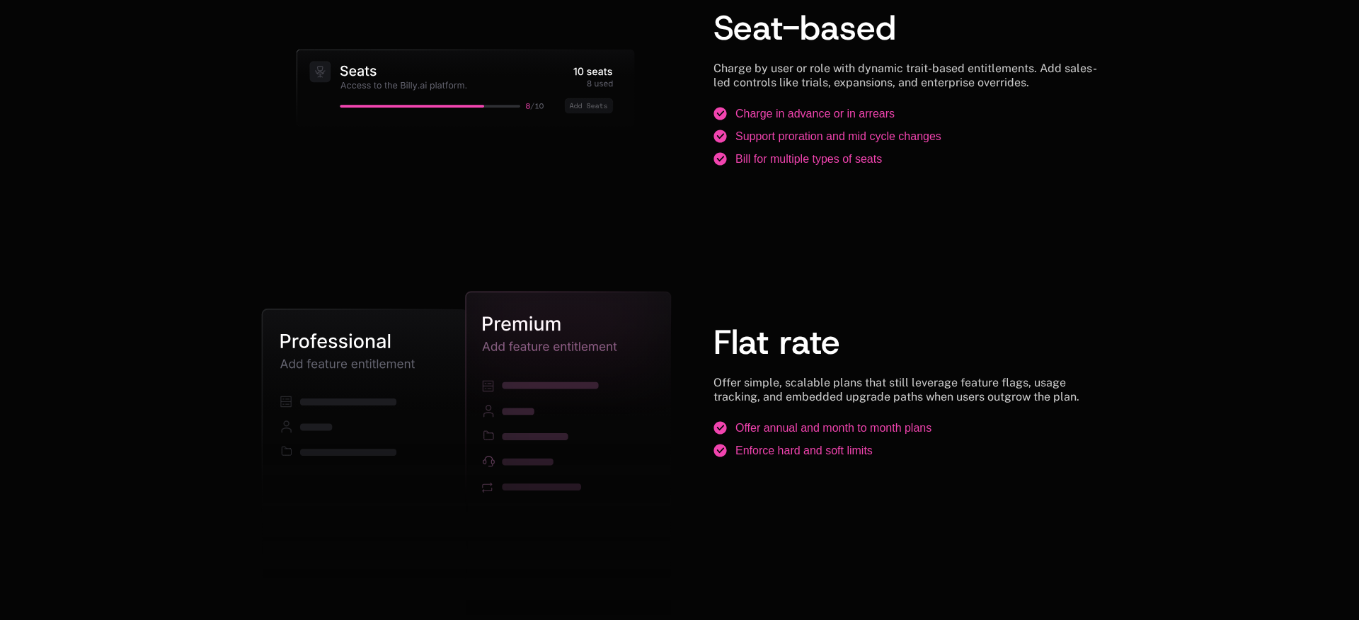
drag, startPoint x: 850, startPoint y: 373, endPoint x: 779, endPoint y: 325, distance: 85.6
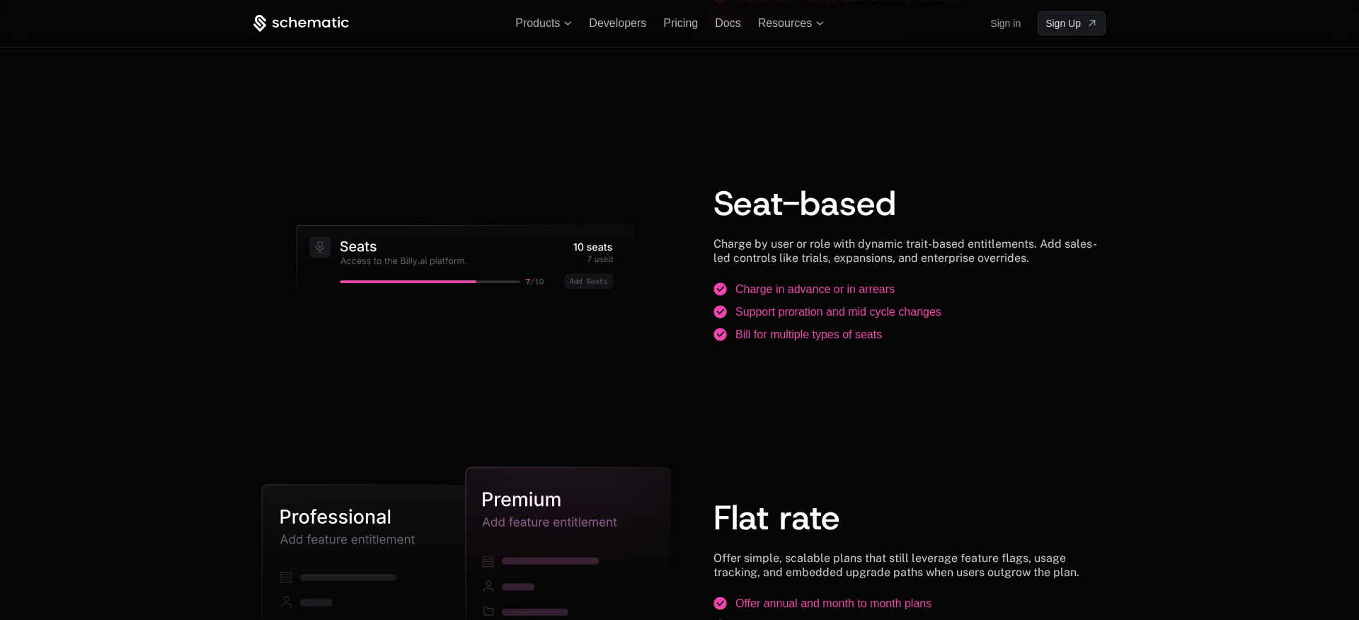
scroll to position [0, 0]
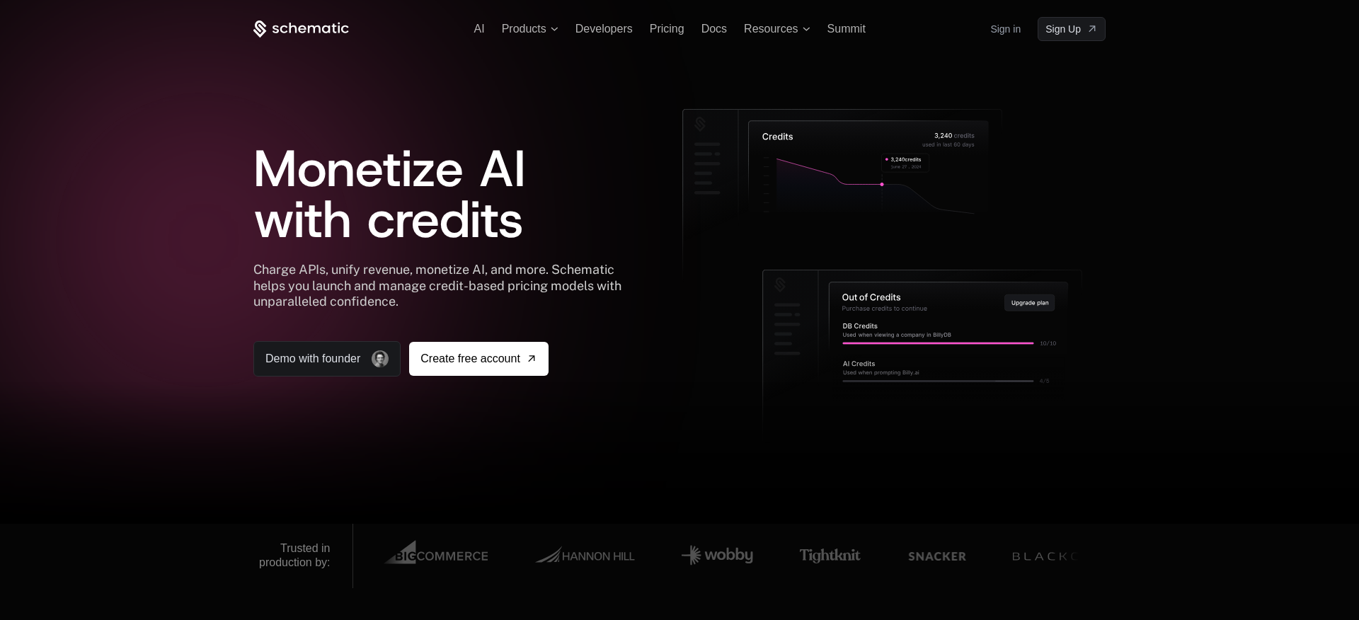
click at [942, 338] on icon at bounding box center [949, 318] width 239 height 72
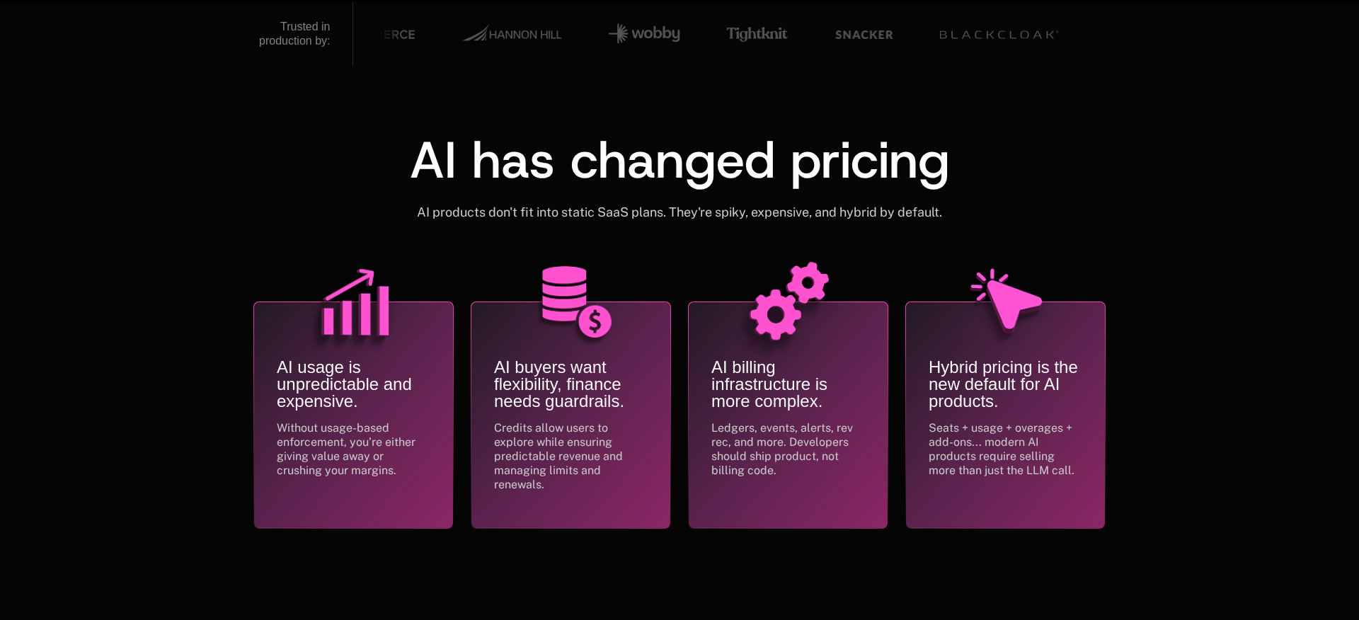
drag, startPoint x: 375, startPoint y: 34, endPoint x: 713, endPoint y: 134, distance: 352.0
click at [379, 35] on div at bounding box center [381, 34] width 57 height 64
drag, startPoint x: 713, startPoint y: 300, endPoint x: 746, endPoint y: 316, distance: 36.7
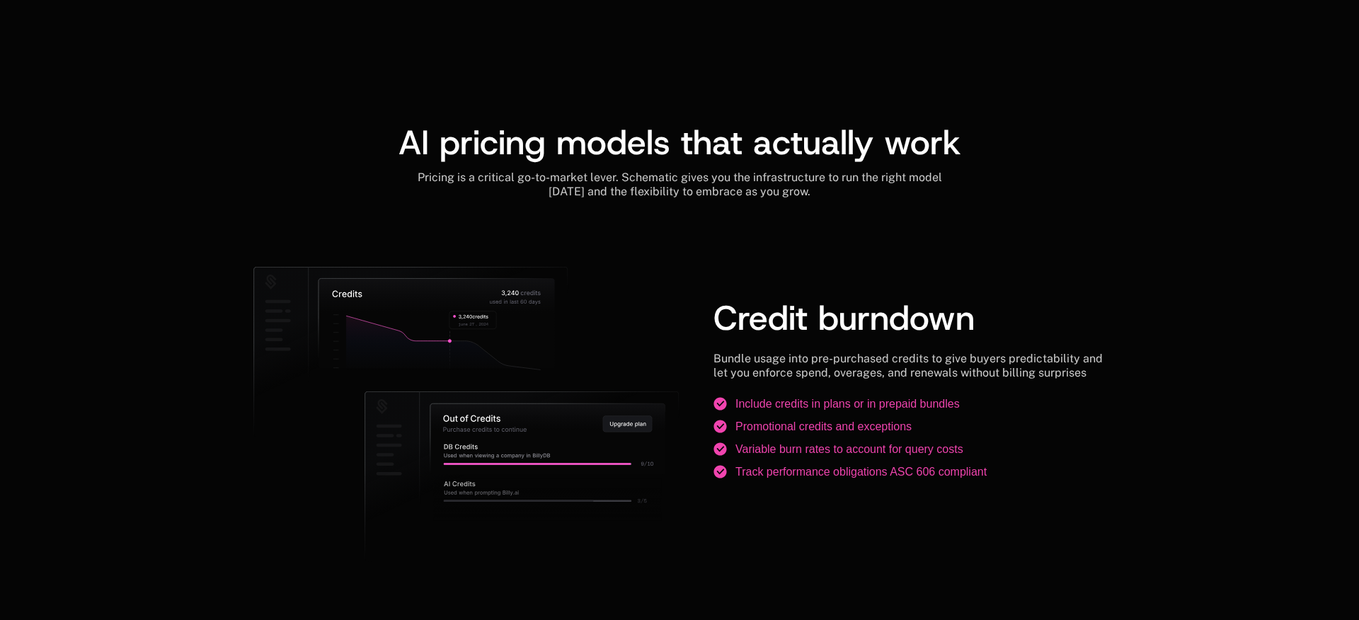
click at [755, 319] on div "Credit burndown Bundle usage into pre-purchased credits to give buyers predicta…" at bounding box center [909, 390] width 392 height 246
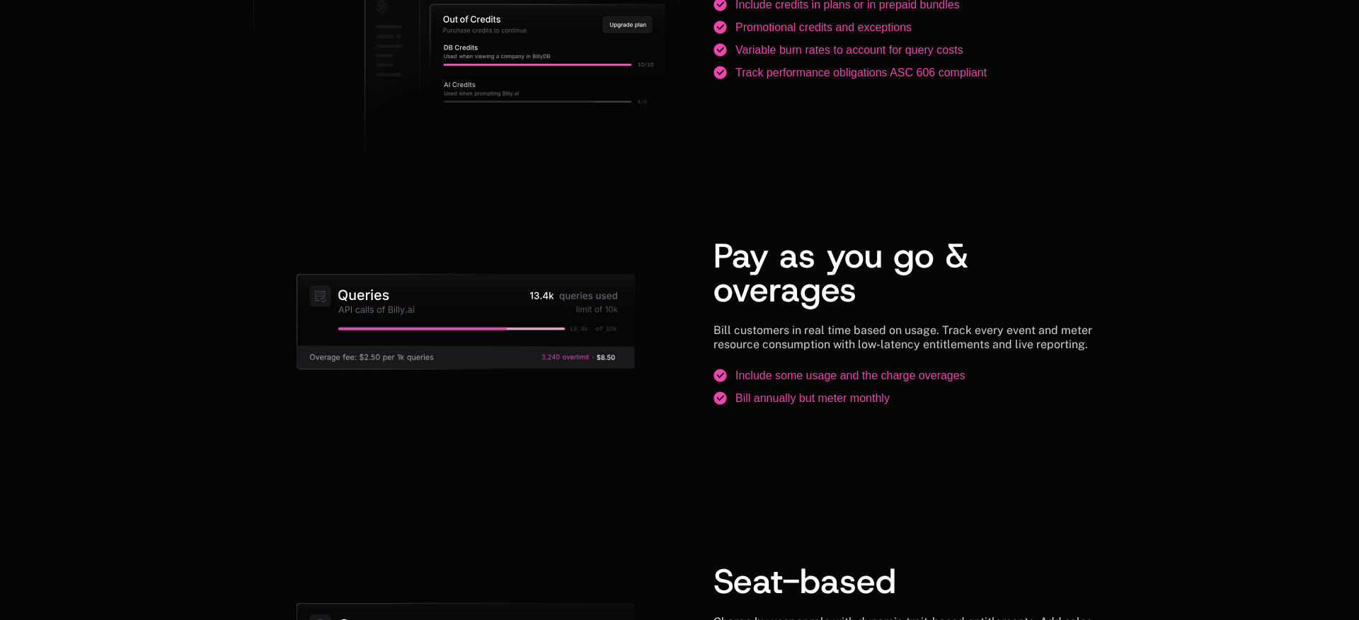
click at [753, 320] on div "Pay as you go & overages Bill customers in real time based on usage. Track ever…" at bounding box center [909, 322] width 392 height 235
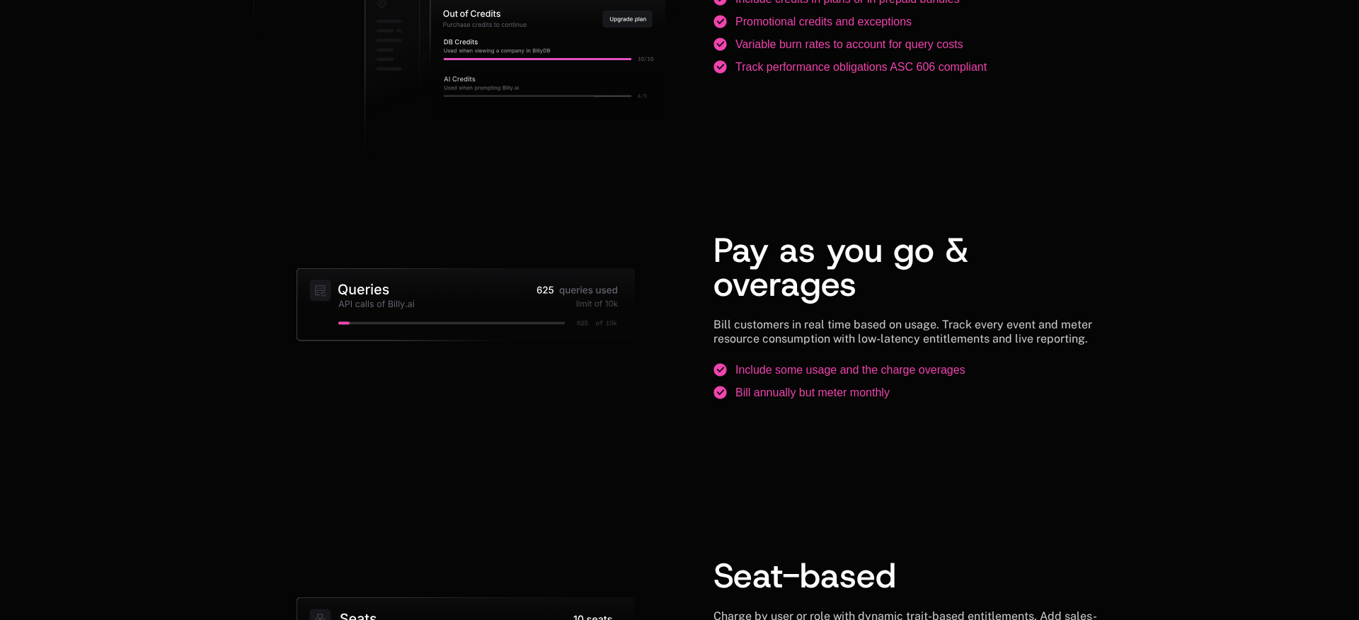
scroll to position [1858, 0]
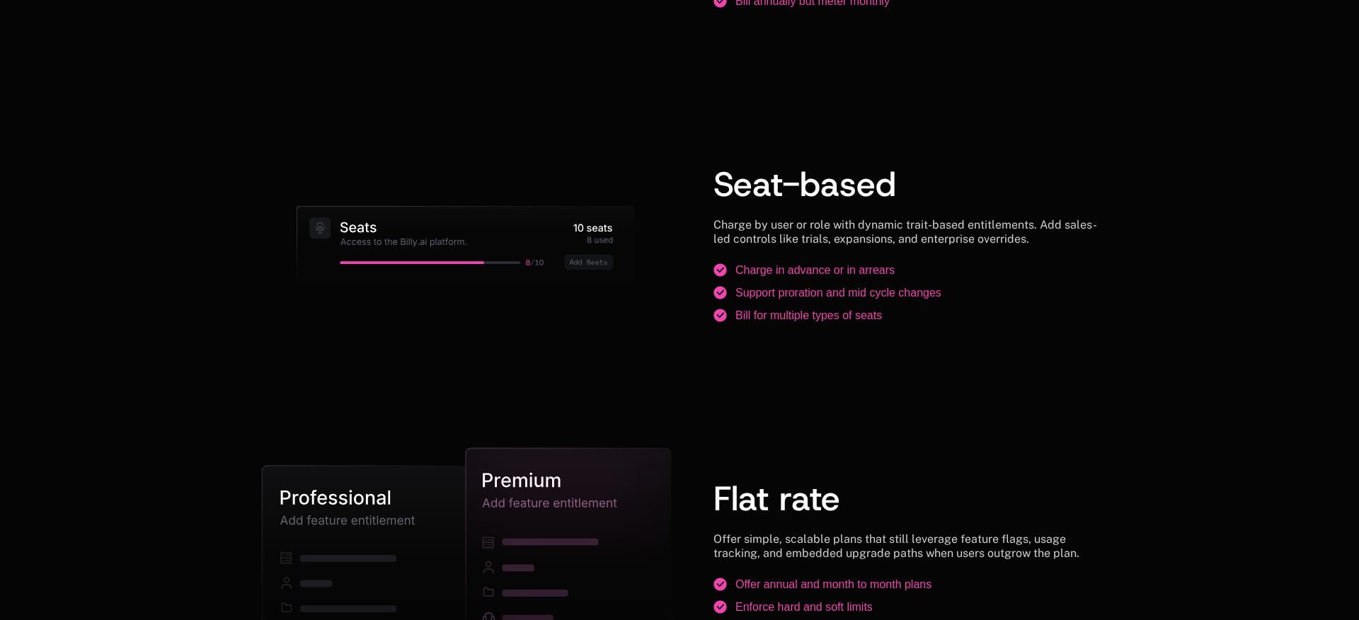
drag, startPoint x: 736, startPoint y: 327, endPoint x: 665, endPoint y: 147, distance: 194.1
click at [736, 327] on div "Seat-based Charge by user or role with dynamic trait-based entitlements. Add sa…" at bounding box center [909, 245] width 392 height 224
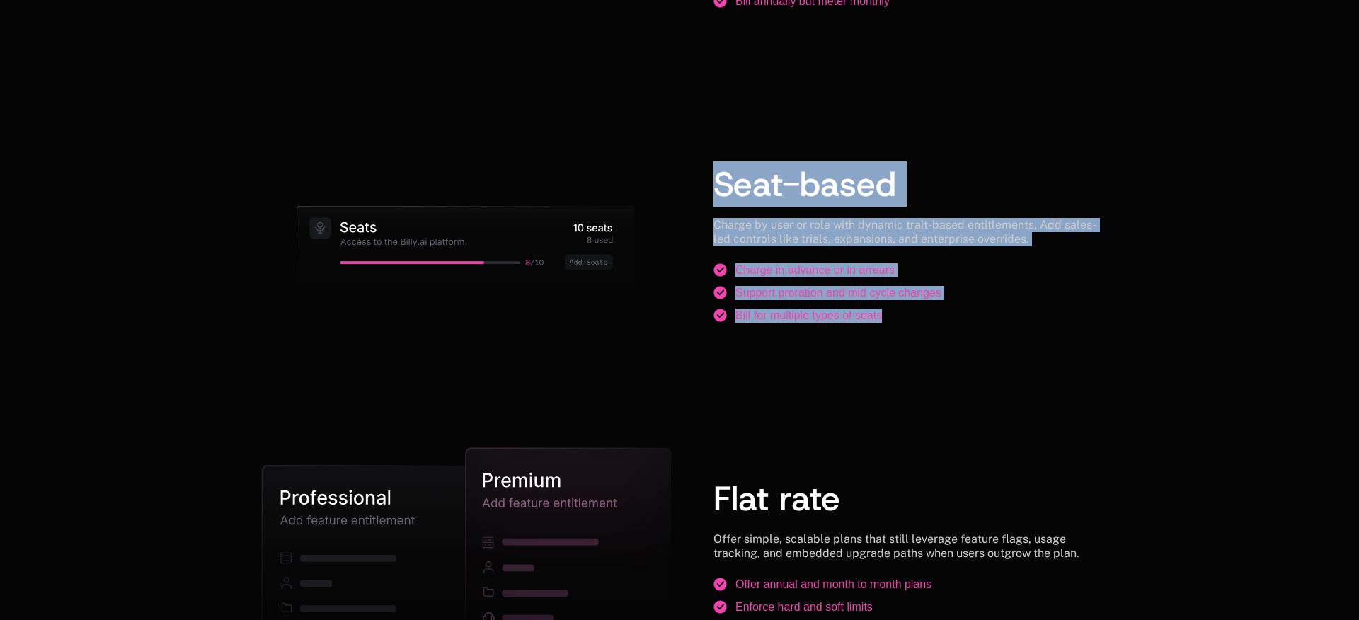
drag, startPoint x: 851, startPoint y: 285, endPoint x: 885, endPoint y: 309, distance: 41.5
click at [884, 309] on div "Seat-based Charge by user or role with dynamic trait-based entitlements. Add sa…" at bounding box center [679, 245] width 852 height 224
click at [902, 311] on li "Bill for multiple types of seats" at bounding box center [909, 316] width 392 height 14
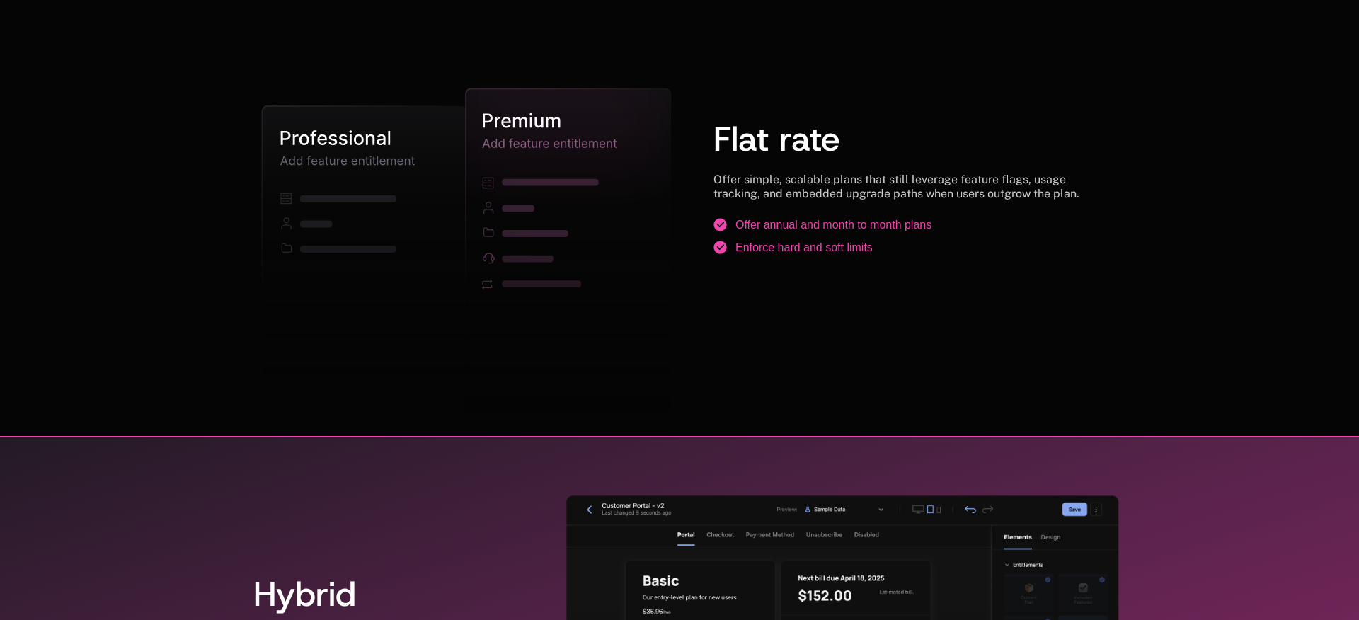
scroll to position [2292, 0]
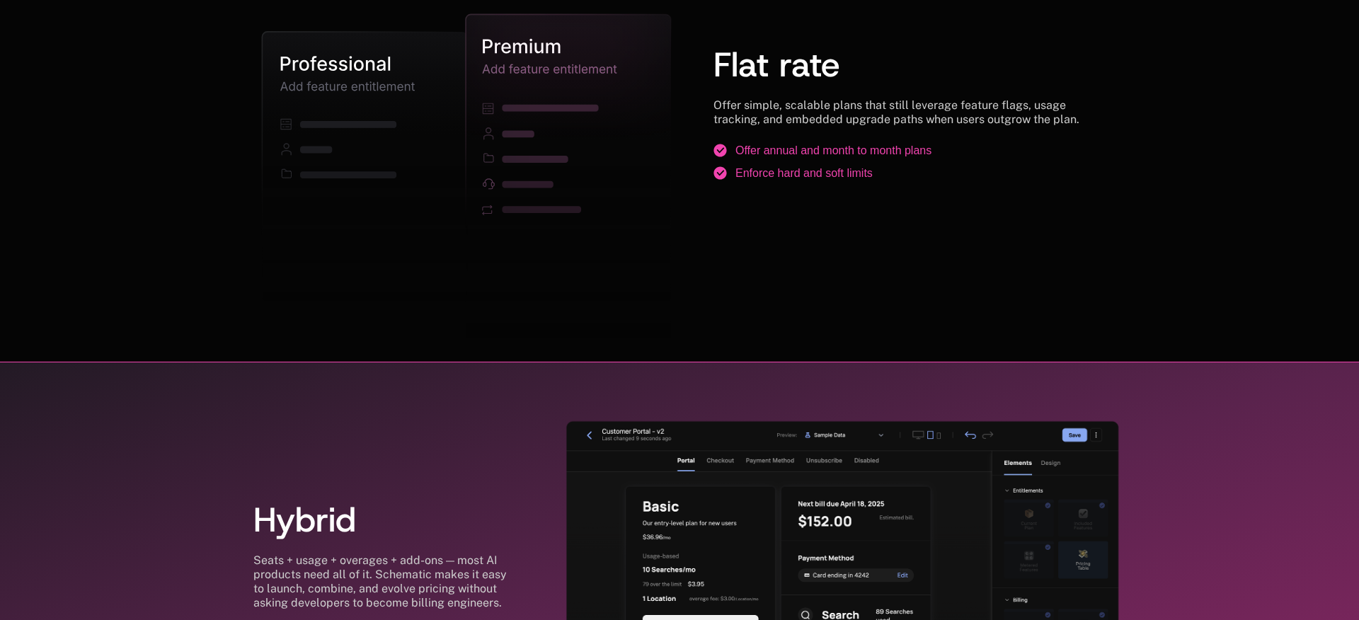
click at [737, 81] on span "Flat rate" at bounding box center [776, 64] width 127 height 45
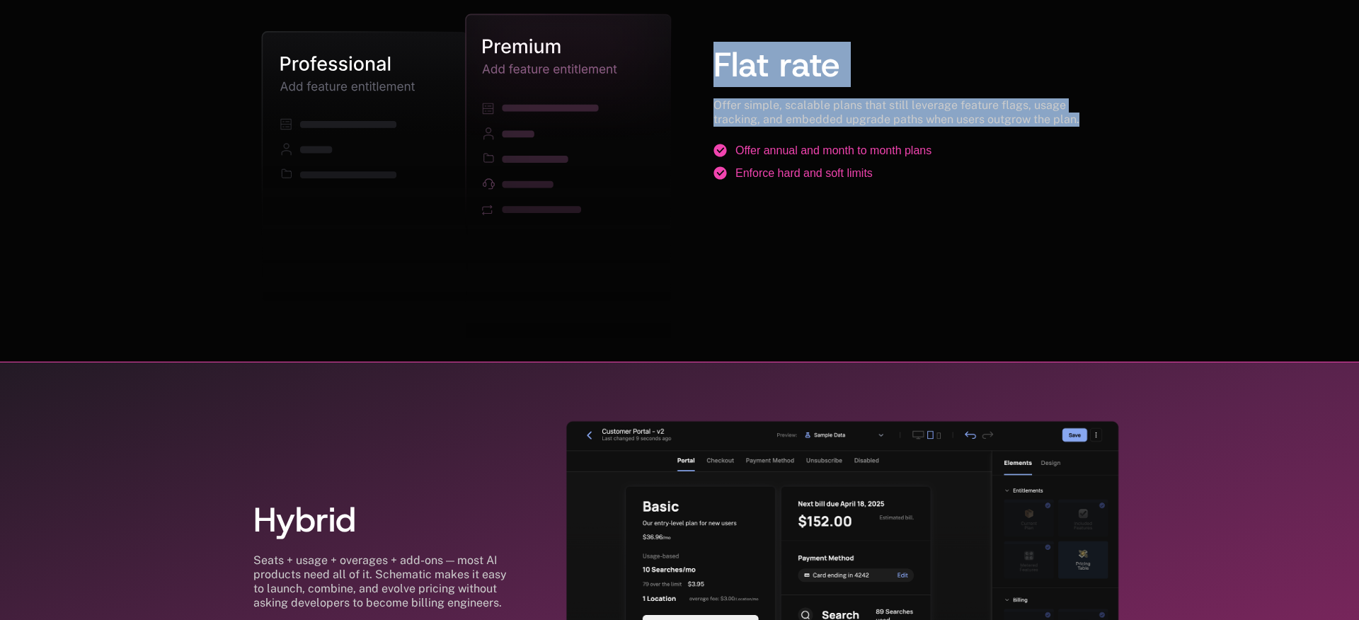
drag, startPoint x: 705, startPoint y: 60, endPoint x: 1127, endPoint y: 124, distance: 426.6
click at [969, 163] on ul "Offer annual and month to month plans Enforce hard and soft limits" at bounding box center [909, 162] width 392 height 37
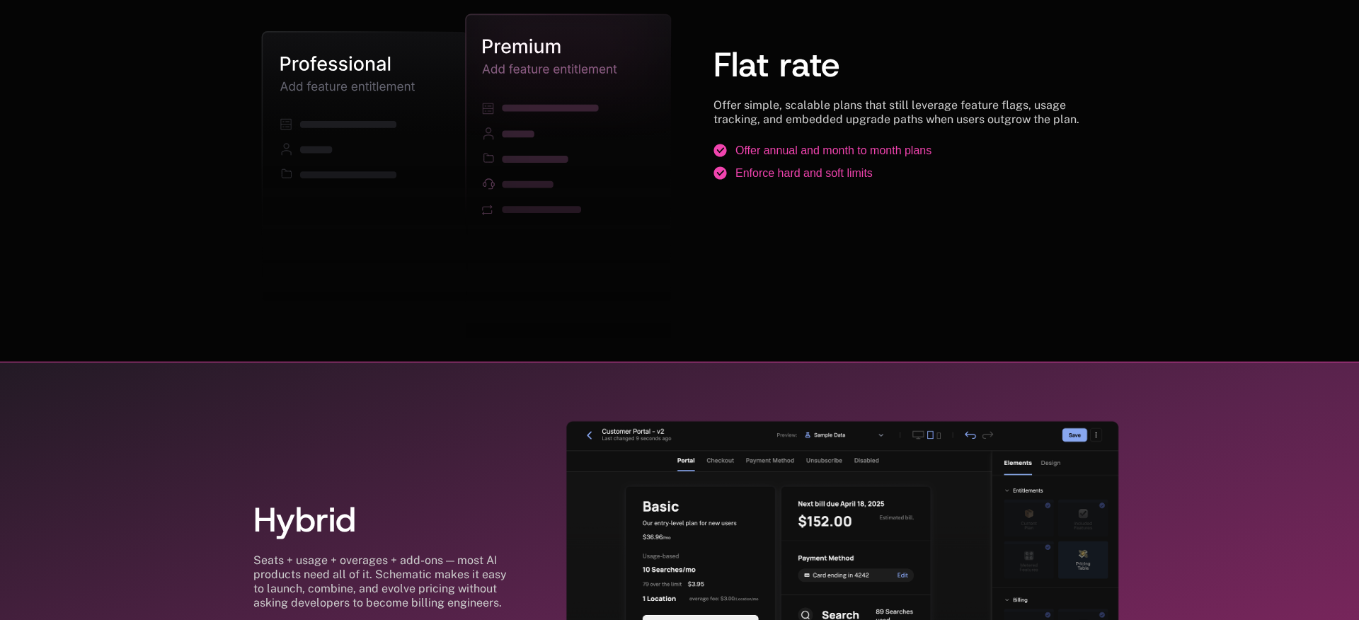
click at [770, 166] on div "Enforce hard and soft limits" at bounding box center [803, 173] width 137 height 14
drag, startPoint x: 728, startPoint y: 148, endPoint x: 740, endPoint y: 149, distance: 12.1
click at [733, 149] on li "Offer annual and month to month plans" at bounding box center [909, 151] width 392 height 14
drag, startPoint x: 737, startPoint y: 148, endPoint x: 934, endPoint y: 172, distance: 197.5
click at [934, 172] on ul "Offer annual and month to month plans Enforce hard and soft limits" at bounding box center [909, 162] width 392 height 37
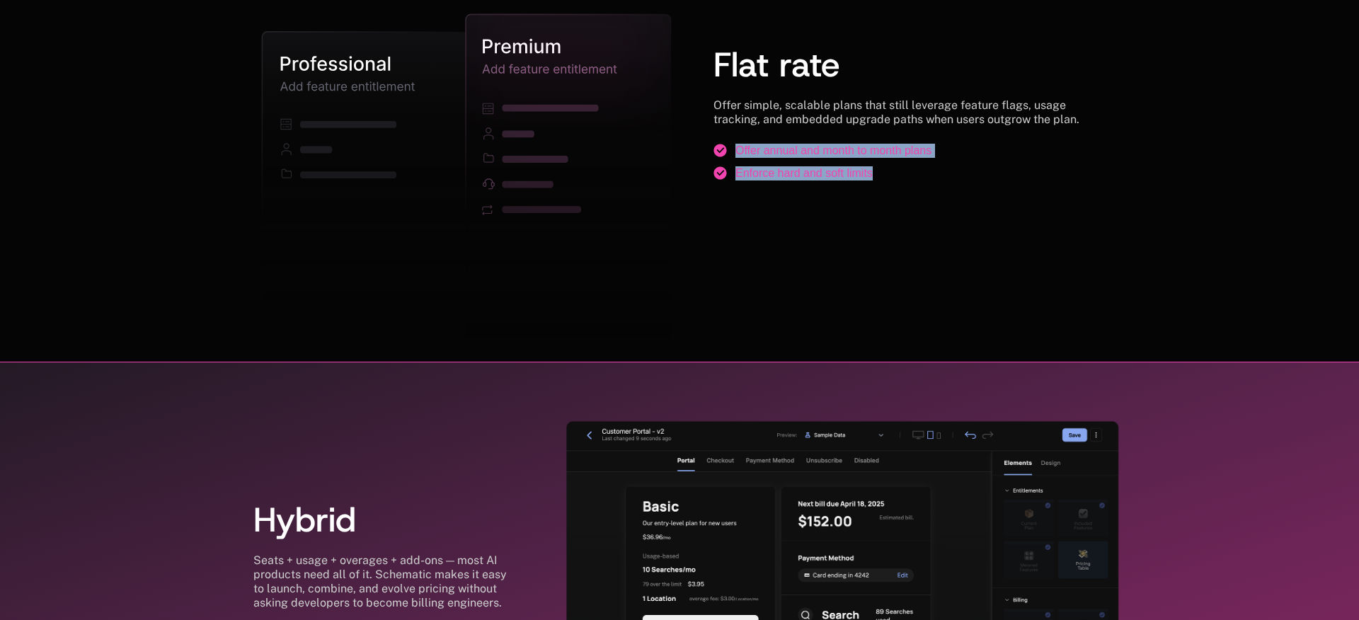
drag, startPoint x: 889, startPoint y: 176, endPoint x: 877, endPoint y: 176, distance: 12.1
click at [884, 176] on li "Enforce hard and soft limits" at bounding box center [909, 173] width 392 height 14
drag, startPoint x: 868, startPoint y: 176, endPoint x: 731, endPoint y: 146, distance: 139.8
click at [735, 147] on ul "Offer annual and month to month plans Enforce hard and soft limits" at bounding box center [909, 162] width 392 height 37
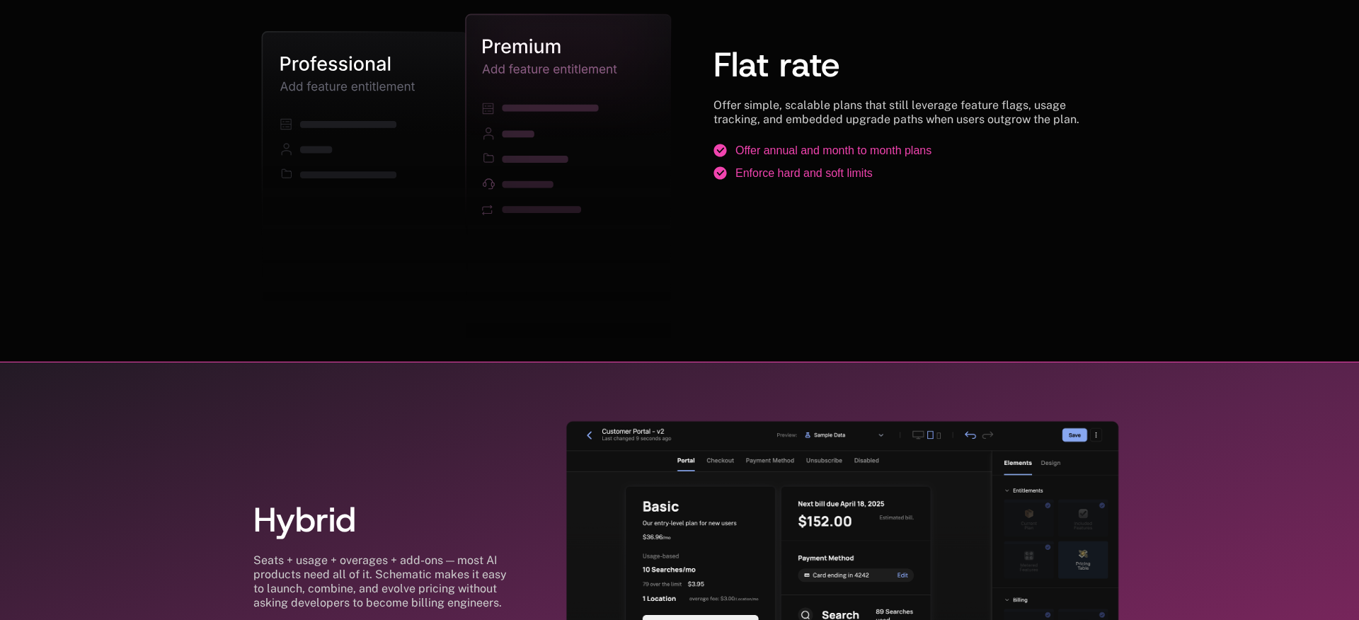
click at [731, 146] on li "Offer annual and month to month plans" at bounding box center [909, 151] width 392 height 14
drag, startPoint x: 733, startPoint y: 147, endPoint x: 931, endPoint y: 176, distance: 199.5
click at [931, 176] on ul "Offer annual and month to month plans Enforce hard and soft limits" at bounding box center [909, 162] width 392 height 37
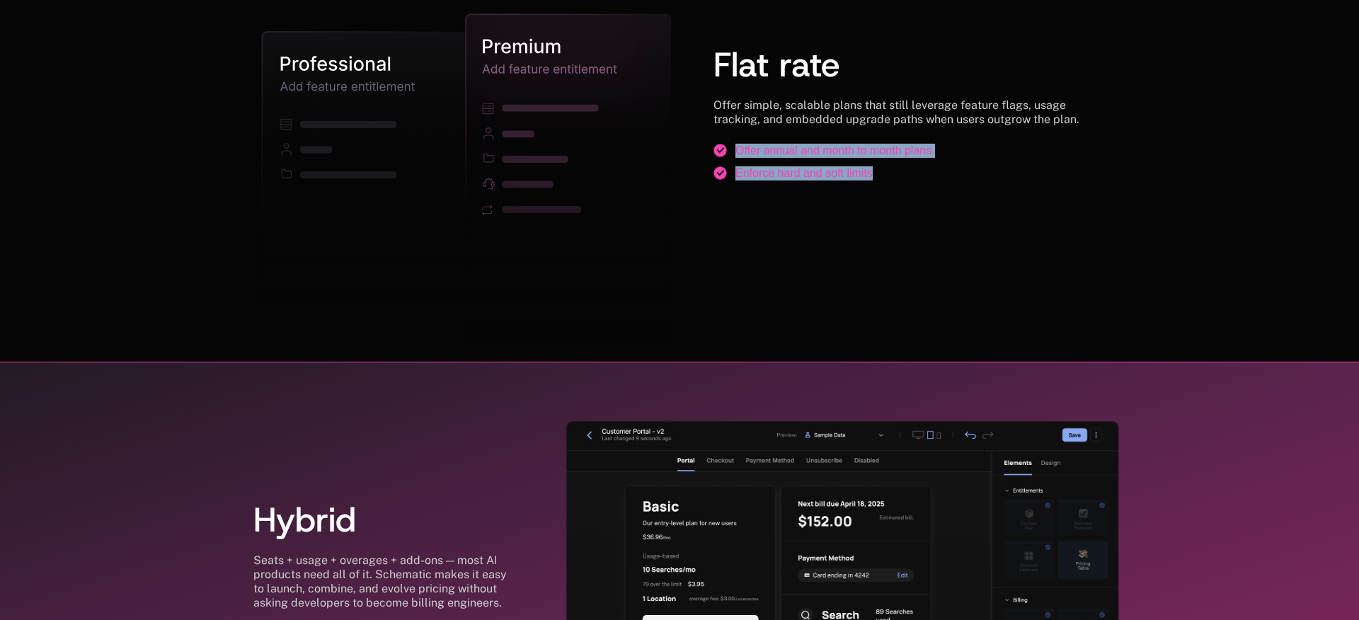
drag, startPoint x: 931, startPoint y: 176, endPoint x: 837, endPoint y: 195, distance: 96.2
click at [930, 176] on li "Enforce hard and soft limits" at bounding box center [909, 173] width 392 height 14
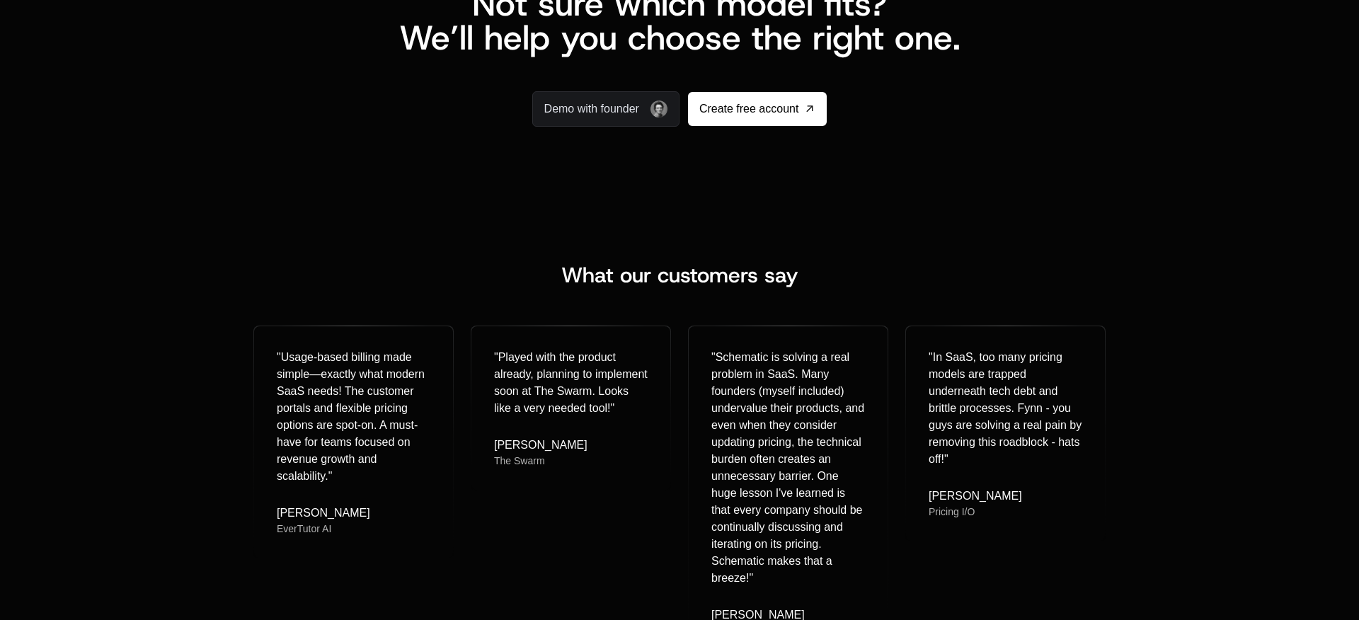
scroll to position [3224, 0]
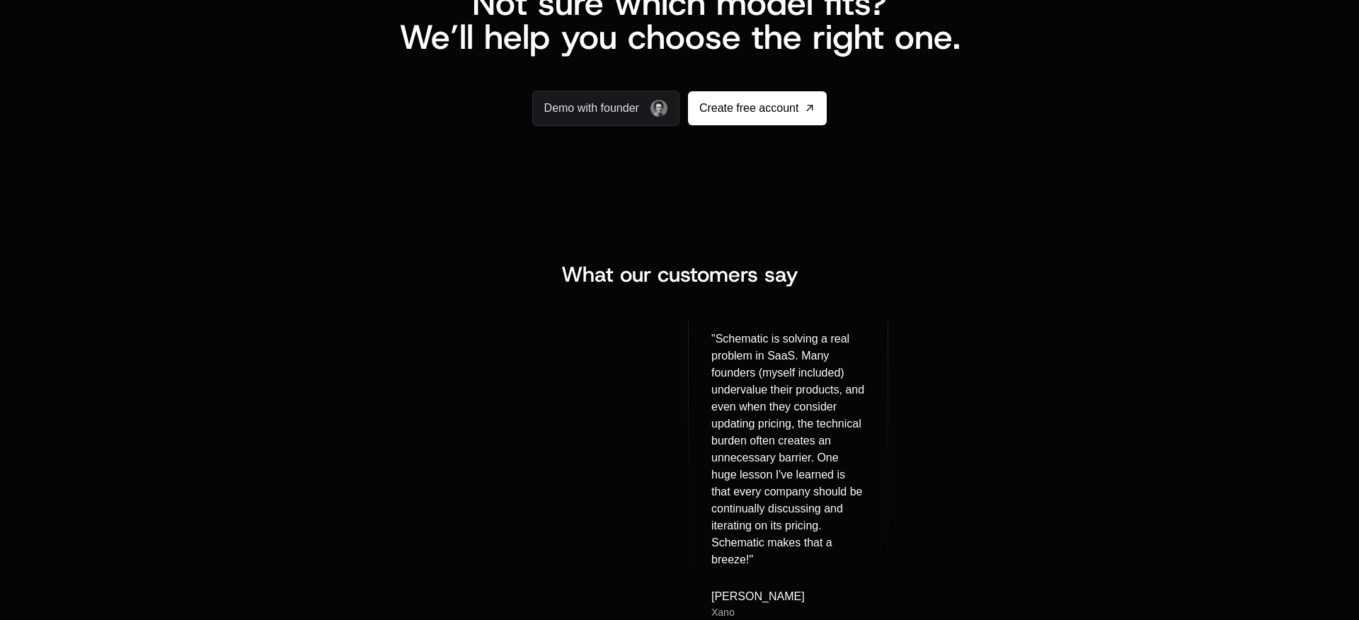
drag, startPoint x: 598, startPoint y: 189, endPoint x: 641, endPoint y: 239, distance: 66.3
click at [598, 189] on div "Not sure which model fits? We’ll help you choose the right one. Demo with found…" at bounding box center [679, 33] width 1359 height 321
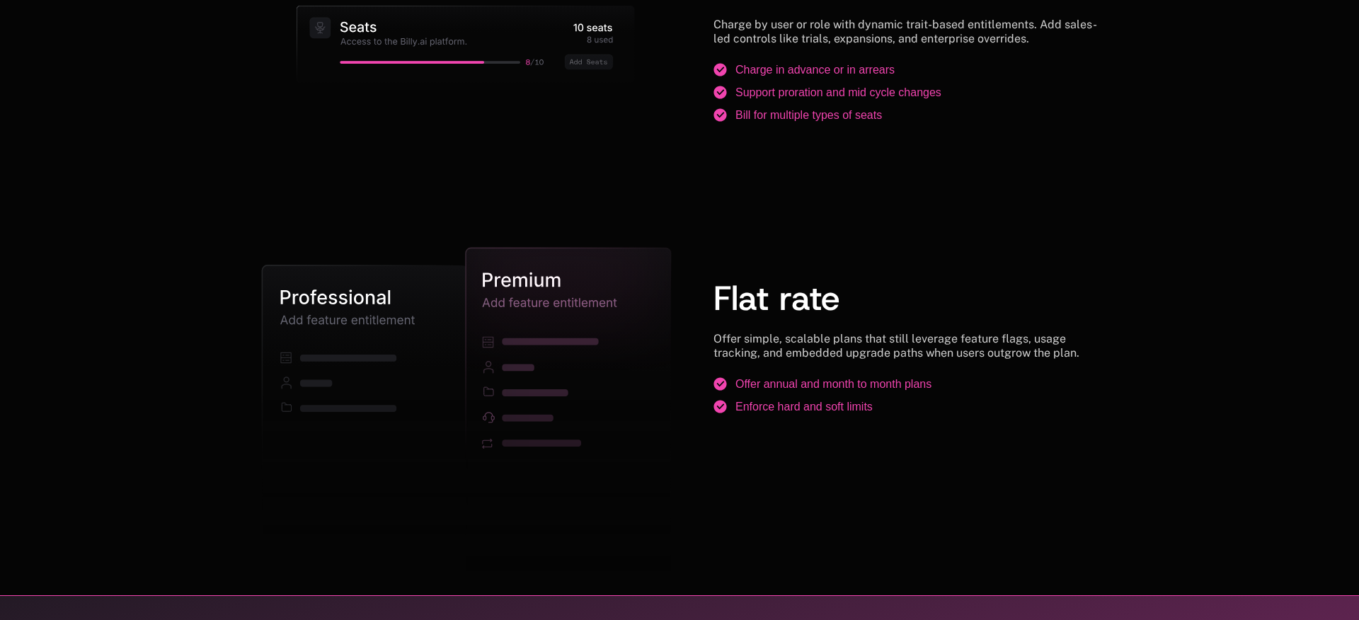
drag, startPoint x: 311, startPoint y: 297, endPoint x: 315, endPoint y: 311, distance: 14.8
click at [311, 297] on icon at bounding box center [364, 400] width 205 height 270
click at [331, 318] on icon at bounding box center [364, 398] width 205 height 270
click at [332, 318] on icon at bounding box center [364, 398] width 205 height 270
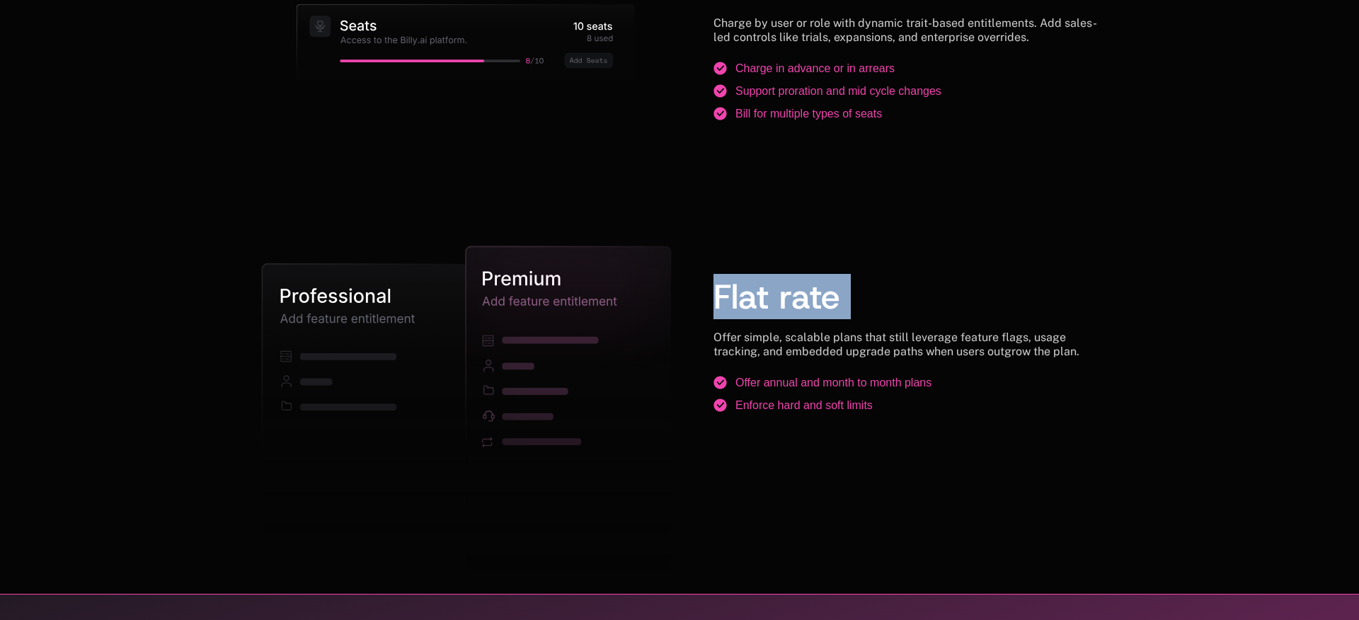
drag, startPoint x: 332, startPoint y: 318, endPoint x: 417, endPoint y: 314, distance: 85.0
click at [348, 316] on icon at bounding box center [364, 398] width 205 height 270
click at [931, 315] on div "Flat rate Offer simple, scalable plans that still leverage feature flags, usage…" at bounding box center [909, 352] width 392 height 212
click at [878, 307] on h2 "Flat rate" at bounding box center [909, 297] width 392 height 34
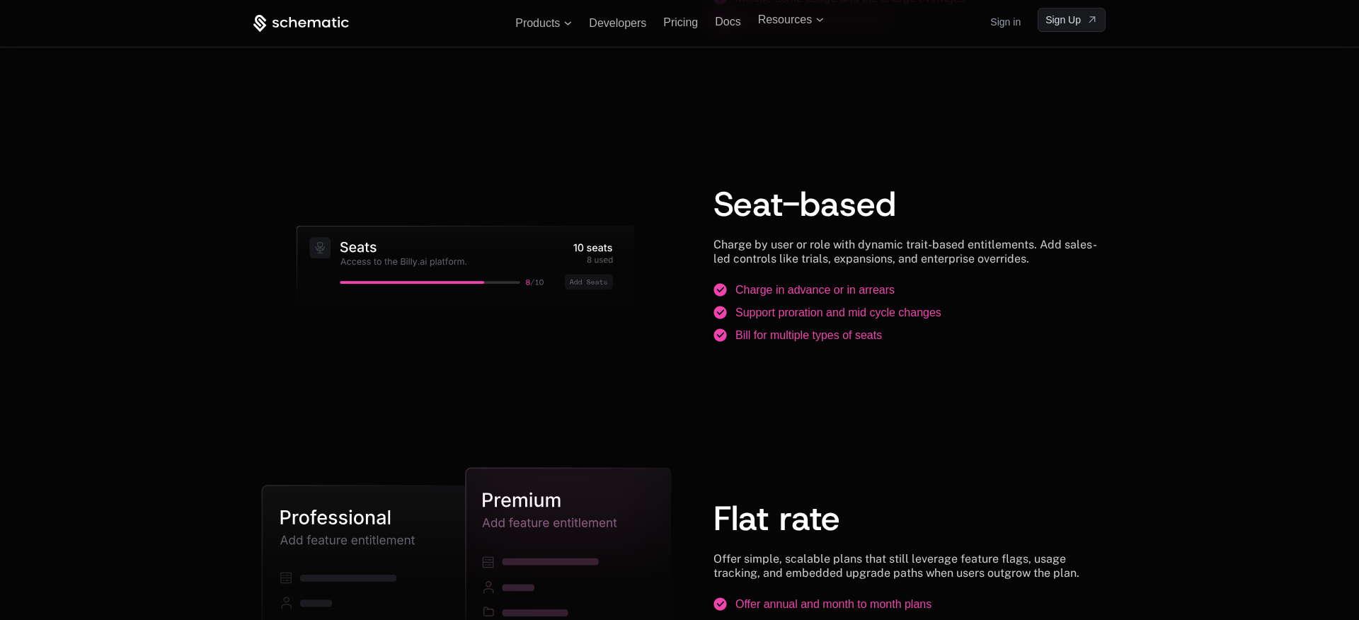
scroll to position [1711, 0]
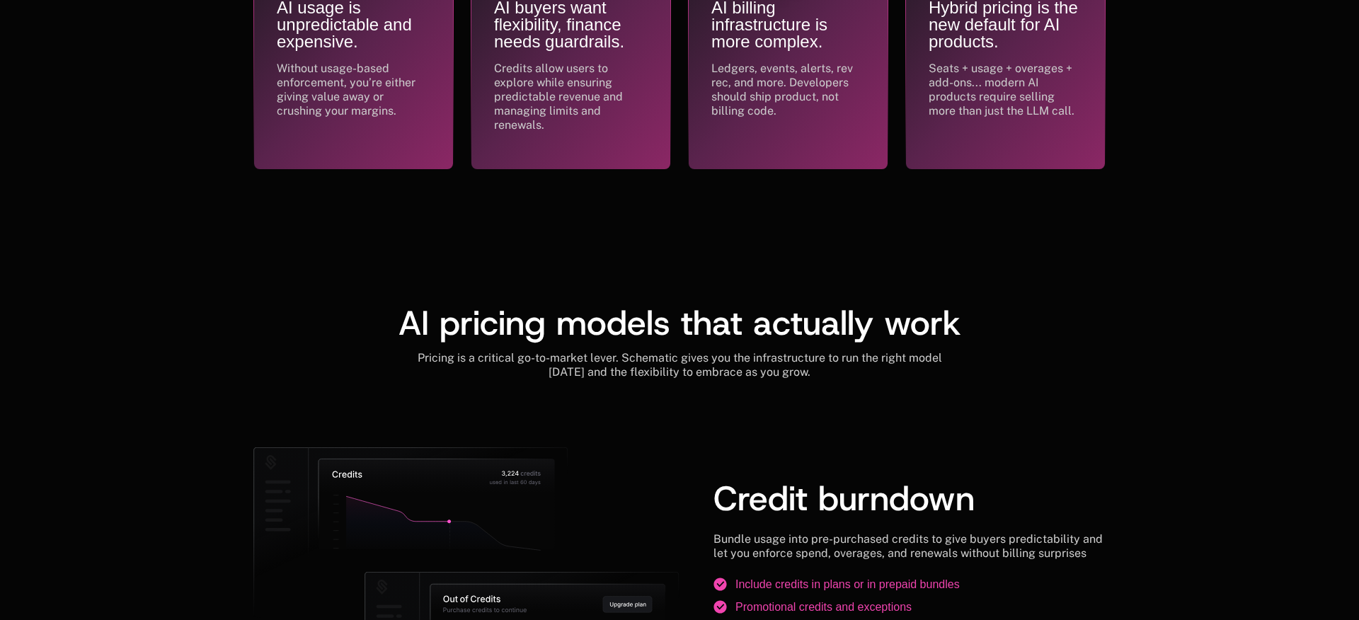
click at [498, 170] on div "AI usage is unpredictable and expensive. Without usage-based enforcement, you’r…" at bounding box center [679, 33] width 852 height 273
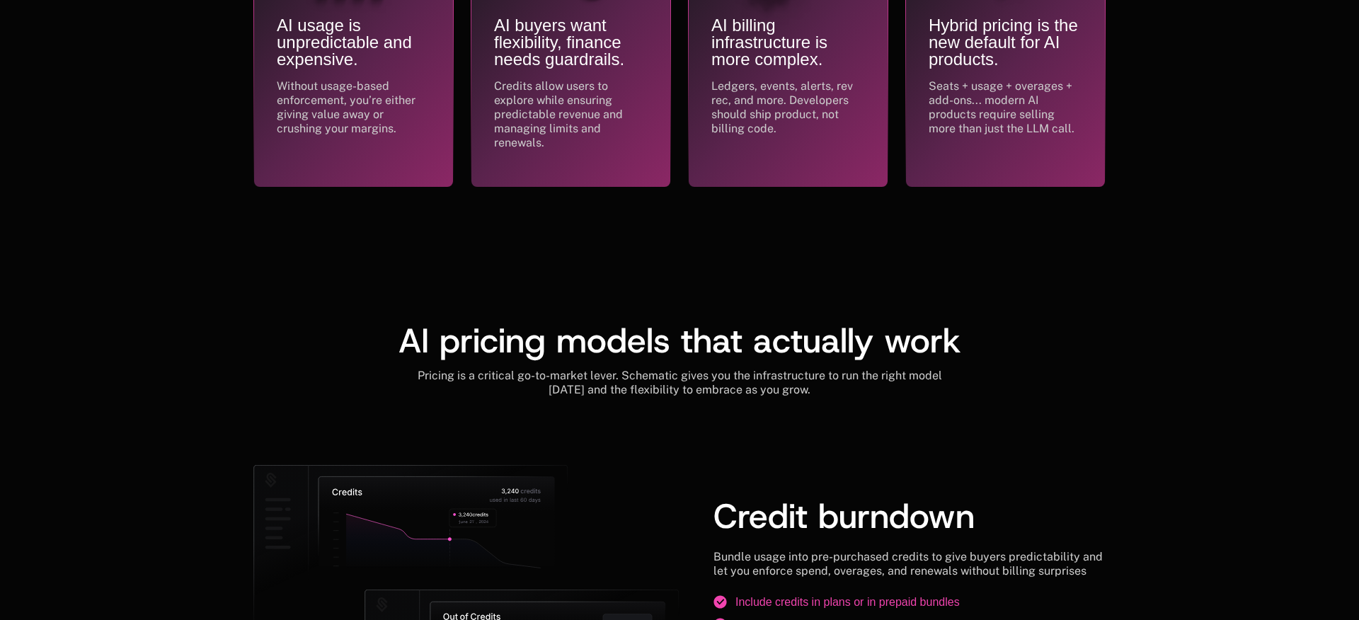
scroll to position [1055, 0]
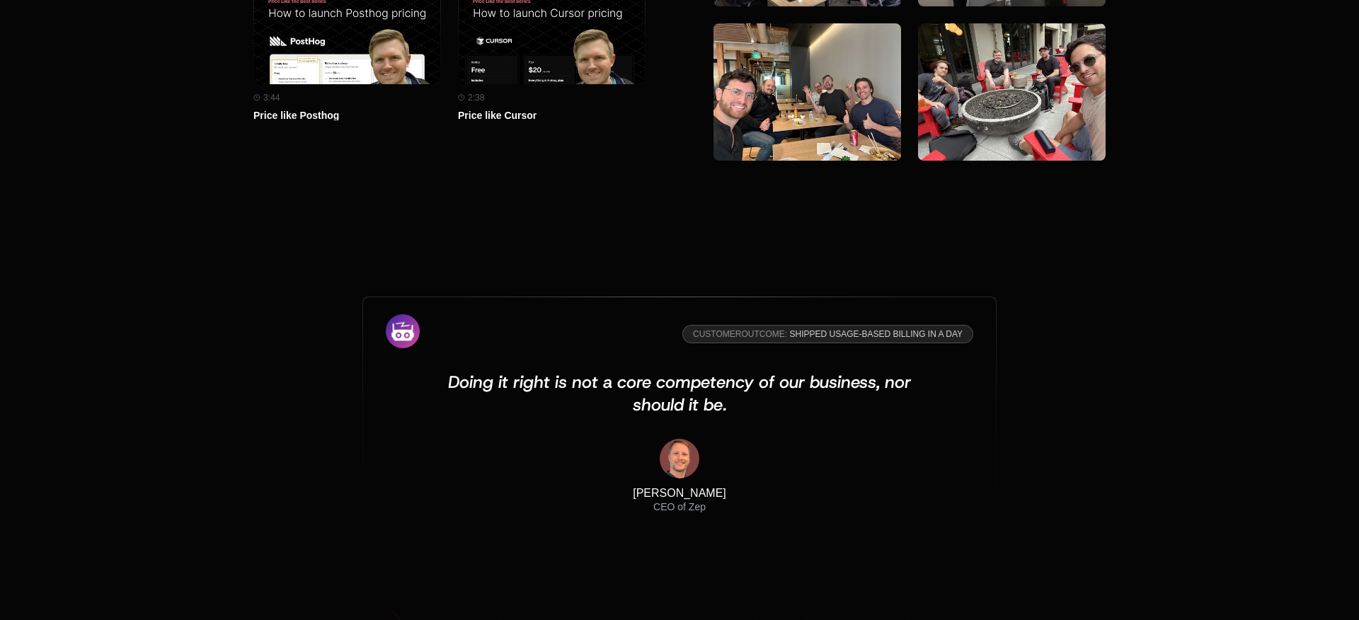
scroll to position [4034, 0]
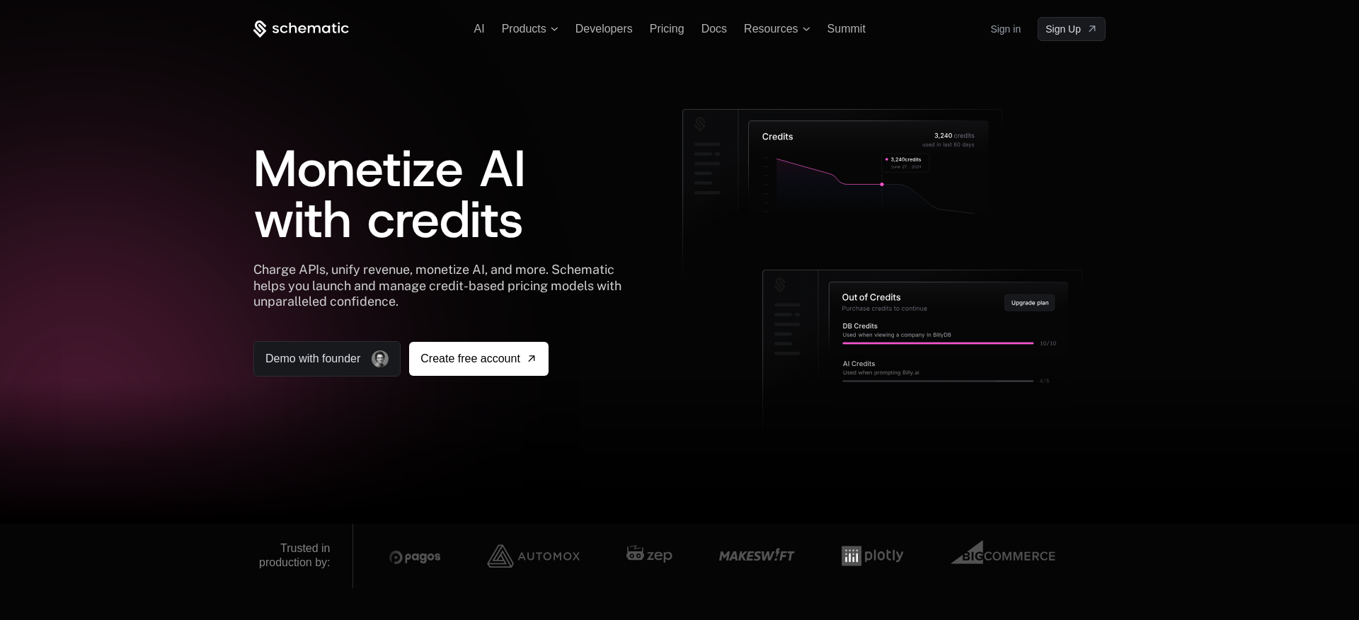
scroll to position [1, 0]
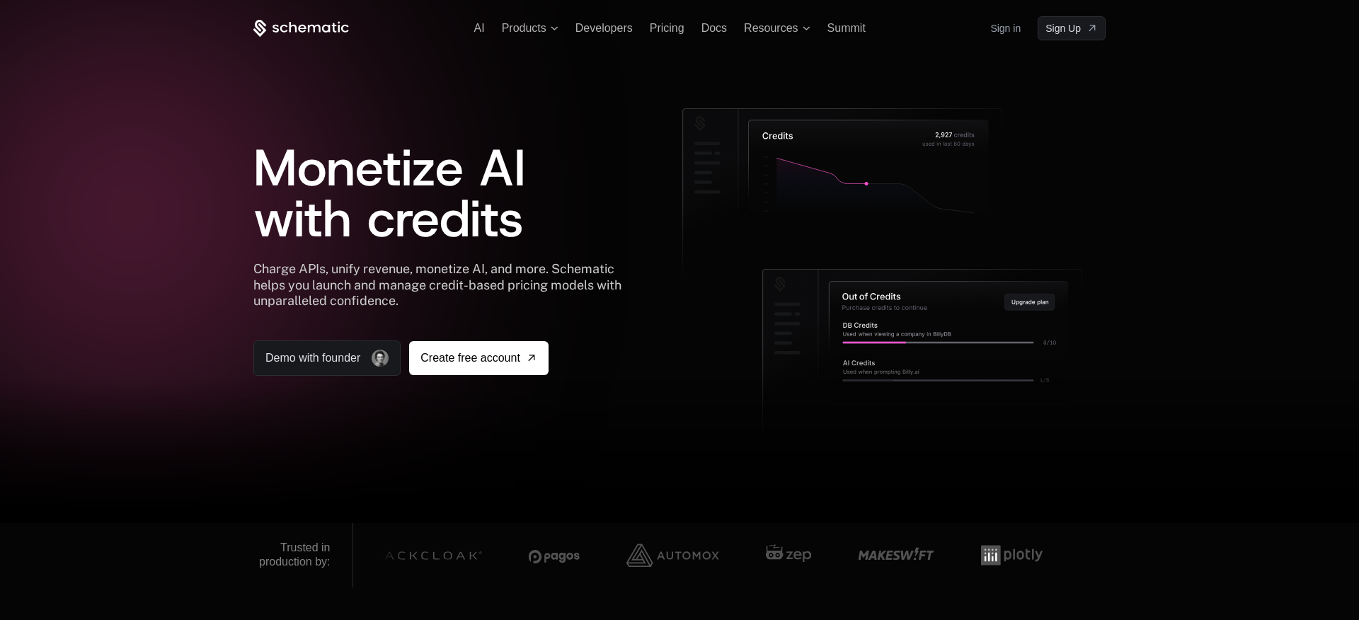
click at [1120, 280] on div at bounding box center [679, 309] width 1359 height 620
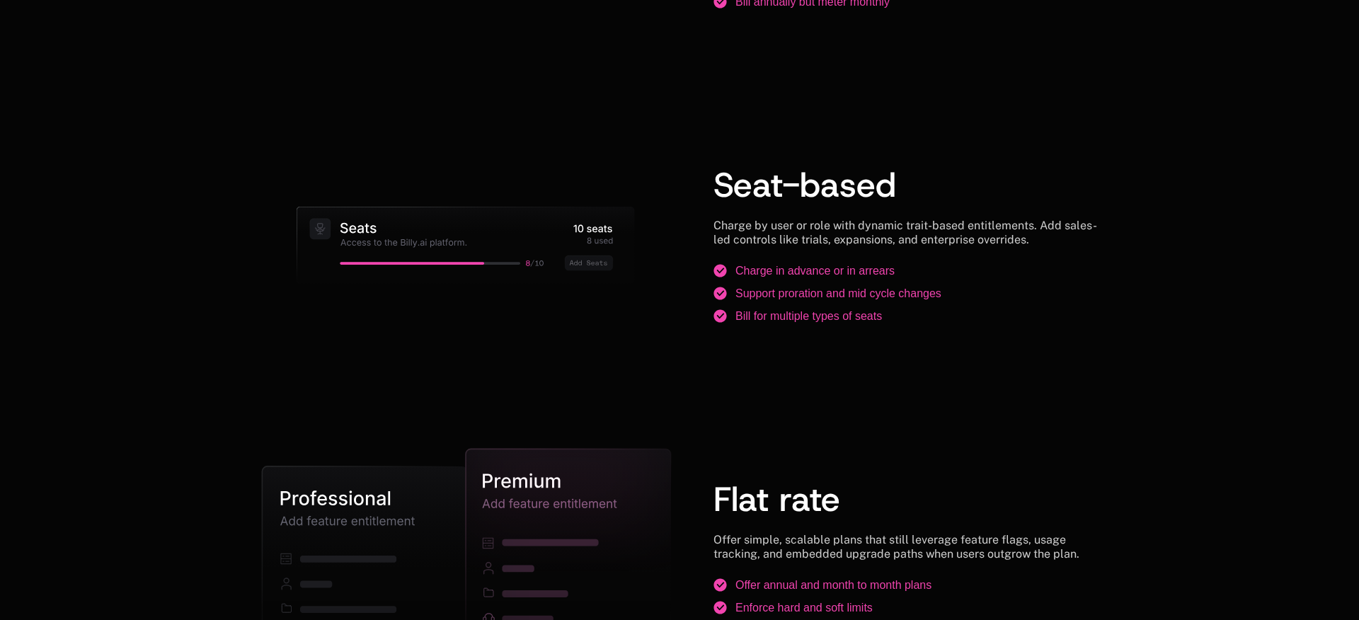
scroll to position [1863, 0]
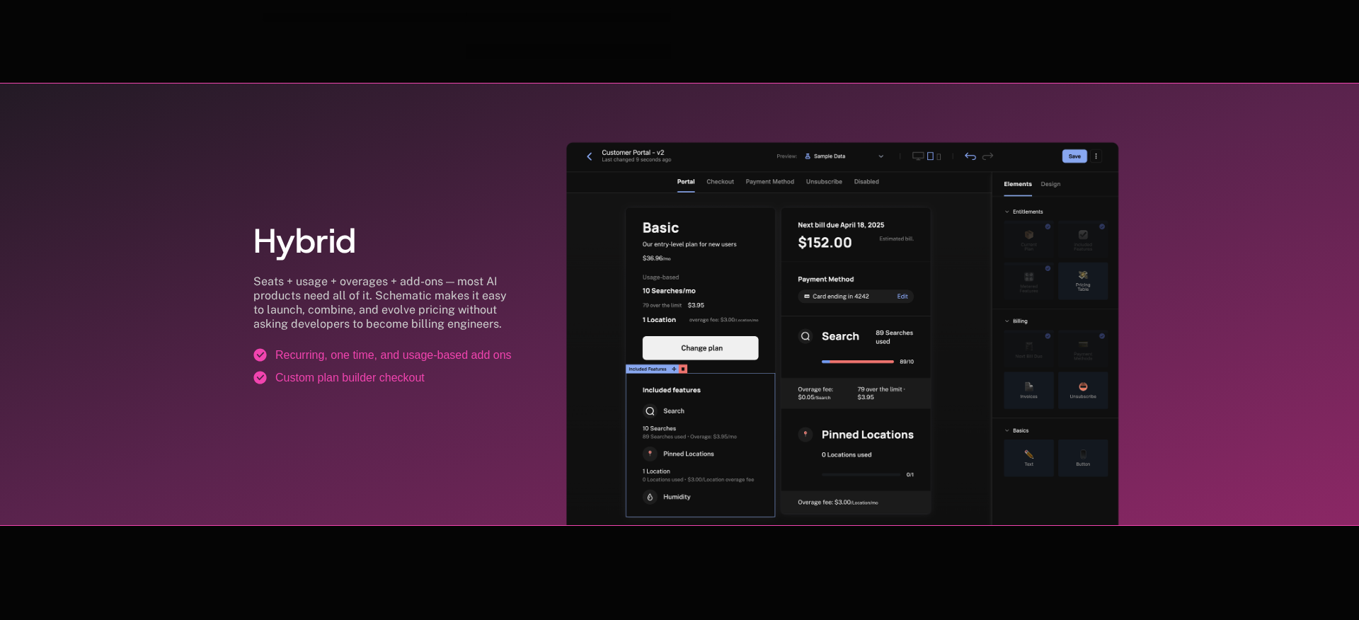
click at [1195, 303] on div "Hybrid Seats + usage + overages + add-ons — most AI products need all of it. Sc…" at bounding box center [679, 304] width 1359 height 443
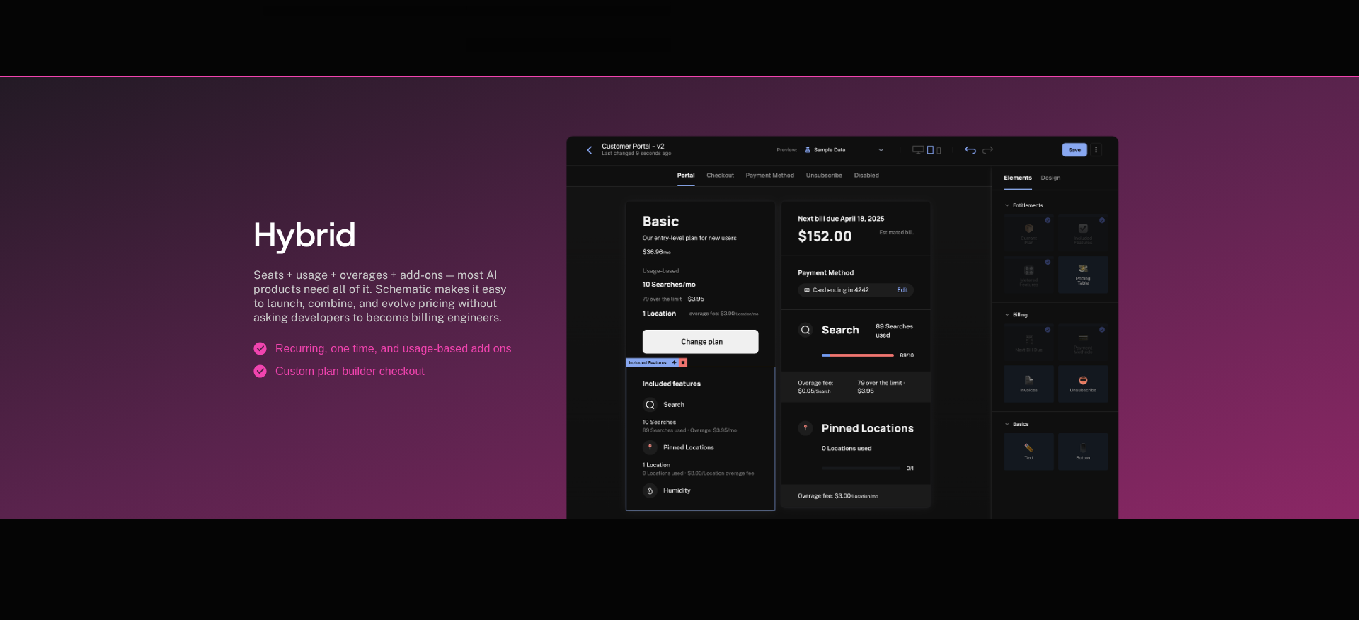
click at [1195, 304] on body "AI Products Developers Pricing Docs Resources Summit Sign in Sign Up Monetize A…" at bounding box center [679, 71] width 1359 height 5297
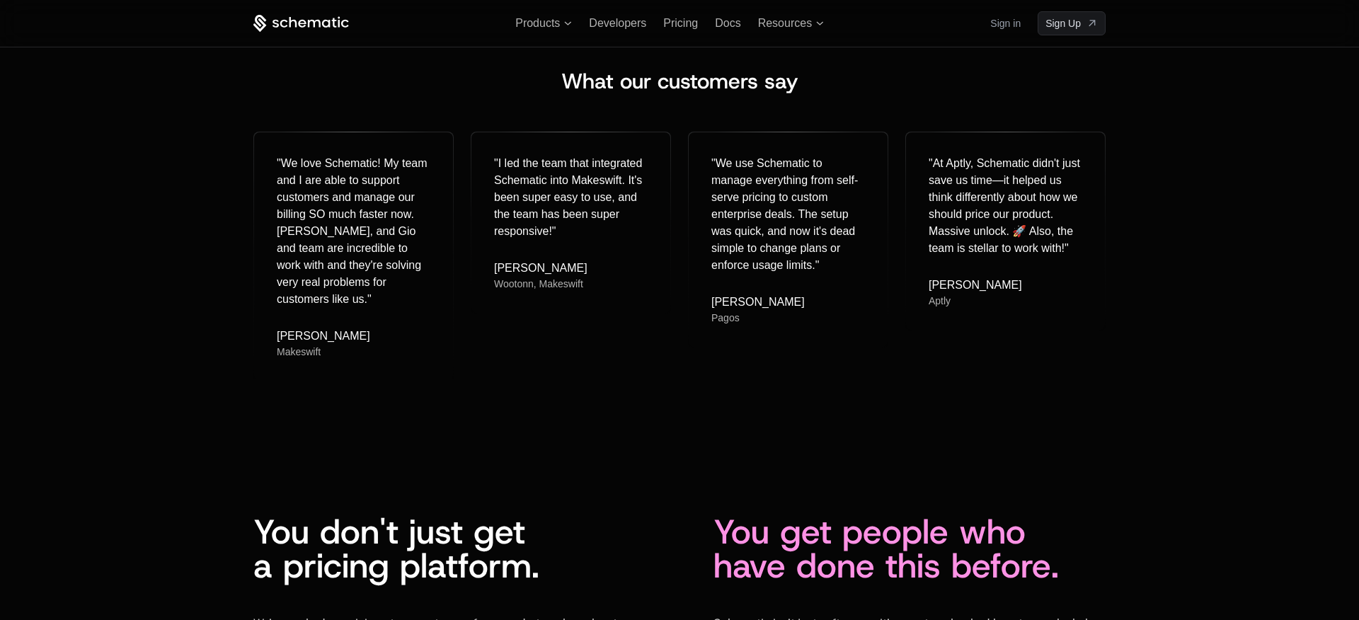
scroll to position [1987, 0]
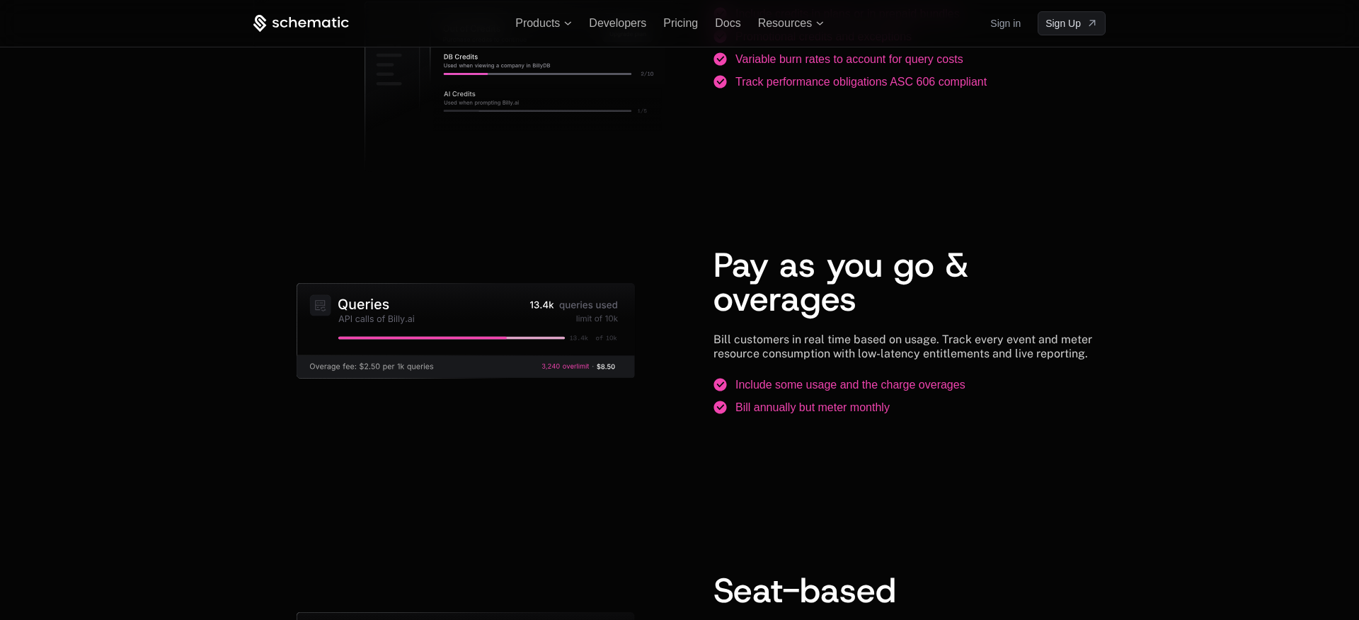
click at [1204, 296] on div "AI pricing models that actually work Pricing is a critical go-to-market lever. …" at bounding box center [679, 434] width 1359 height 1534
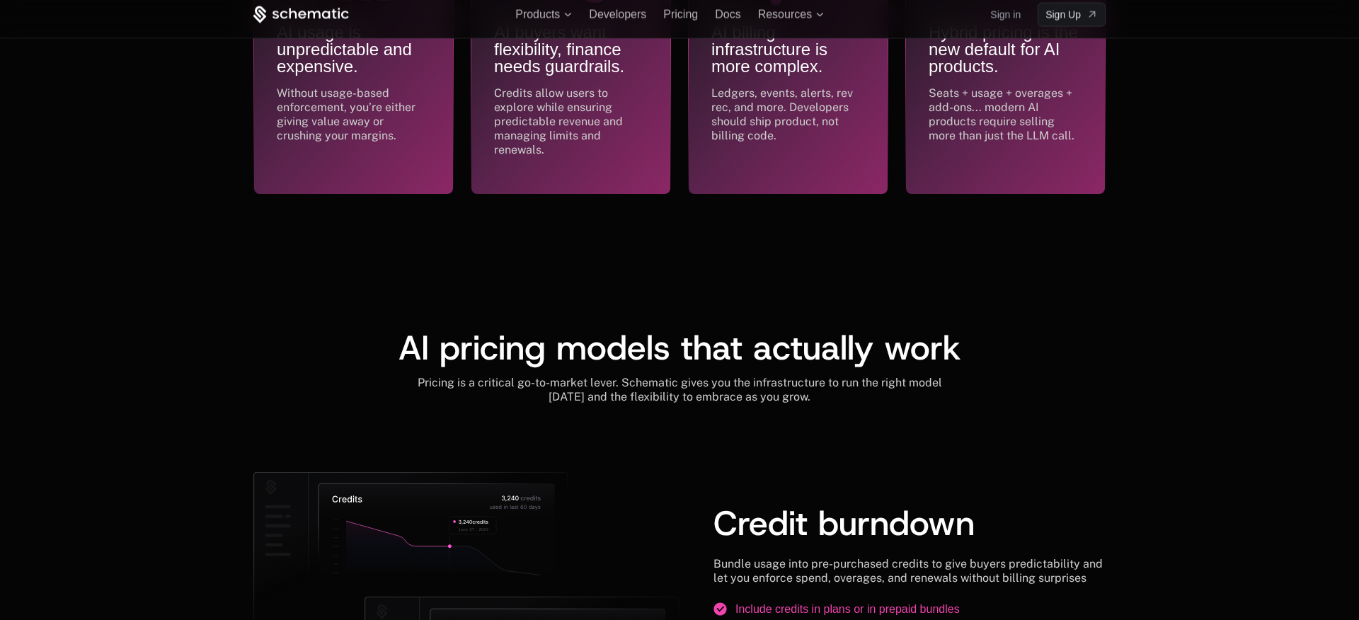
scroll to position [0, 0]
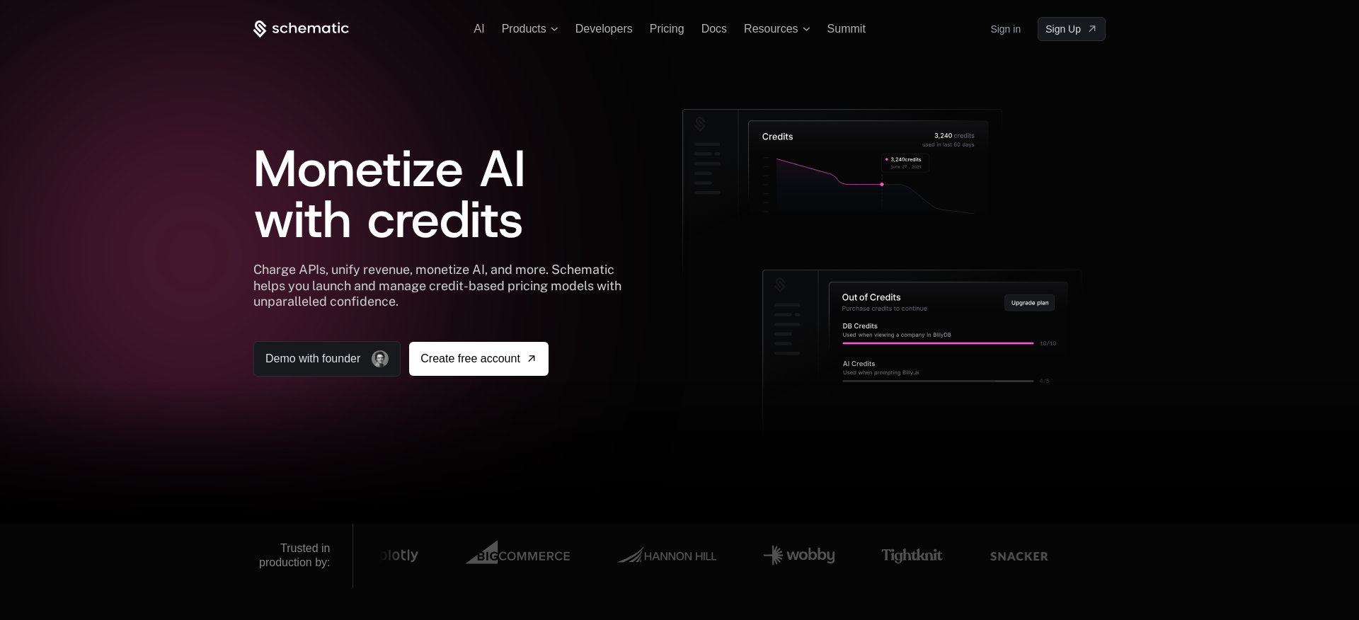
click at [1204, 290] on div at bounding box center [679, 310] width 1359 height 620
click at [1204, 297] on div at bounding box center [679, 310] width 1359 height 620
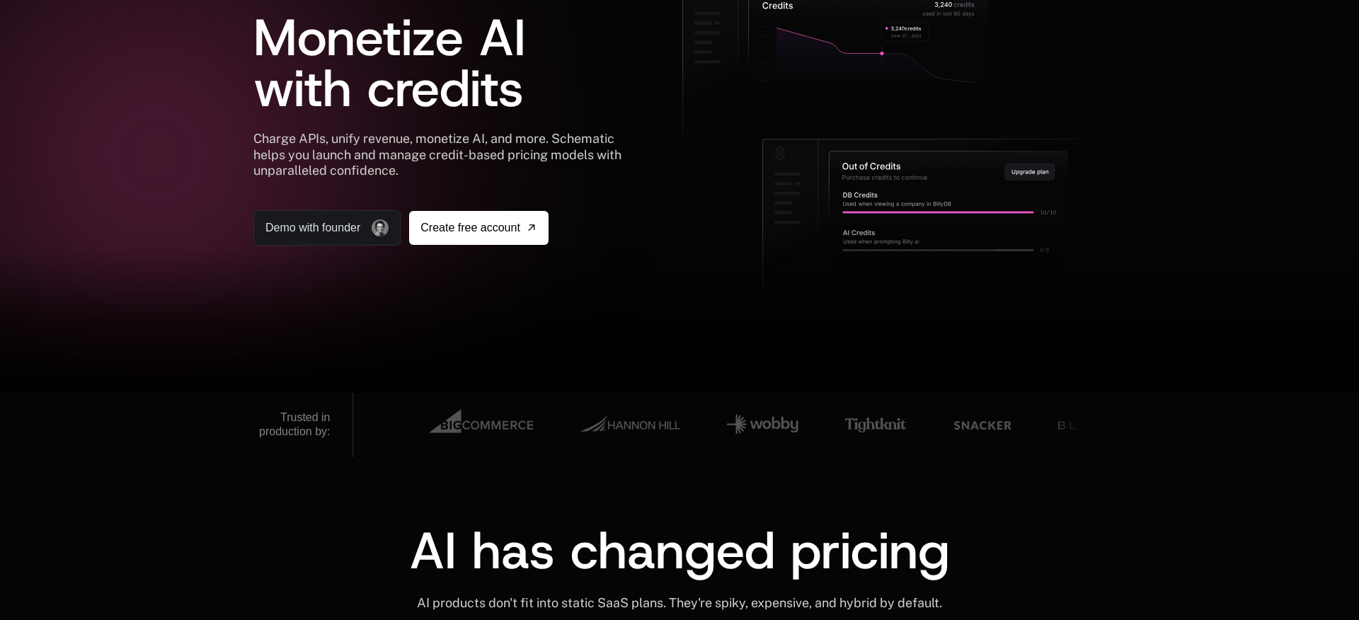
click at [1204, 297] on div at bounding box center [679, 322] width 1359 height 142
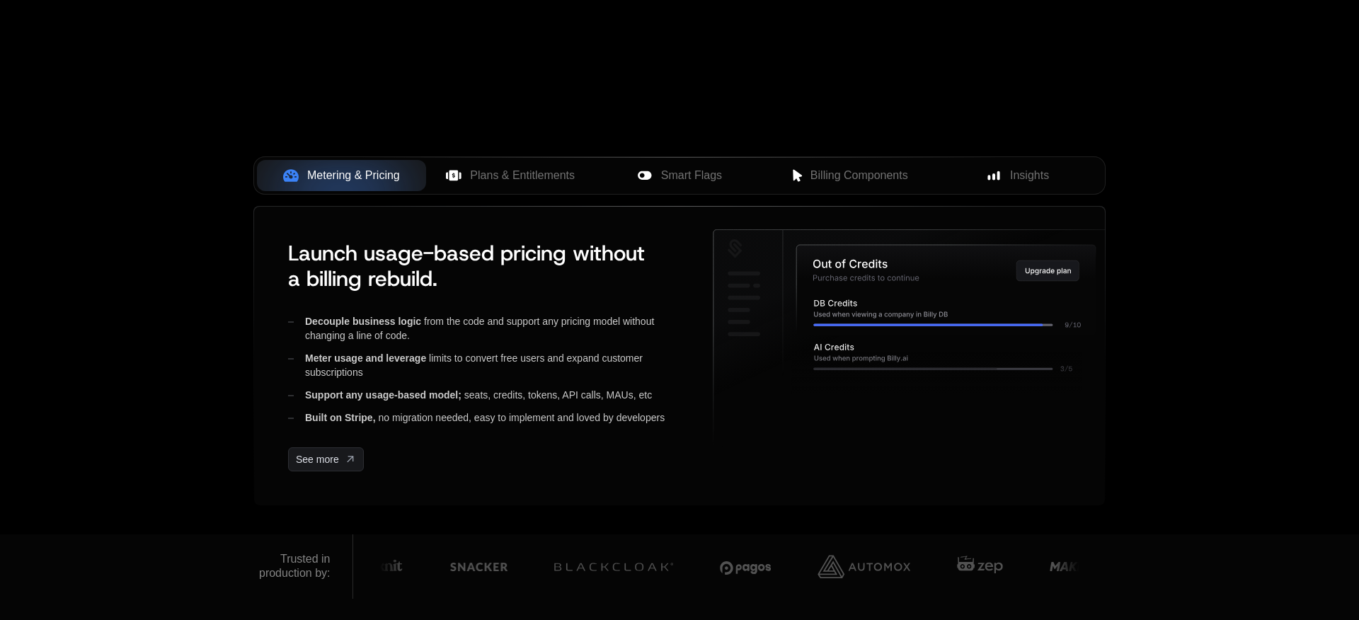
click at [1264, 211] on div "AI Products Developers Pricing Docs Resources Summit Sign in Sign Up RELEASED 🔥…" at bounding box center [679, 28] width 1359 height 1011
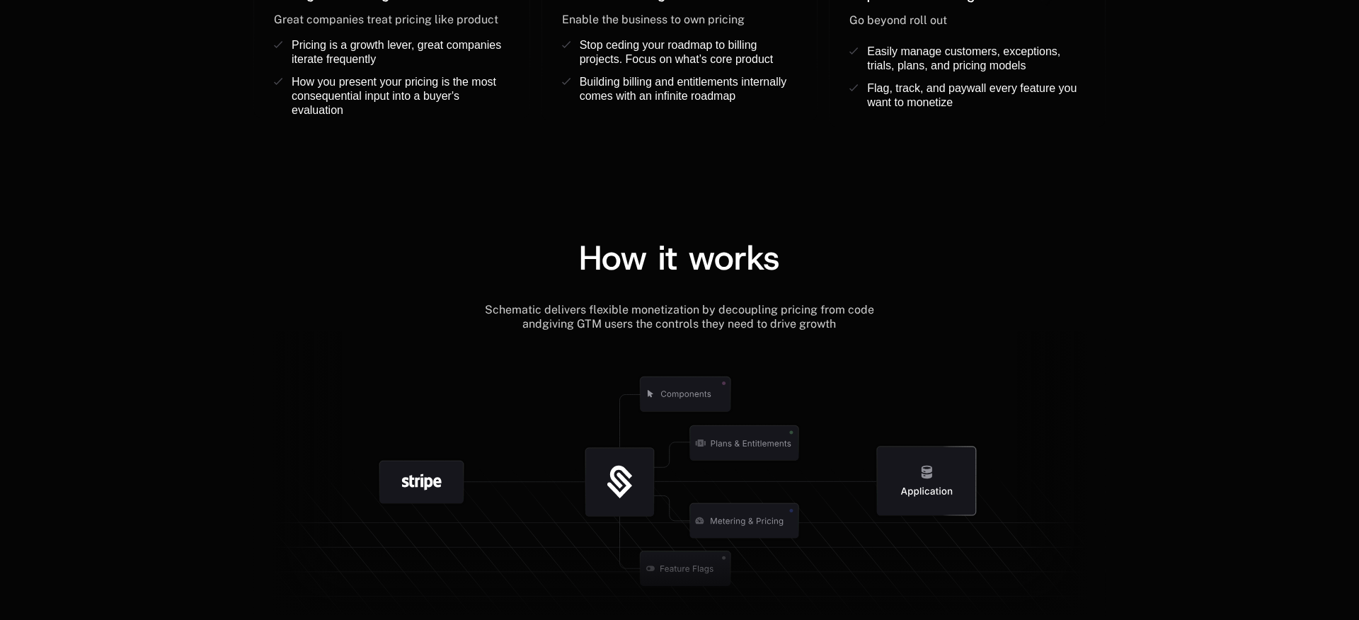
click at [1266, 212] on div "How it works Schematic delivers flexible monetization by decoupling pricing fro…" at bounding box center [679, 405] width 1359 height 443
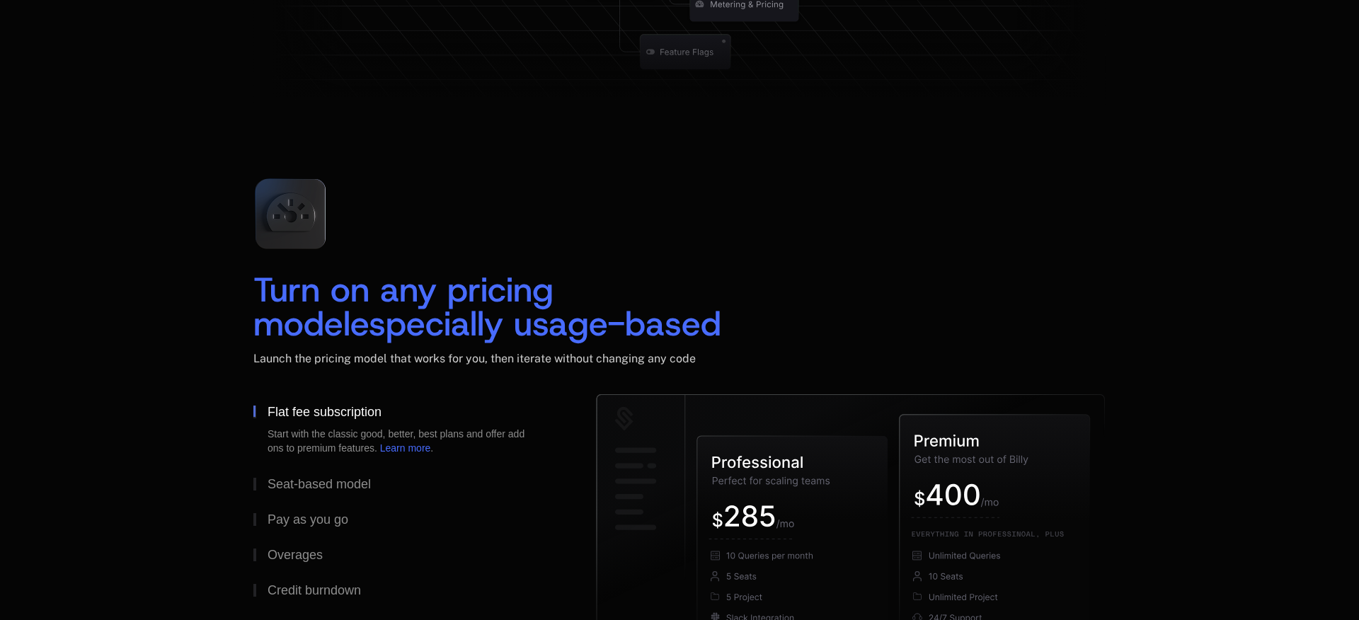
click at [1264, 213] on div "Turn on any pricing model especially usage-based Launch the pricing model that …" at bounding box center [679, 422] width 1359 height 624
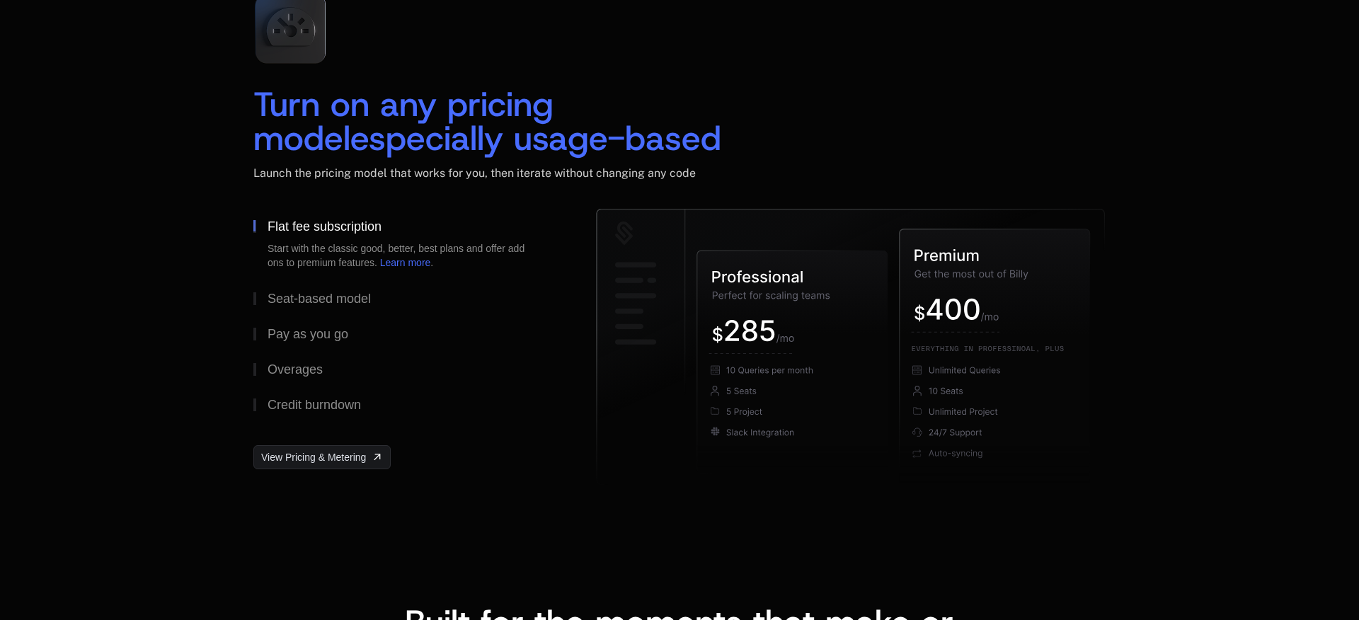
click at [1264, 213] on div "Turn on any pricing model especially usage-based Launch the pricing model that …" at bounding box center [679, 237] width 1359 height 624
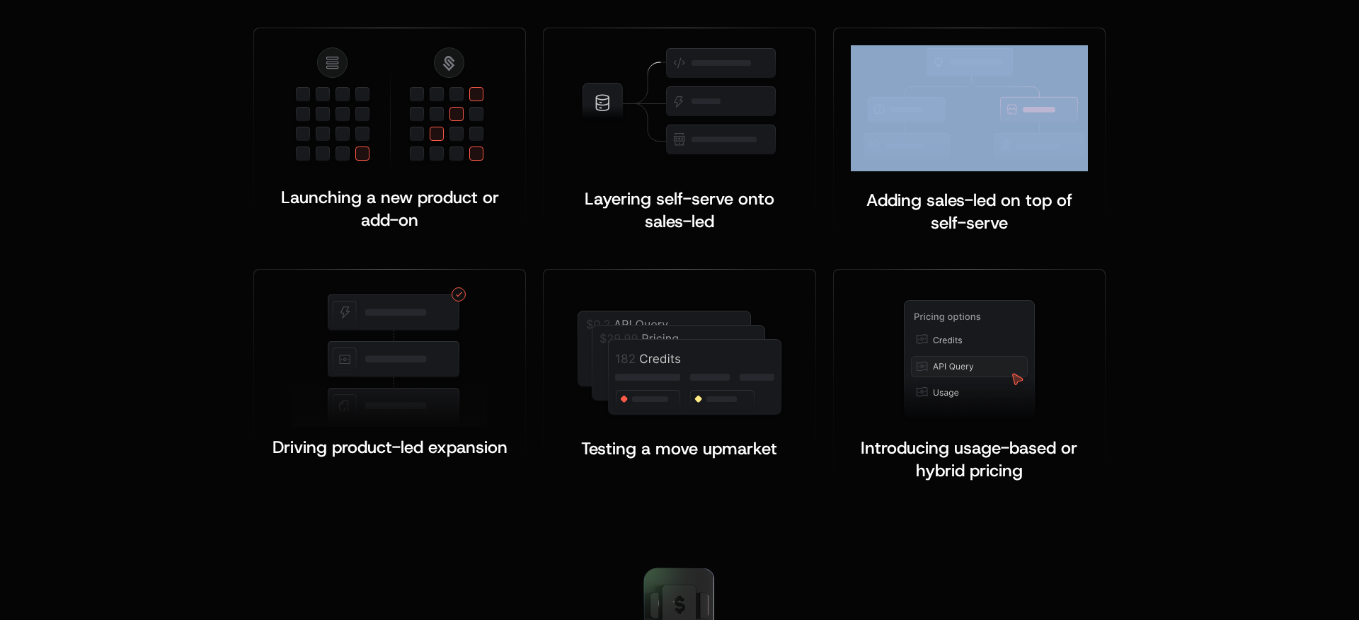
click at [1264, 213] on div "Built for the moments that make or b reak monetization Launching a new product …" at bounding box center [679, 201] width 1359 height 710
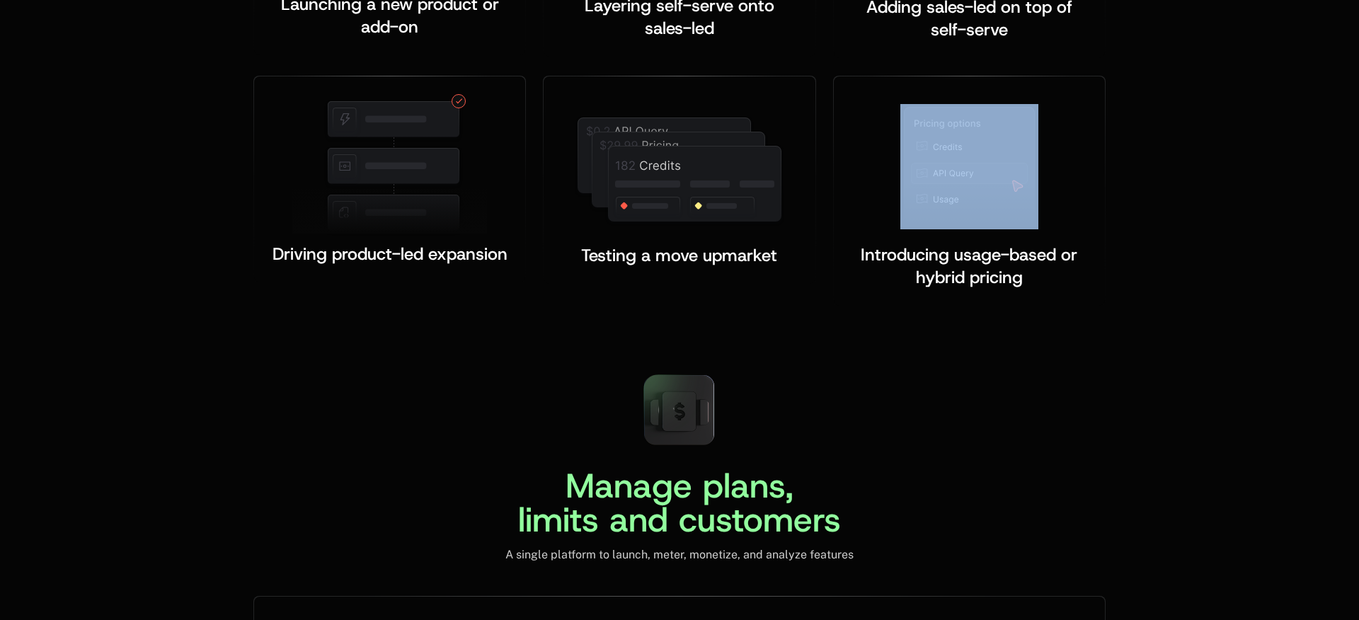
click at [1264, 213] on div "Built for the moments that make or b reak monetization Launching a new product …" at bounding box center [679, 8] width 1359 height 710
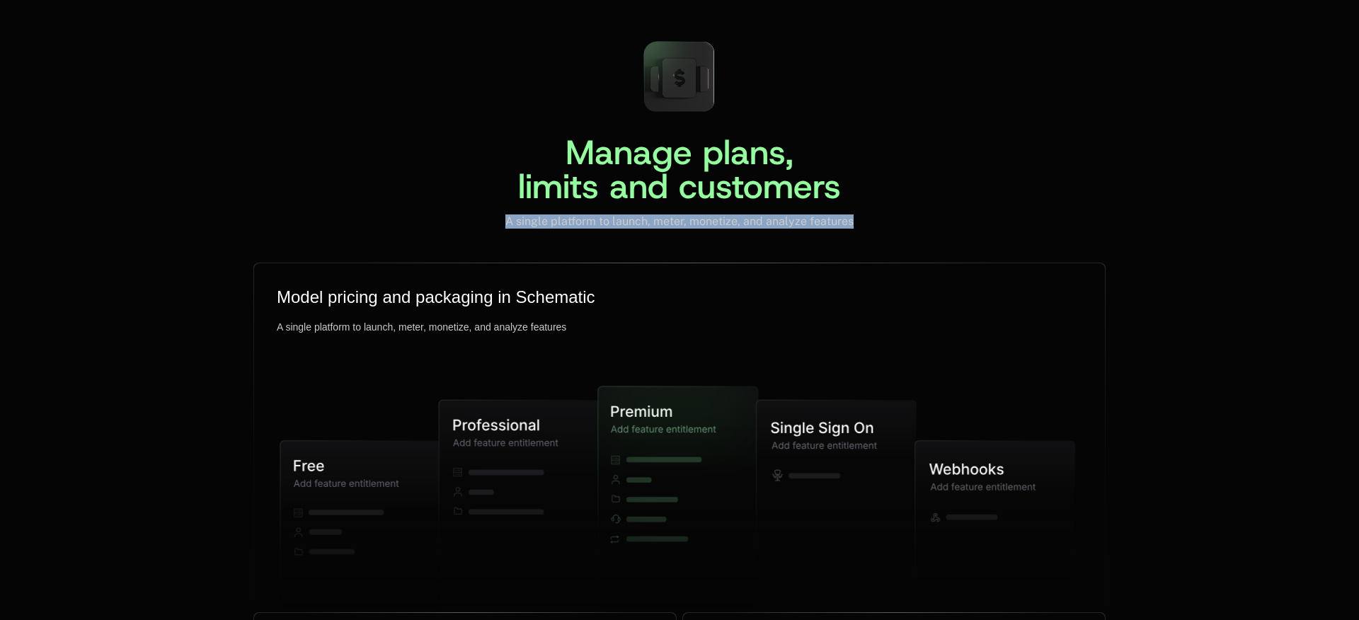
click at [1264, 213] on div "Manage plans, limits and customers A single platform to launch, meter, monetize…" at bounding box center [679, 440] width 1359 height 820
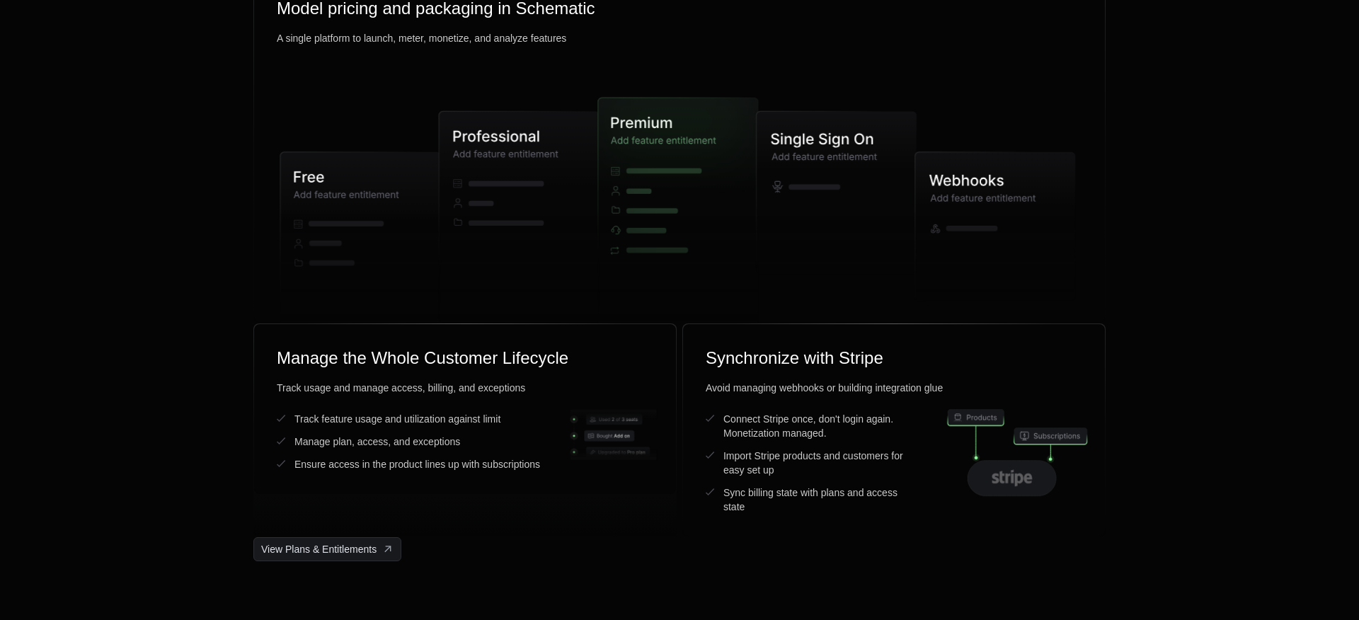
click at [1264, 213] on div "Manage plans, limits and customers A single platform to launch, meter, monetize…" at bounding box center [679, 151] width 1359 height 820
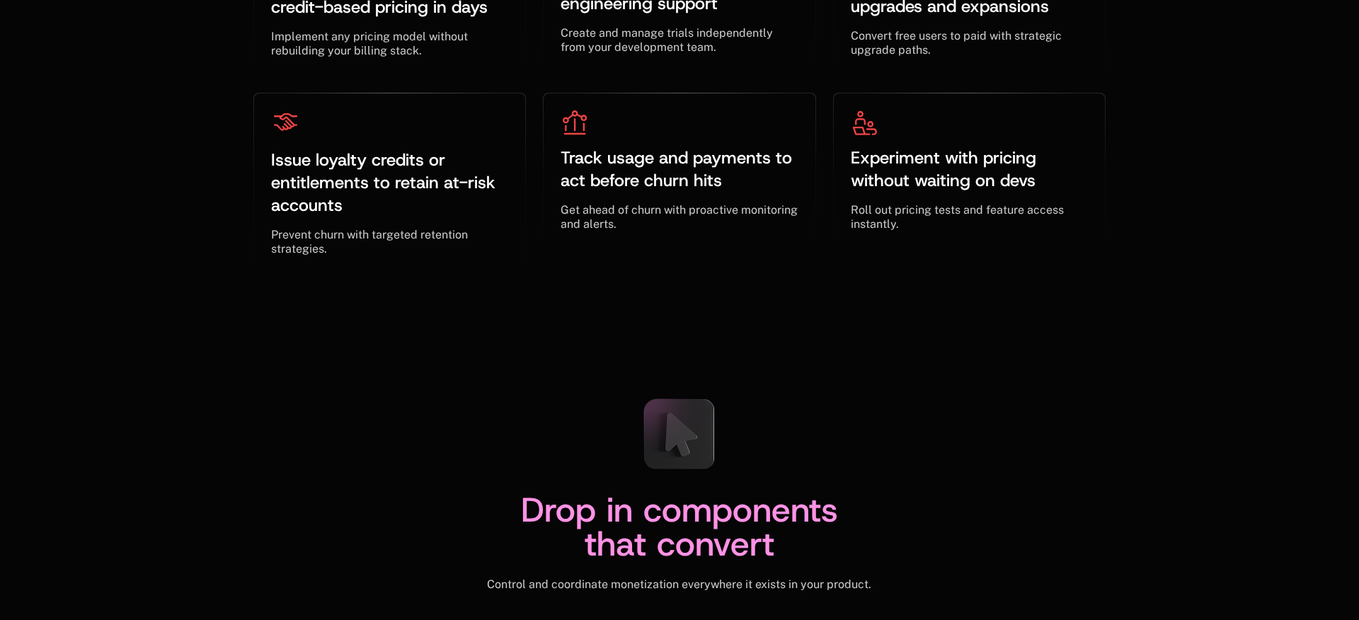
click at [1250, 243] on div "Unlock monetization as a growth lever ﻿ Outcomes your team can ship in days, no…" at bounding box center [679, 7] width 1359 height 647
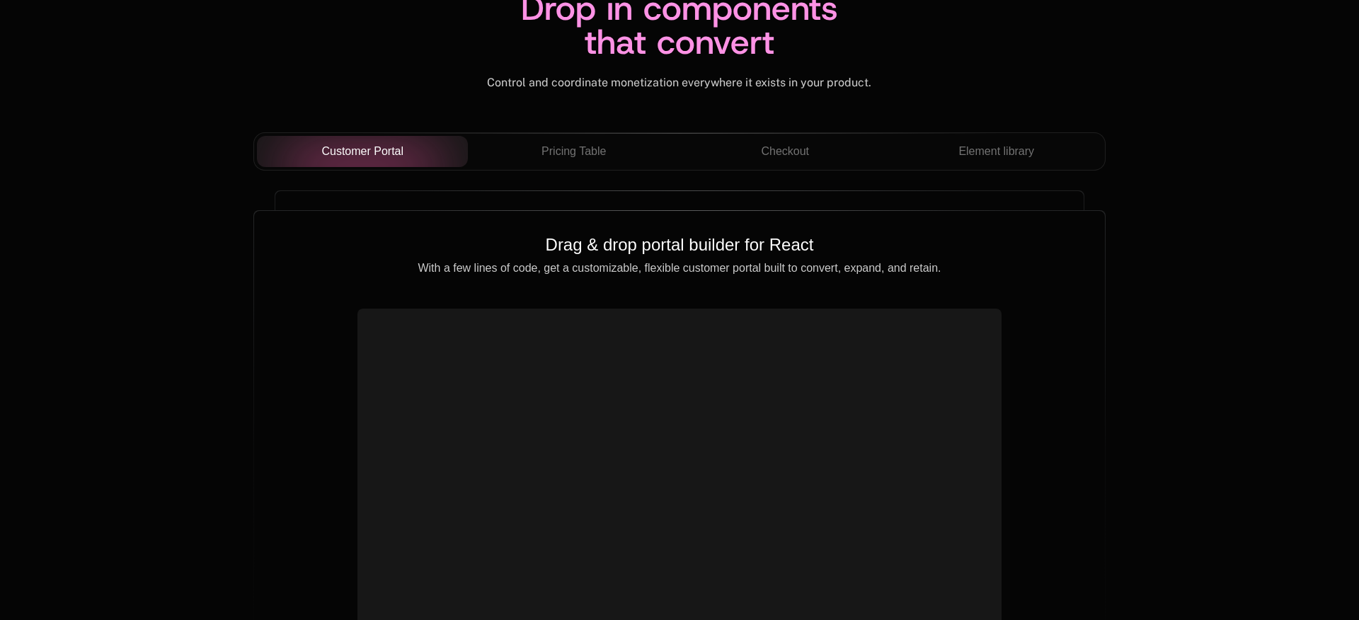
click at [1250, 248] on div "Drop in components that convert Control and coordinate monetization everywhere …" at bounding box center [679, 297] width 1359 height 936
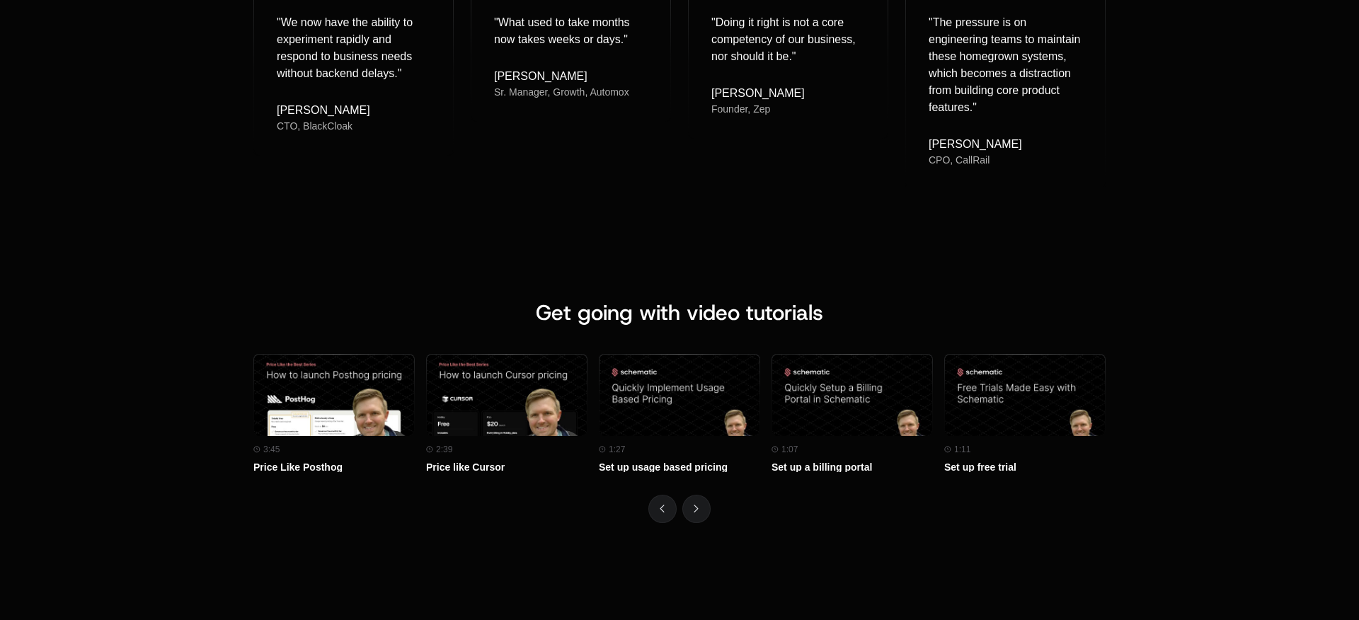
click at [1241, 314] on div "Get going with video tutorials Watch on Youtube 3:45 Price Like Posthog Watch o…" at bounding box center [679, 411] width 1359 height 336
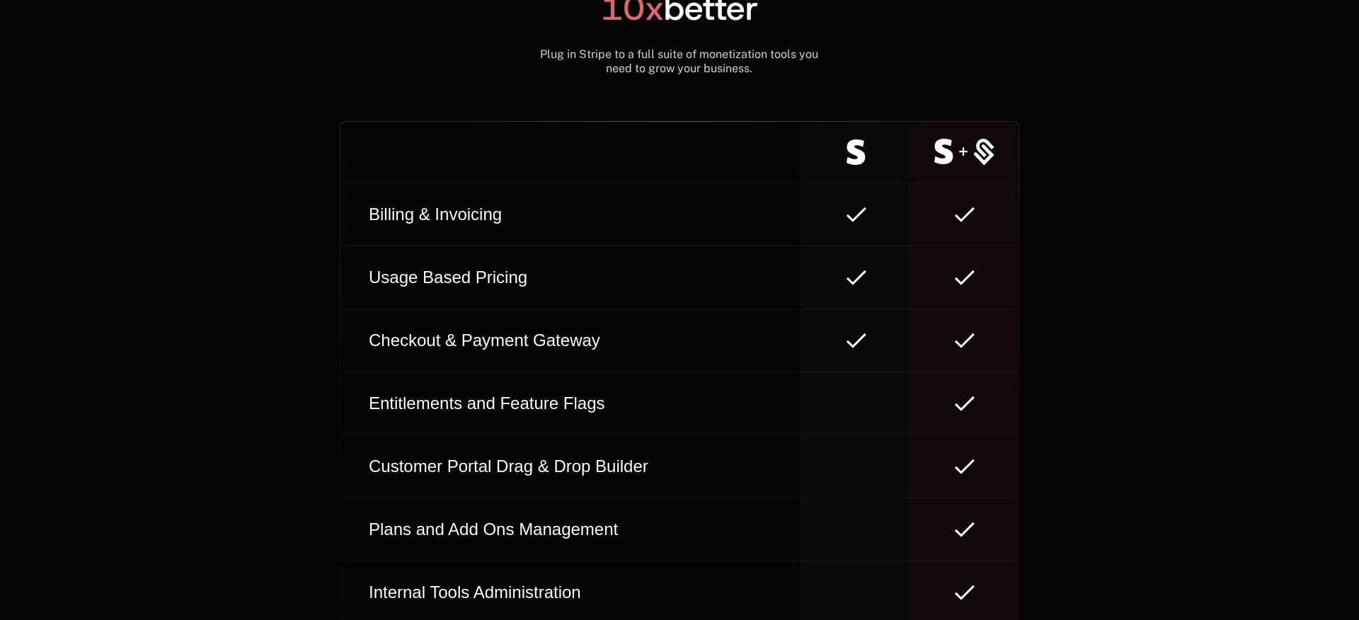
click at [1241, 314] on div "Get started with simple SDKs NextJs, NodeJs, Go, React, JS, Python, Java, C# Vi…" at bounding box center [679, 179] width 1359 height 1016
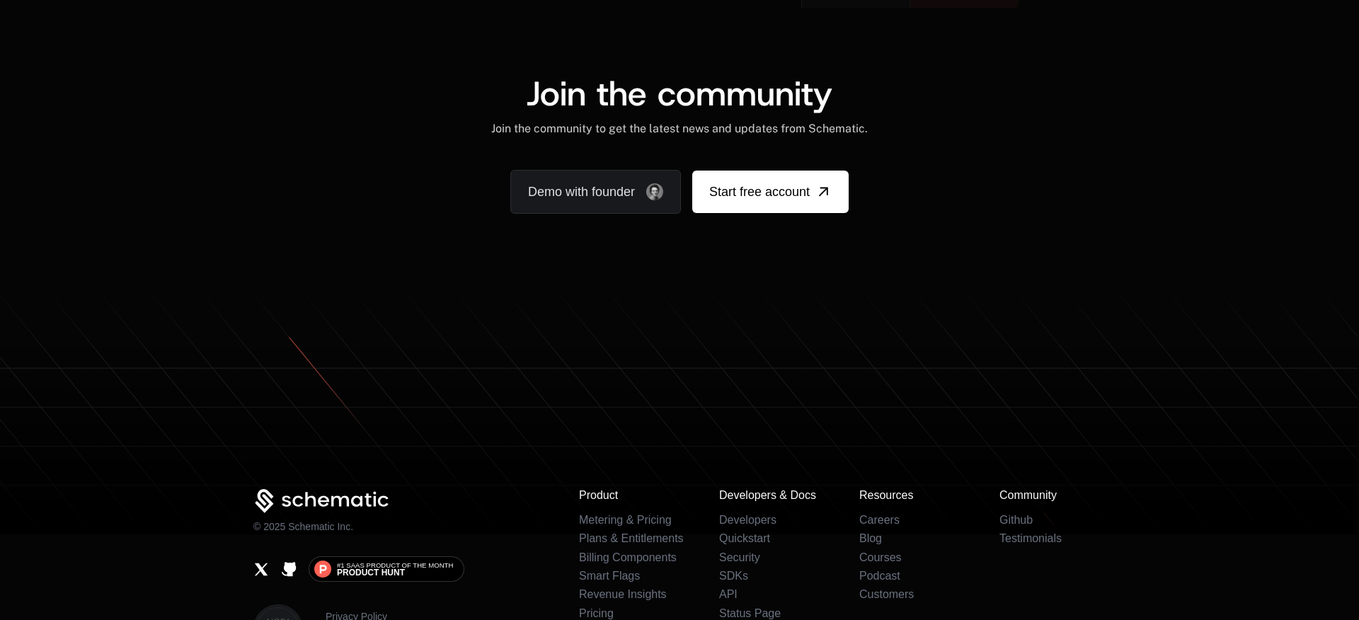
click at [1240, 314] on icon at bounding box center [679, 408] width 1359 height 253
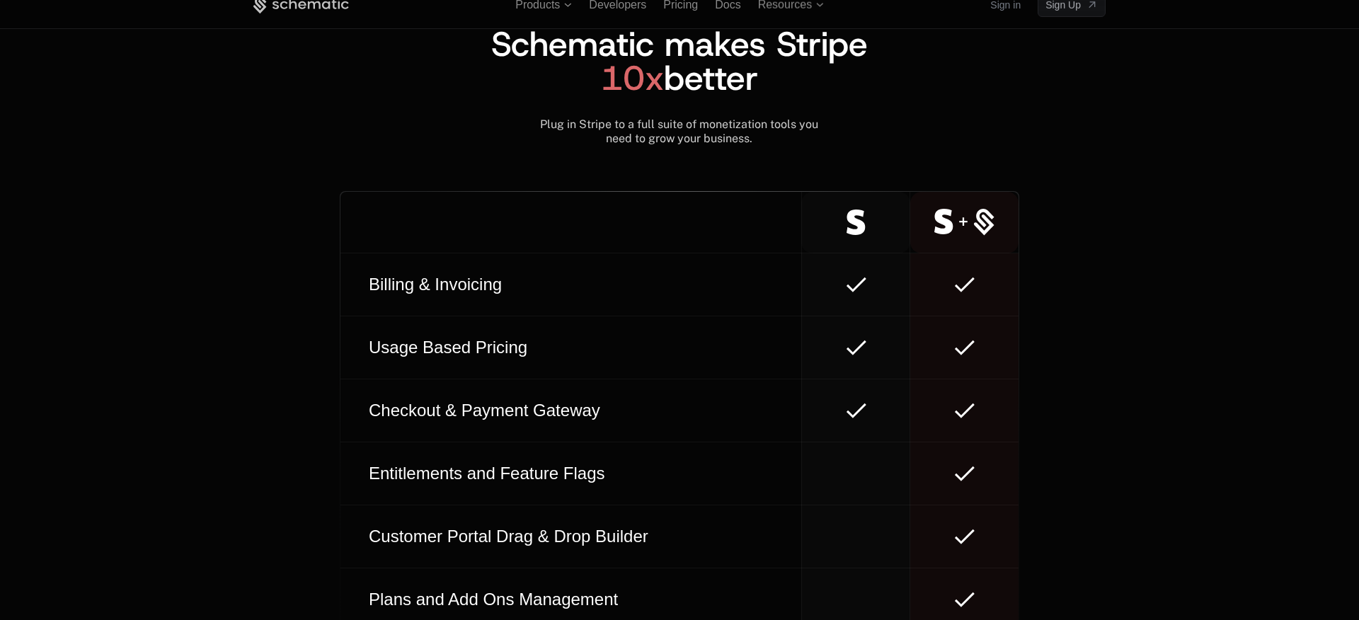
click at [1240, 314] on div "Get started with simple SDKs NextJs, NodeJs, Go, React, JS, Python, Java, C# Vi…" at bounding box center [679, 249] width 1359 height 1016
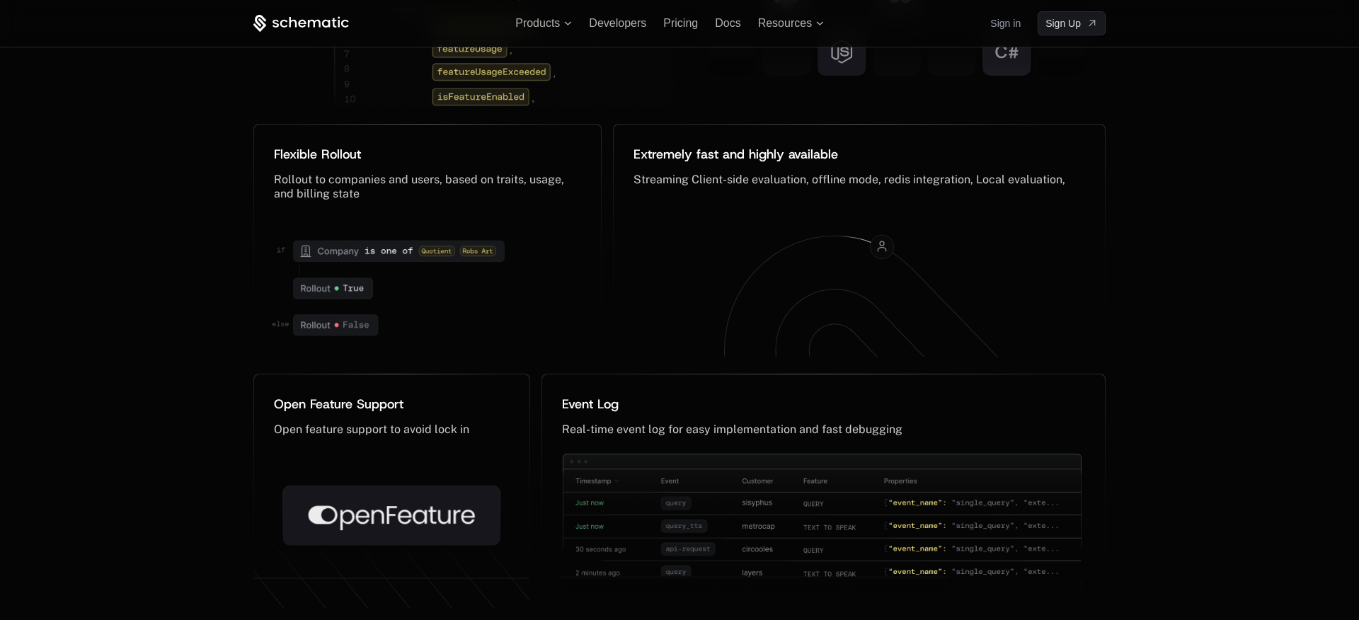
click at [1240, 314] on div "The feature flag, reinvented Not your grandpa’s feature flags Designed for enti…" at bounding box center [679, 125] width 1359 height 1083
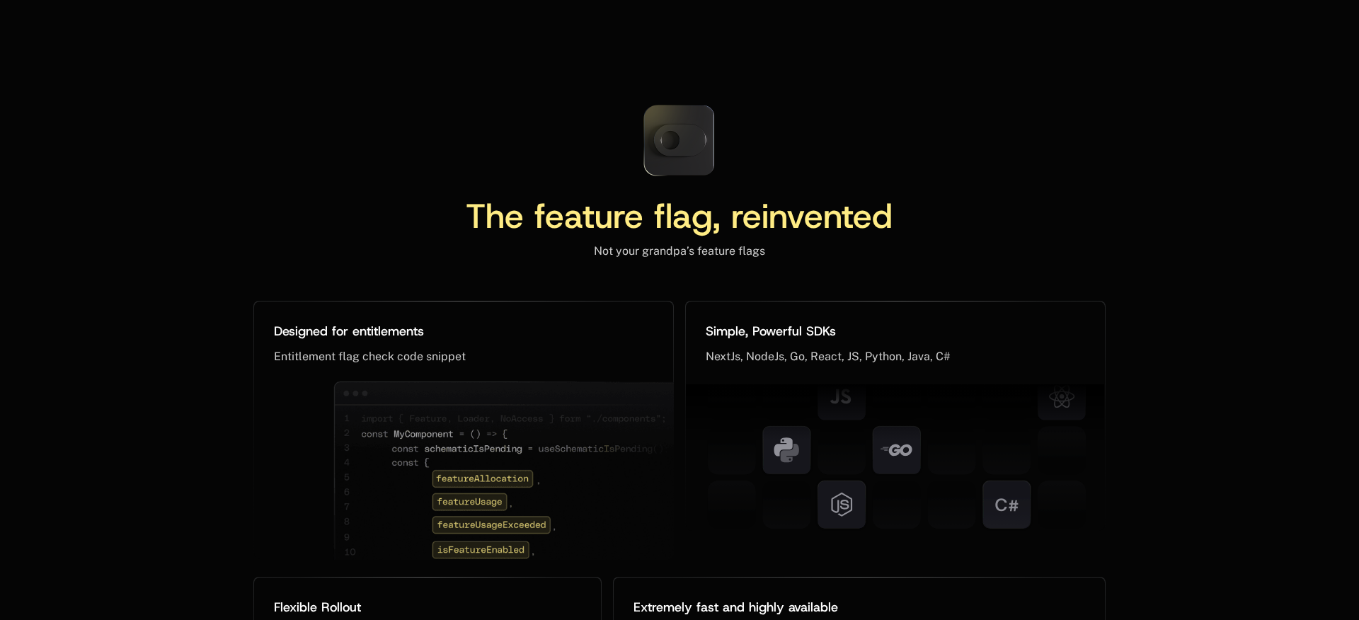
scroll to position [6589, 0]
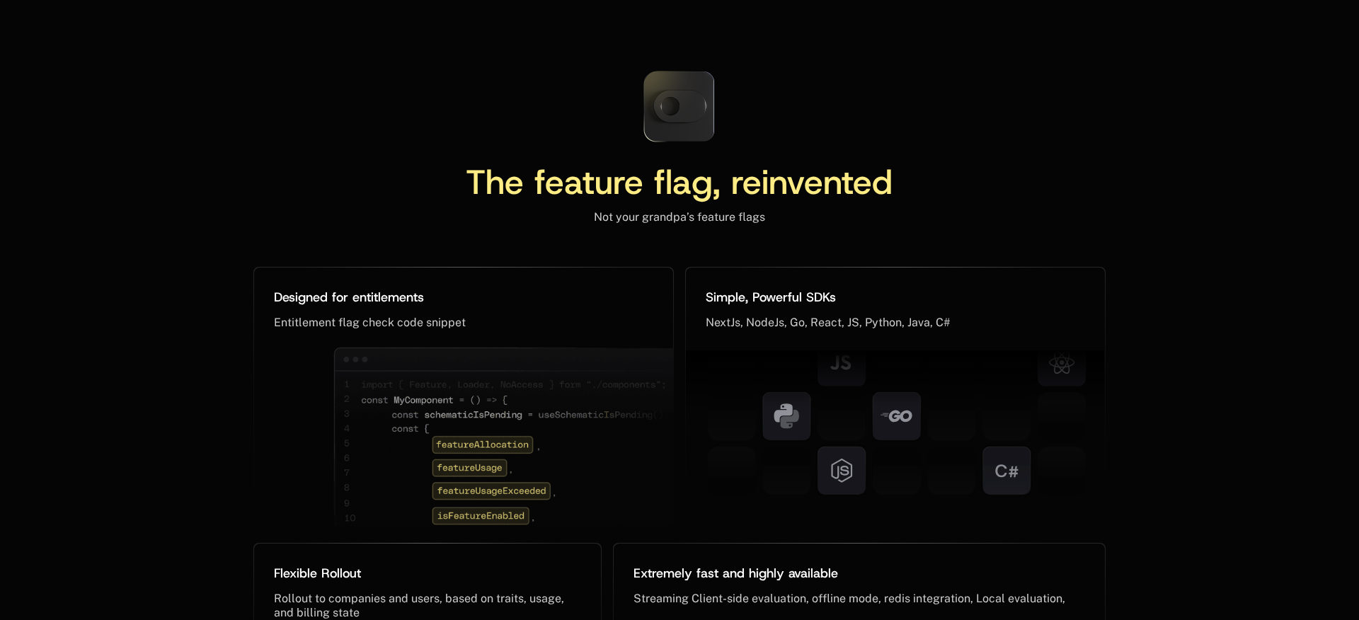
click at [1195, 154] on div "The feature flag, reinvented Not your grandpa’s feature flags Designed for enti…" at bounding box center [679, 544] width 1359 height 1083
click at [1066, 165] on div "The feature flag, reinvented" at bounding box center [679, 187] width 852 height 45
